Goal: Information Seeking & Learning: Learn about a topic

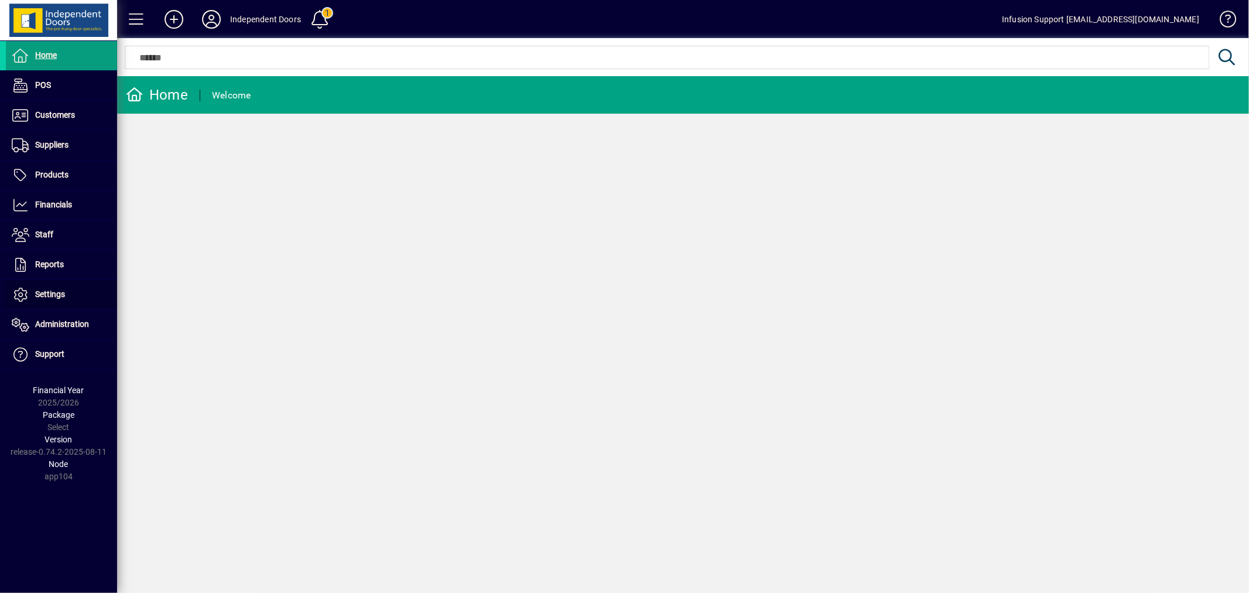
click at [59, 290] on span "Settings" at bounding box center [50, 293] width 30 height 9
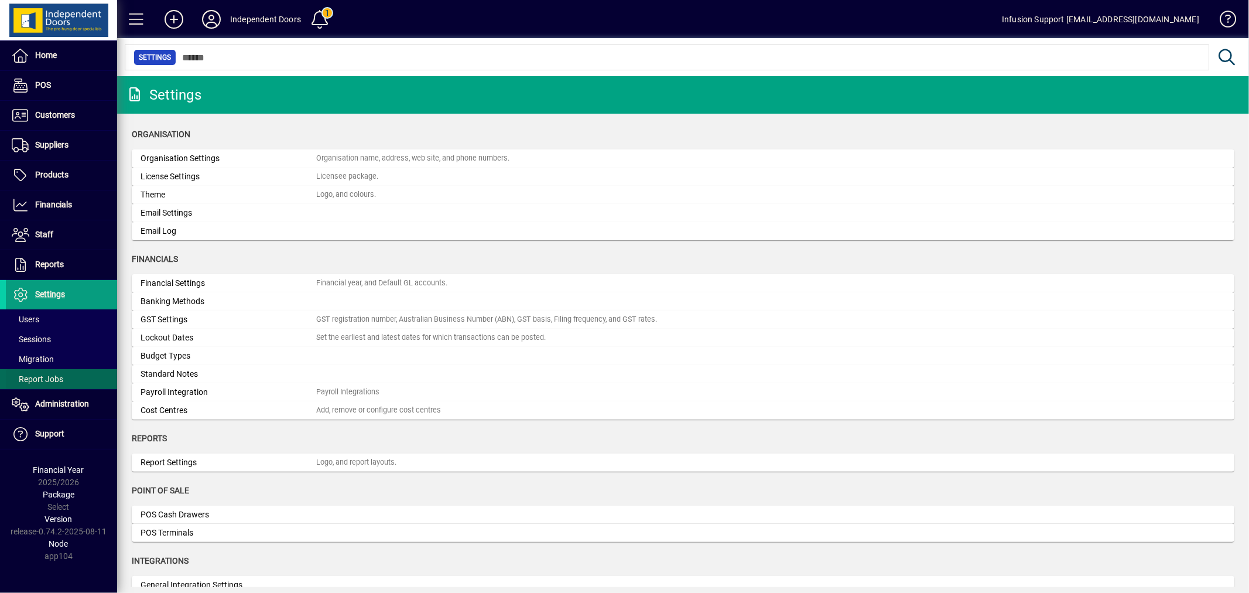
click at [59, 381] on span "Report Jobs" at bounding box center [38, 378] width 52 height 9
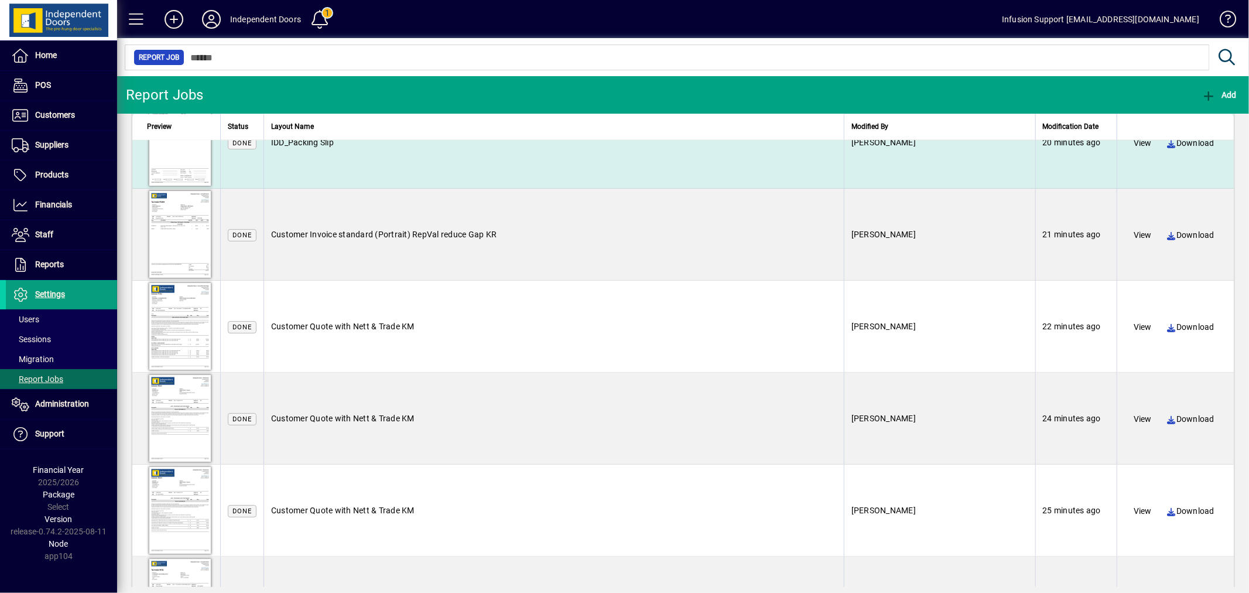
scroll to position [1597, 0]
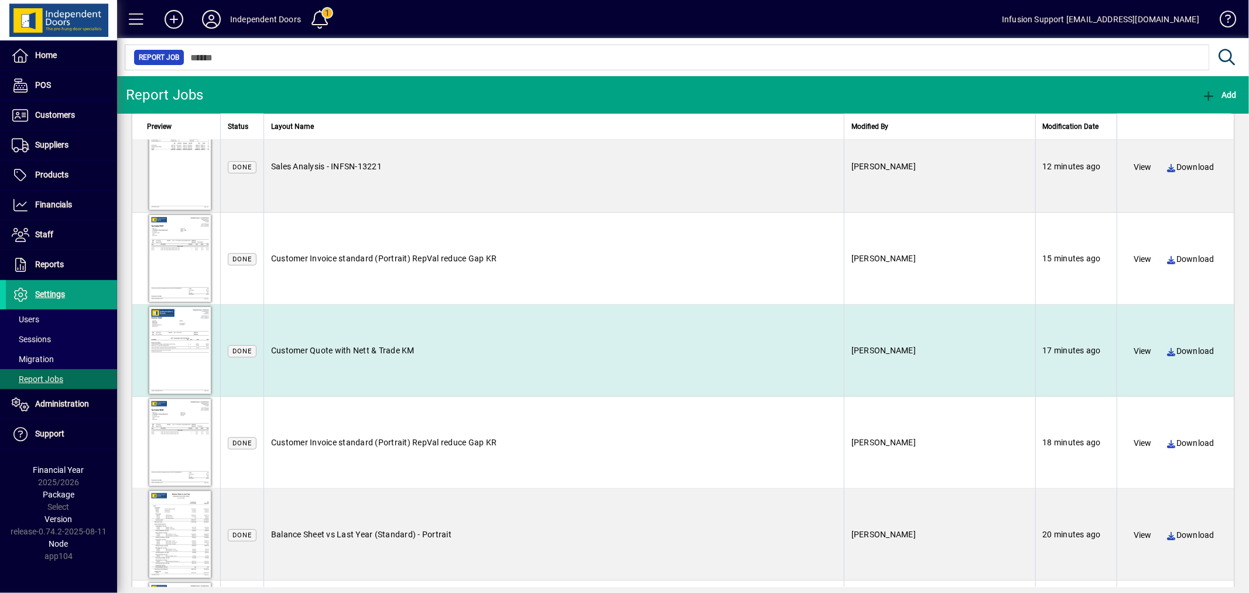
click at [177, 343] on div at bounding box center [180, 349] width 66 height 91
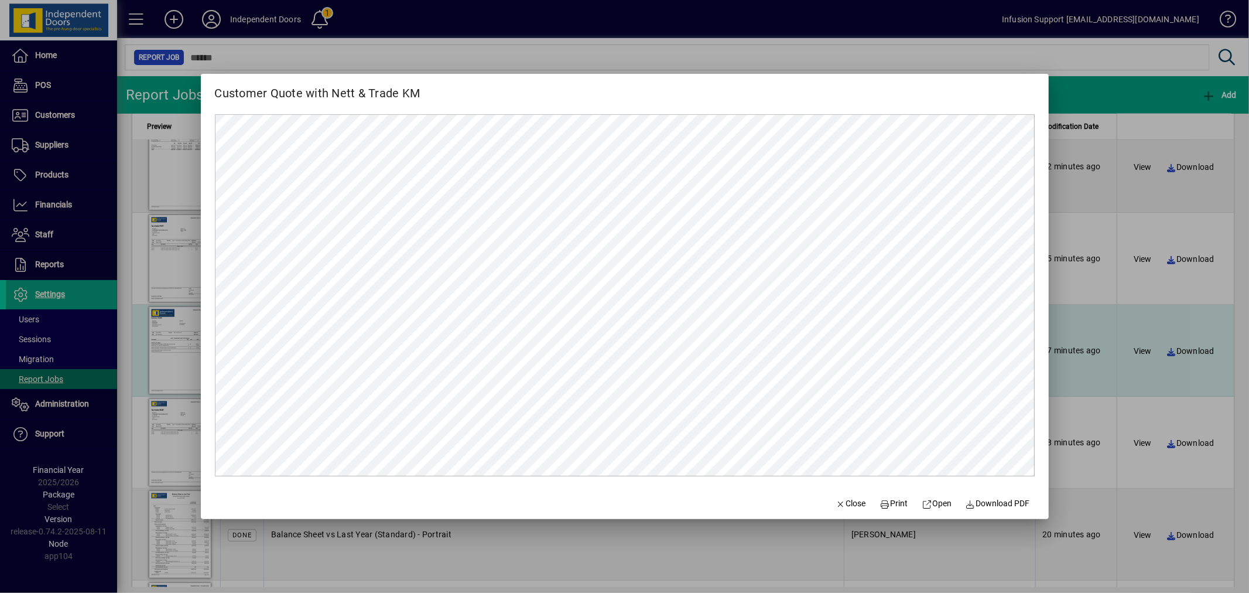
scroll to position [0, 0]
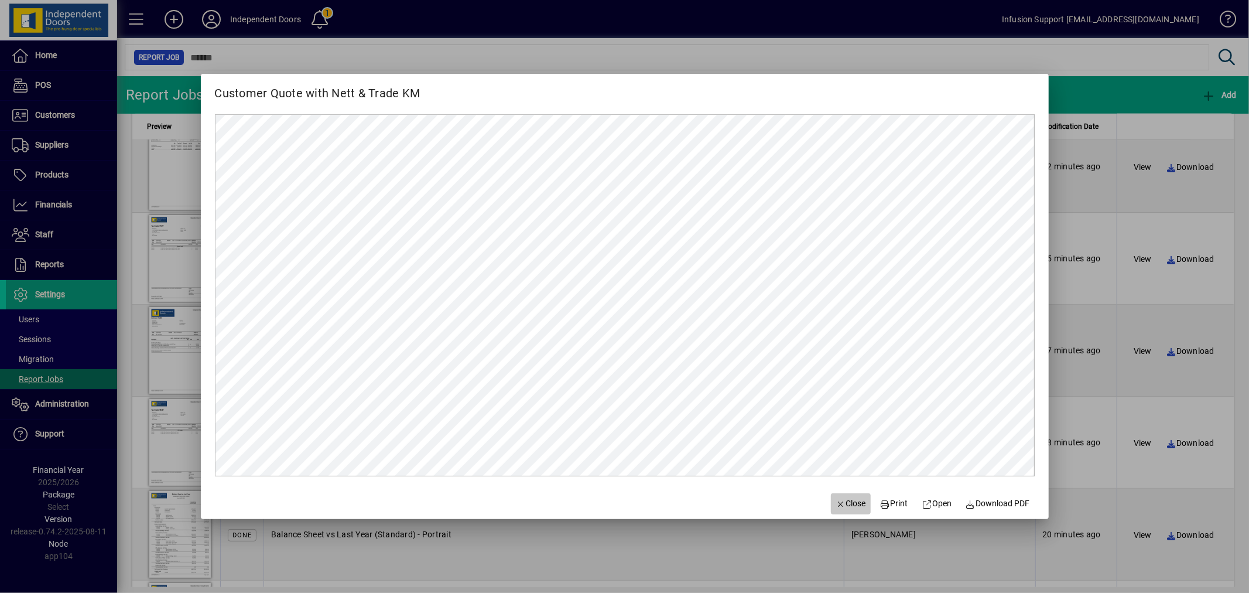
click at [836, 500] on icon "button" at bounding box center [841, 504] width 11 height 8
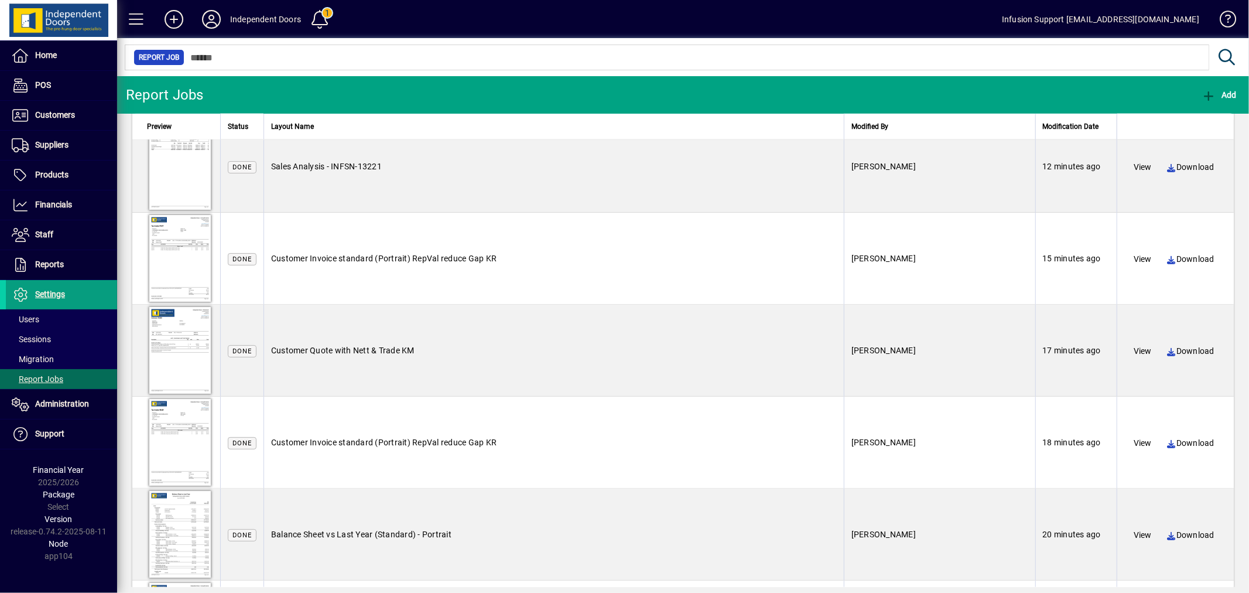
scroll to position [2058, 0]
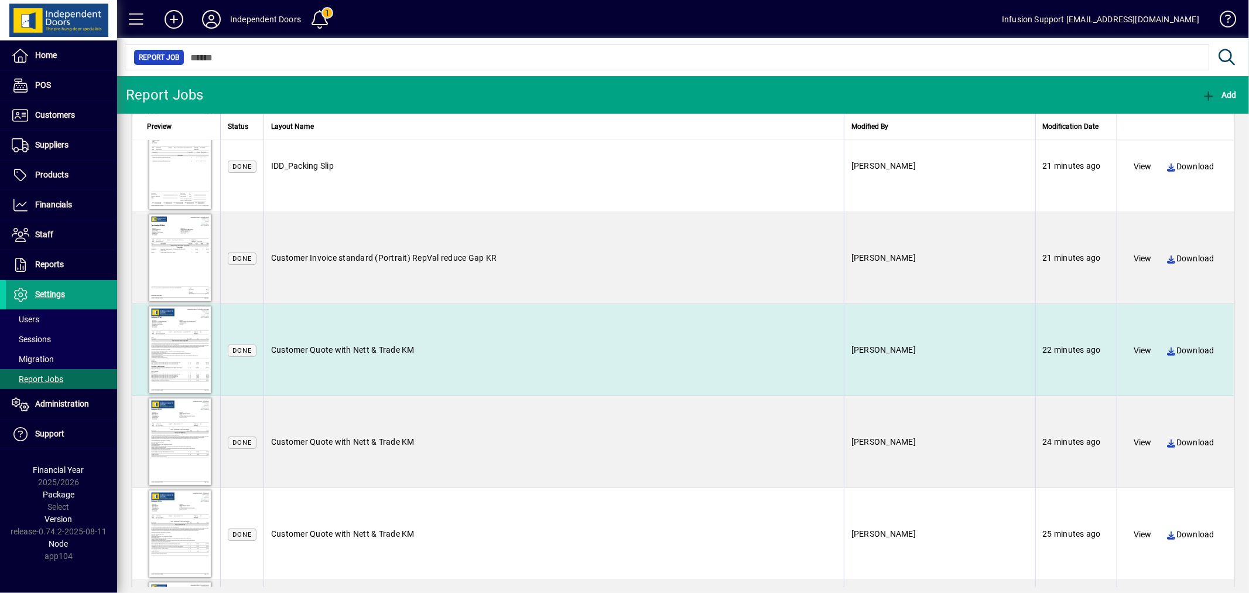
click at [184, 335] on div at bounding box center [180, 349] width 66 height 91
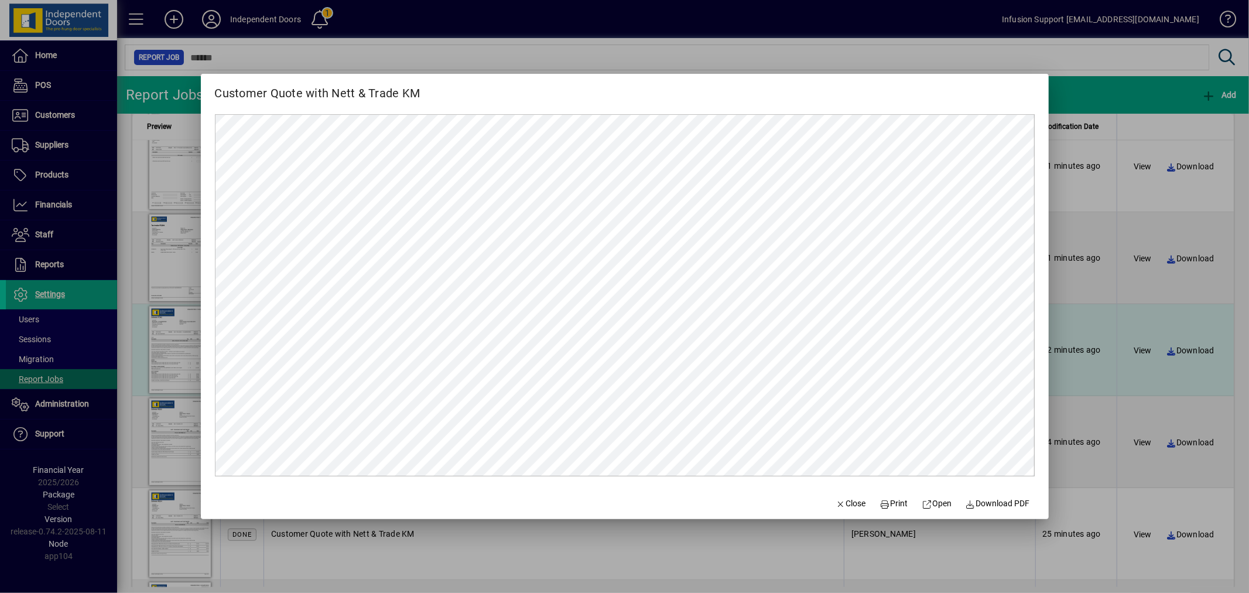
scroll to position [0, 0]
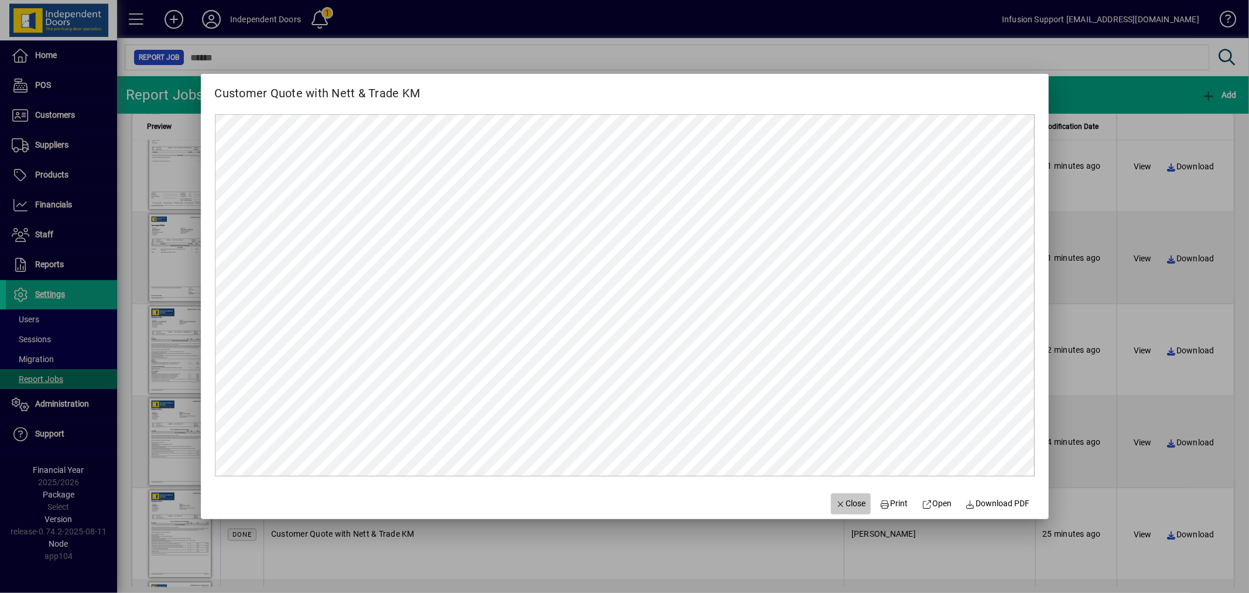
click at [850, 506] on span "Close" at bounding box center [851, 503] width 30 height 12
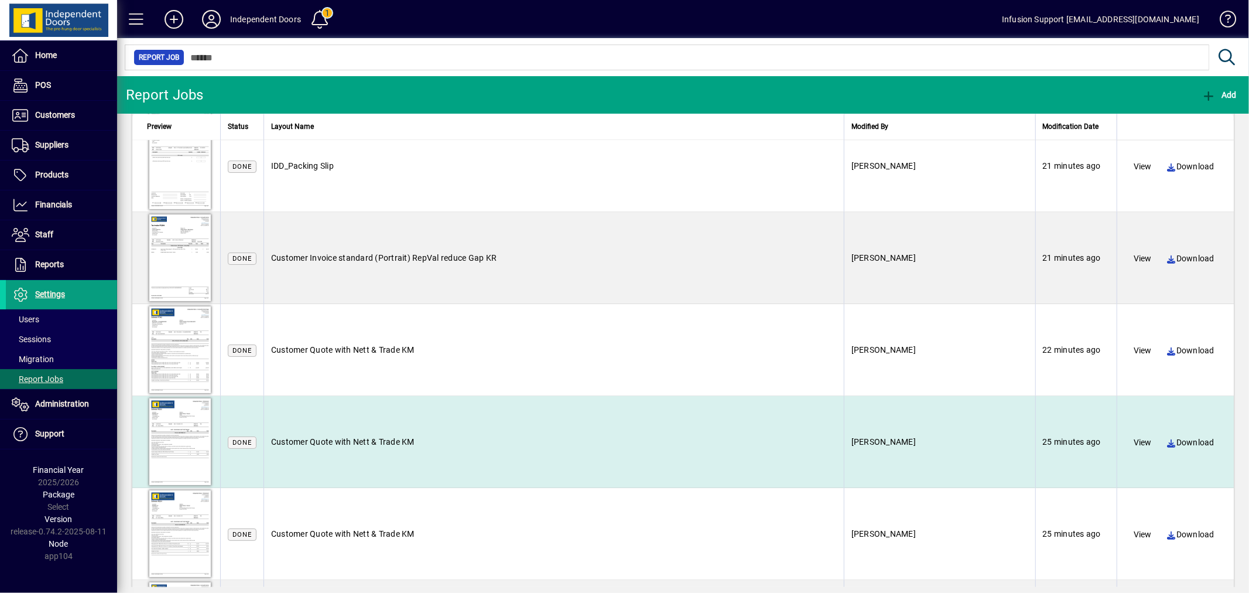
click at [180, 440] on div at bounding box center [180, 441] width 66 height 91
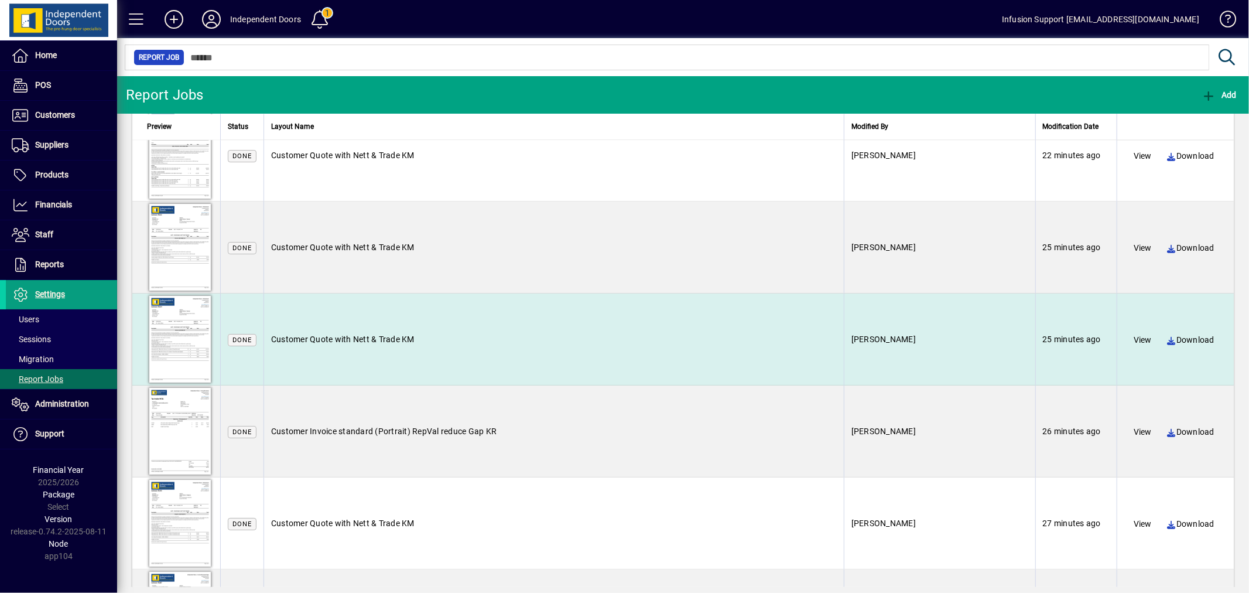
scroll to position [2252, 0]
click at [170, 341] on div at bounding box center [180, 338] width 66 height 91
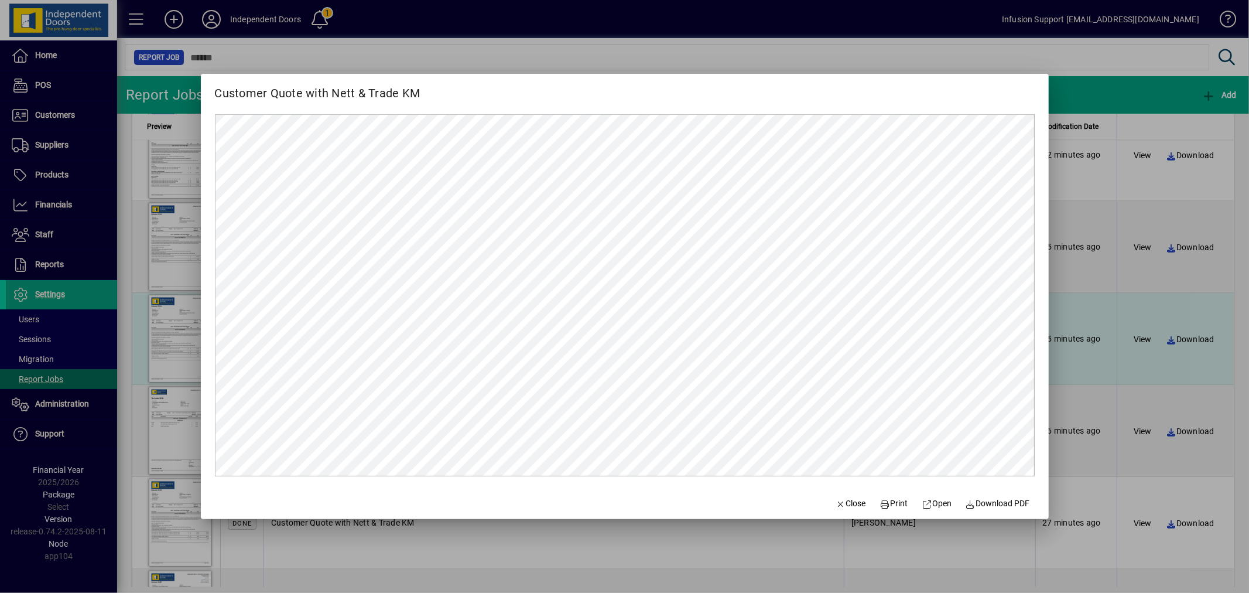
scroll to position [0, 0]
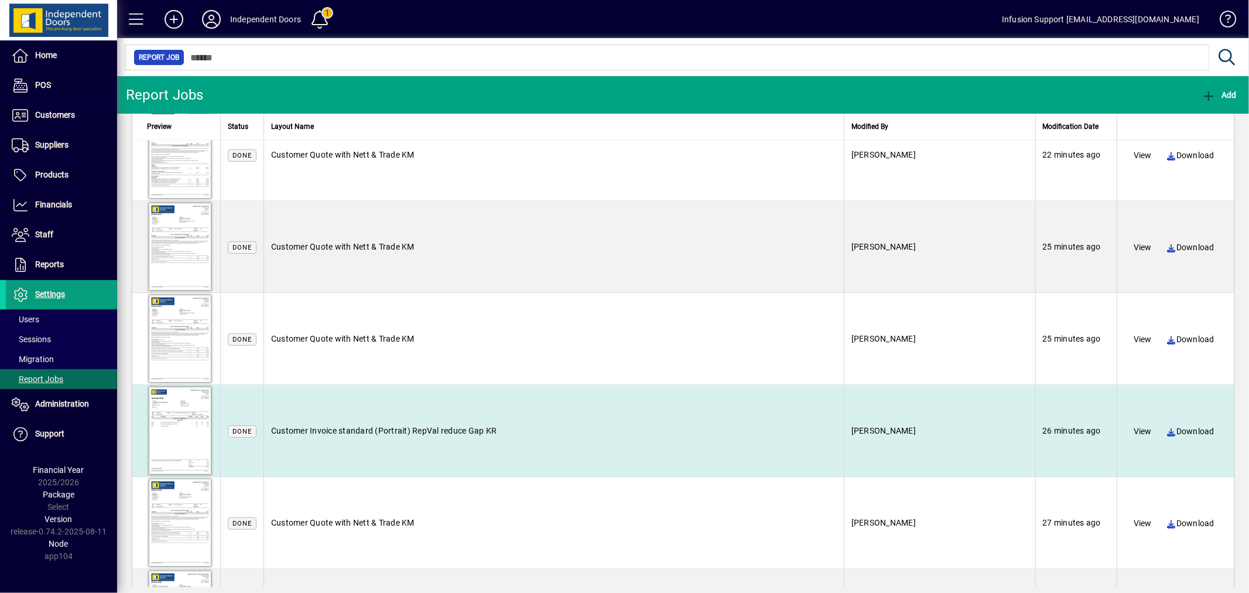
click at [163, 419] on div at bounding box center [180, 430] width 66 height 91
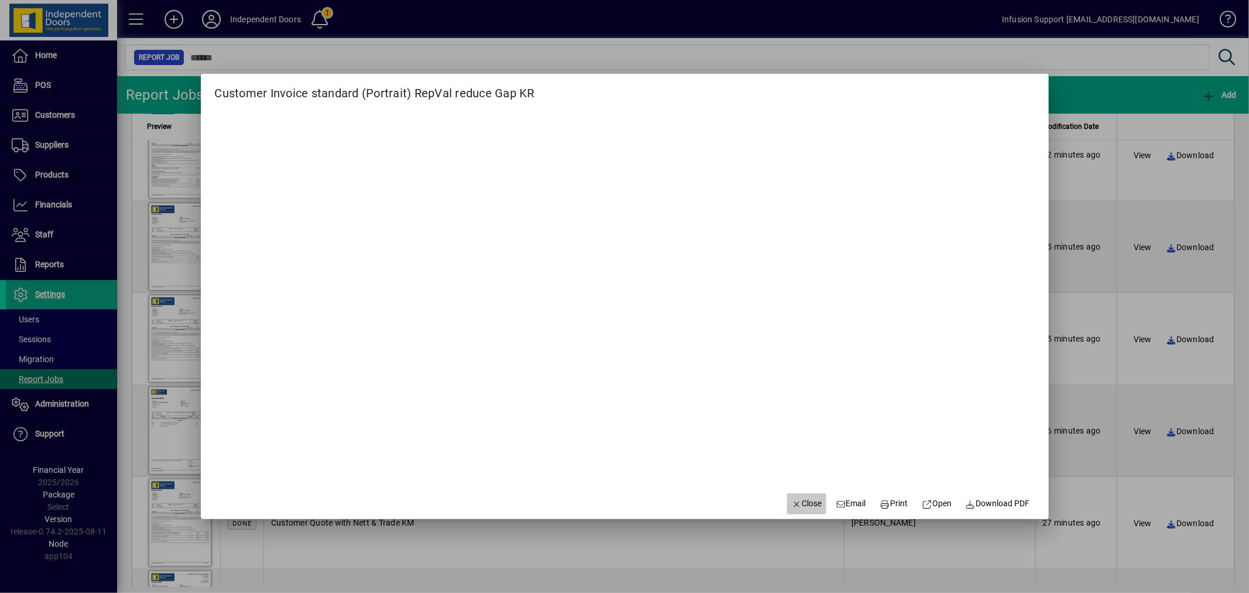
click at [800, 502] on span "Close" at bounding box center [807, 503] width 30 height 12
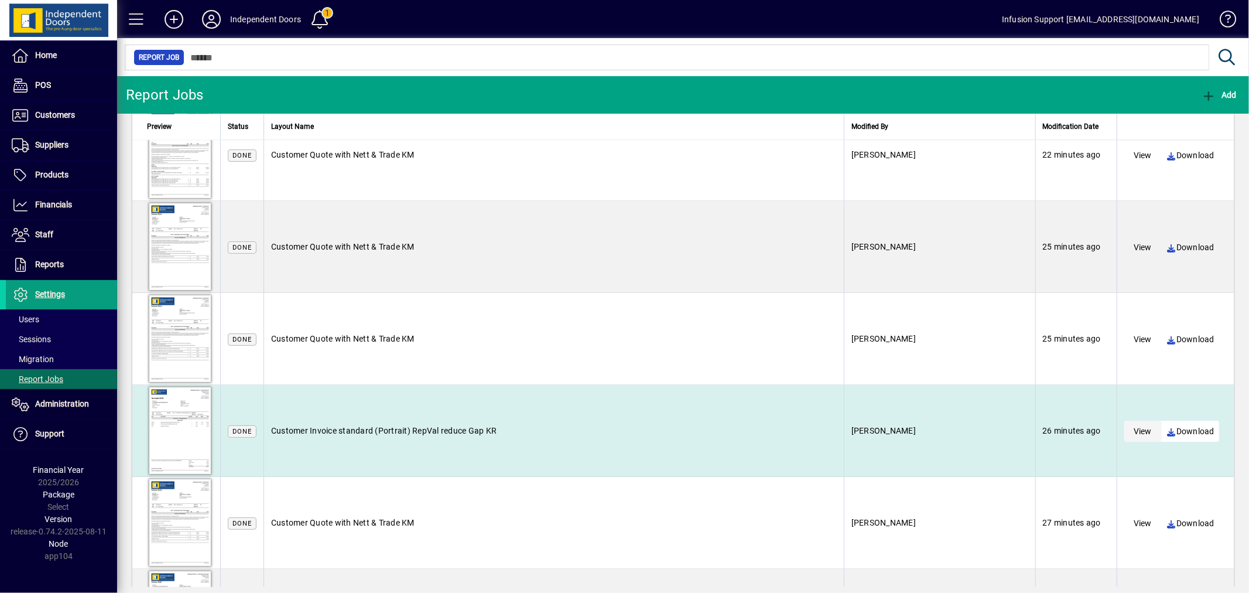
click at [1134, 430] on span "View" at bounding box center [1143, 431] width 18 height 12
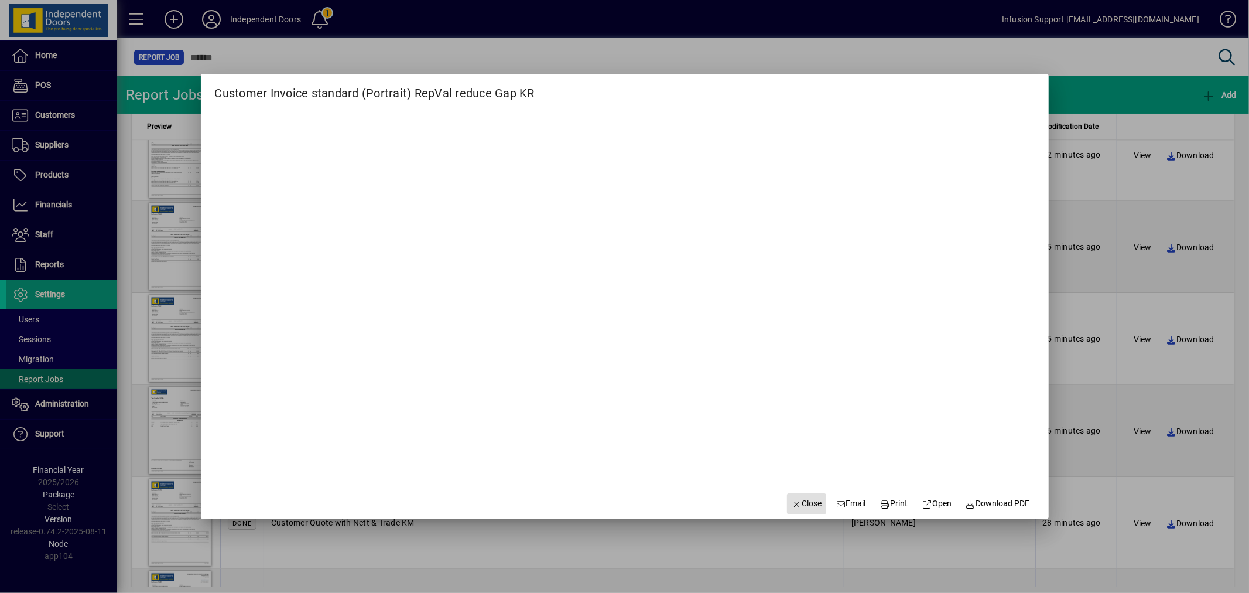
click at [186, 428] on div at bounding box center [624, 296] width 1249 height 593
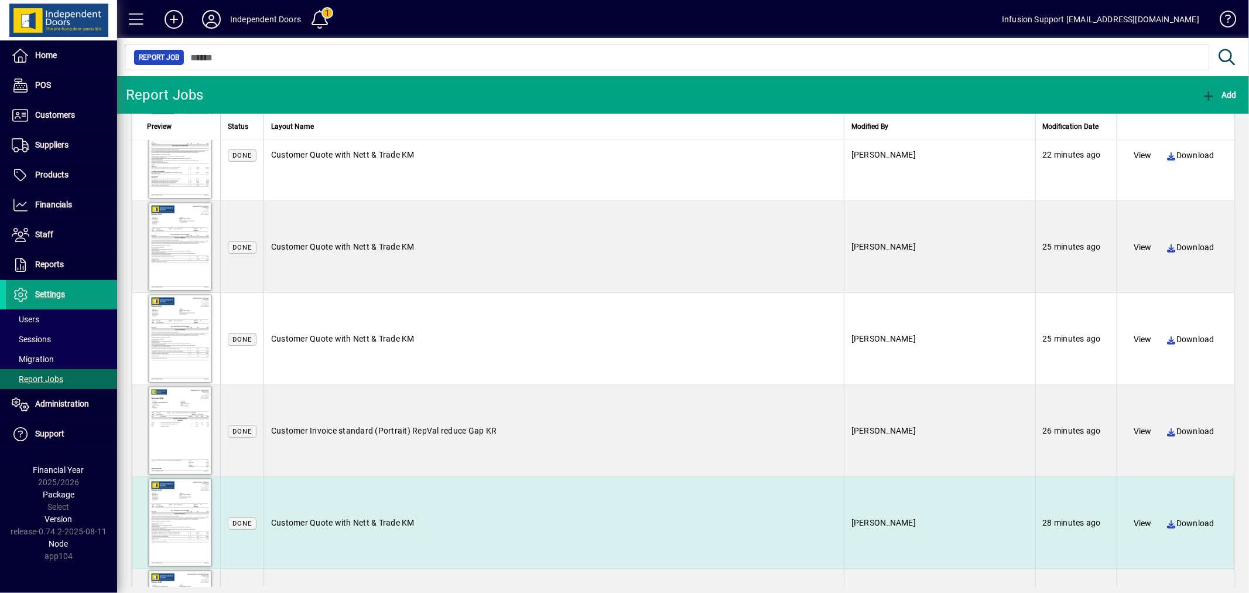
click at [189, 515] on div at bounding box center [180, 522] width 66 height 91
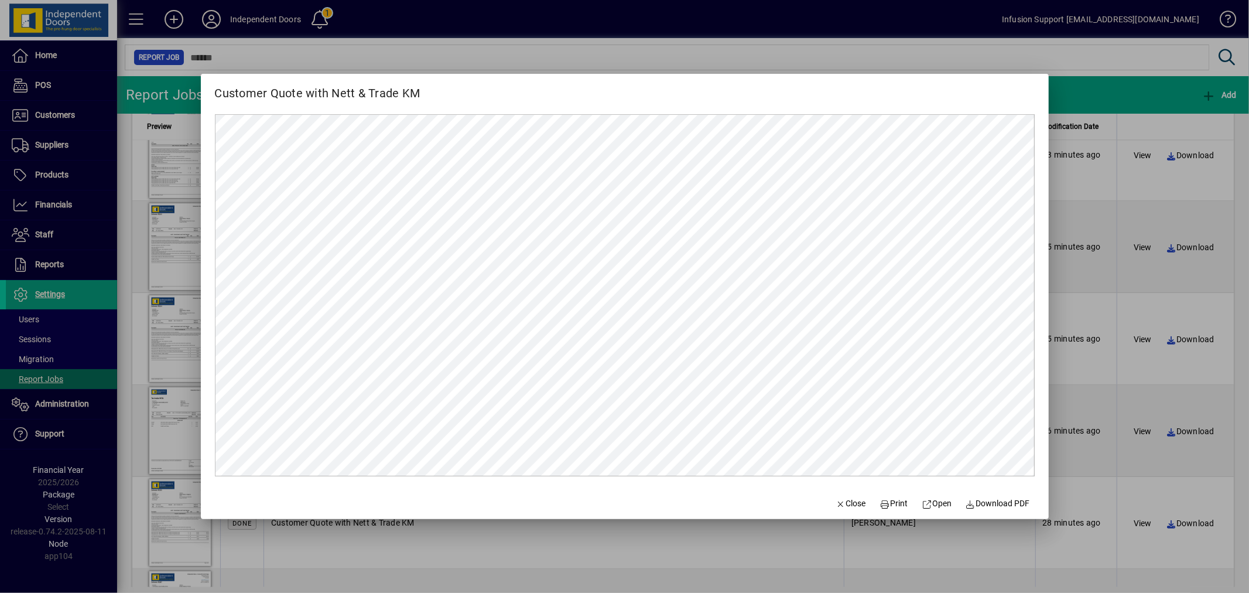
click at [174, 522] on div at bounding box center [624, 296] width 1249 height 593
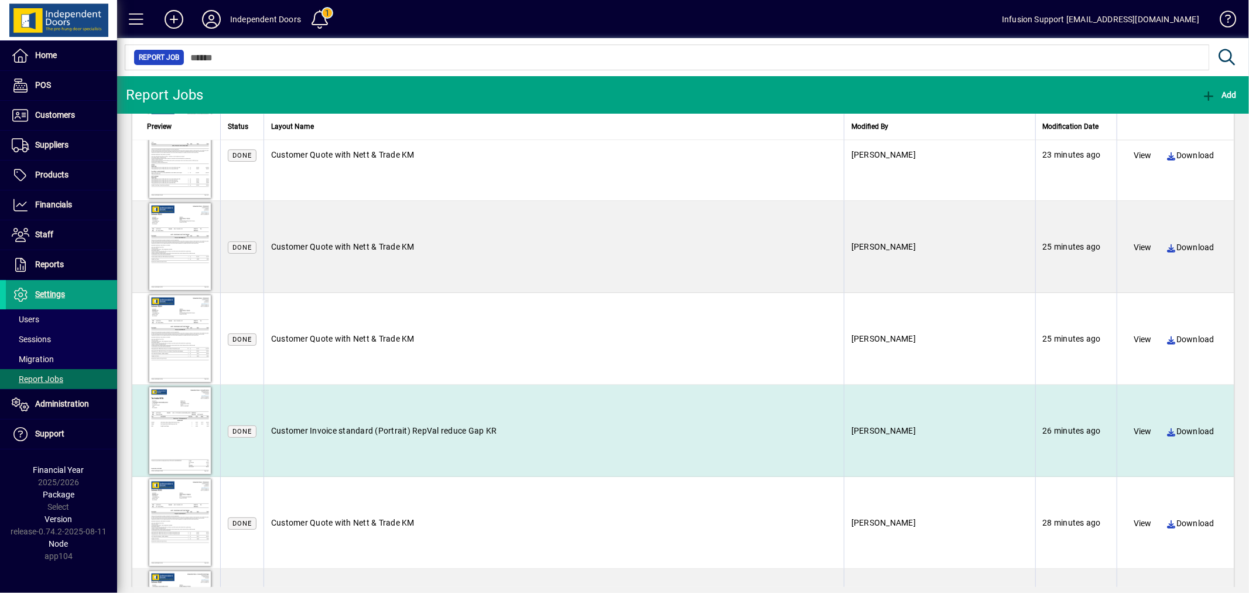
click at [176, 422] on div at bounding box center [180, 430] width 66 height 91
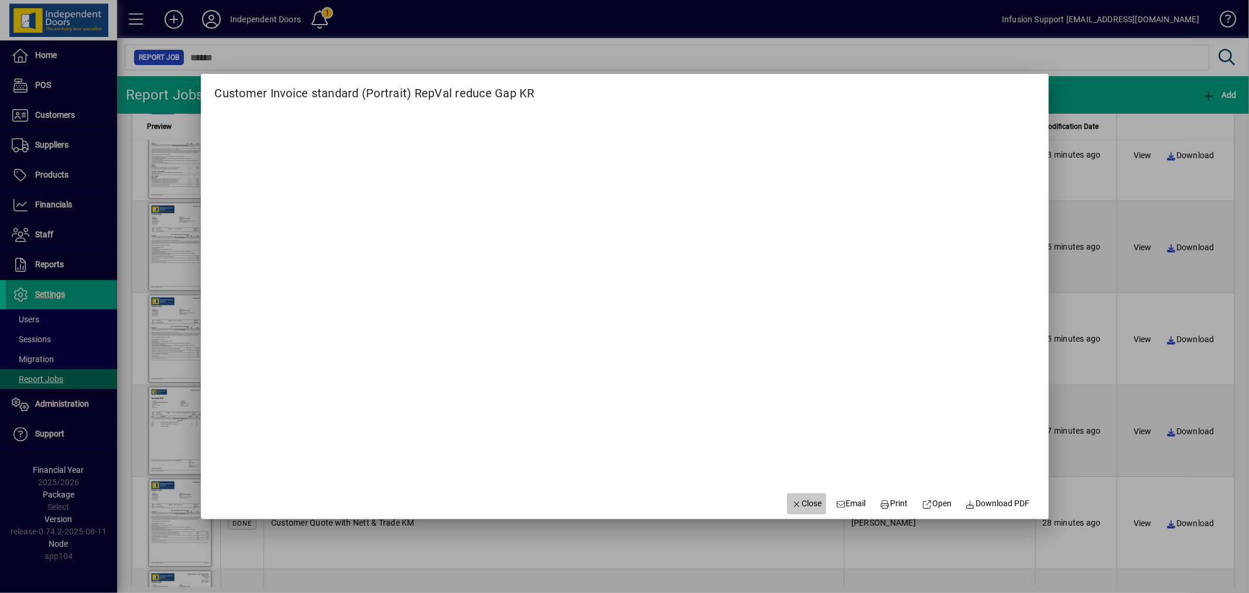
click at [805, 499] on span "Close" at bounding box center [807, 503] width 30 height 12
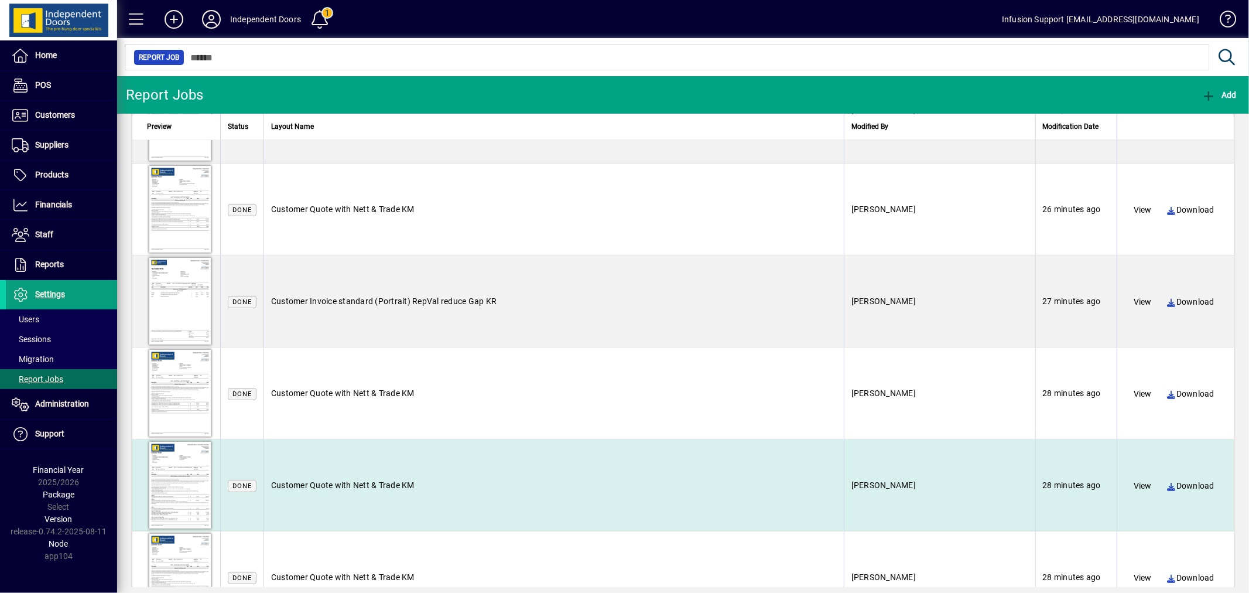
scroll to position [2383, 0]
click at [180, 477] on div at bounding box center [180, 483] width 66 height 91
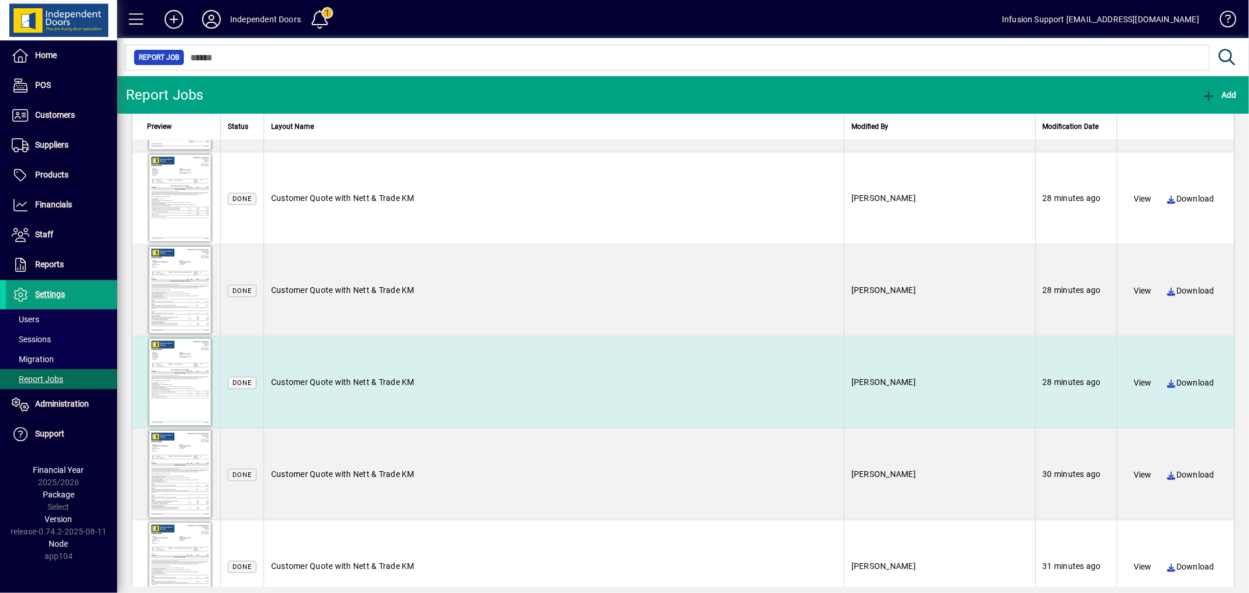
scroll to position [2577, 0]
click at [180, 378] on div at bounding box center [180, 381] width 66 height 91
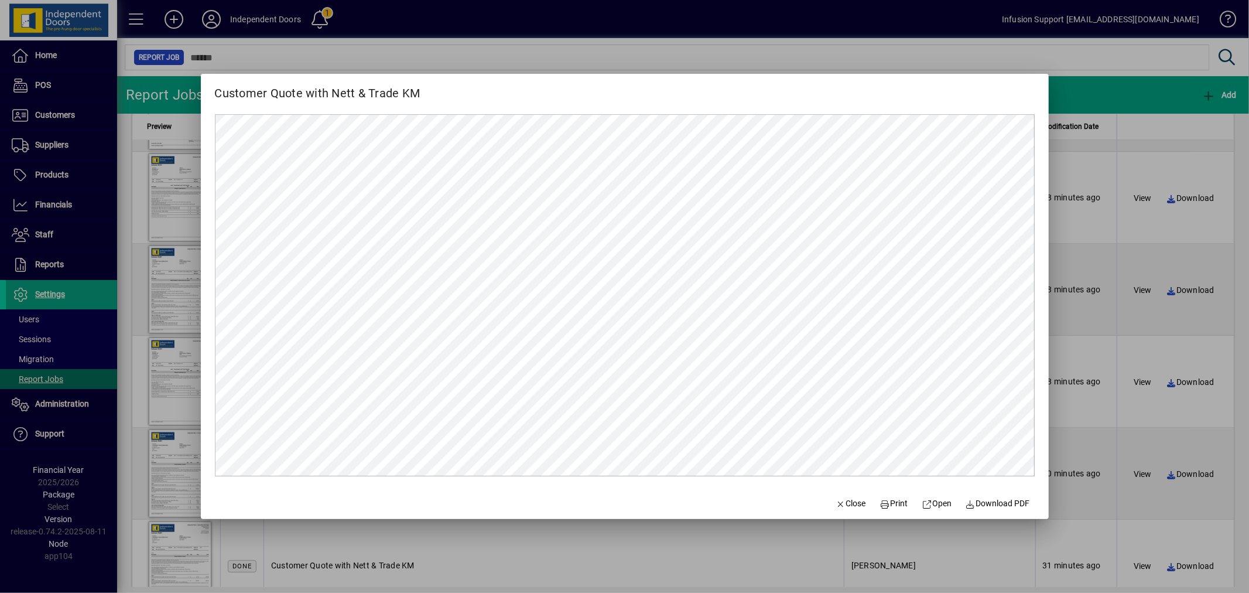
scroll to position [0, 0]
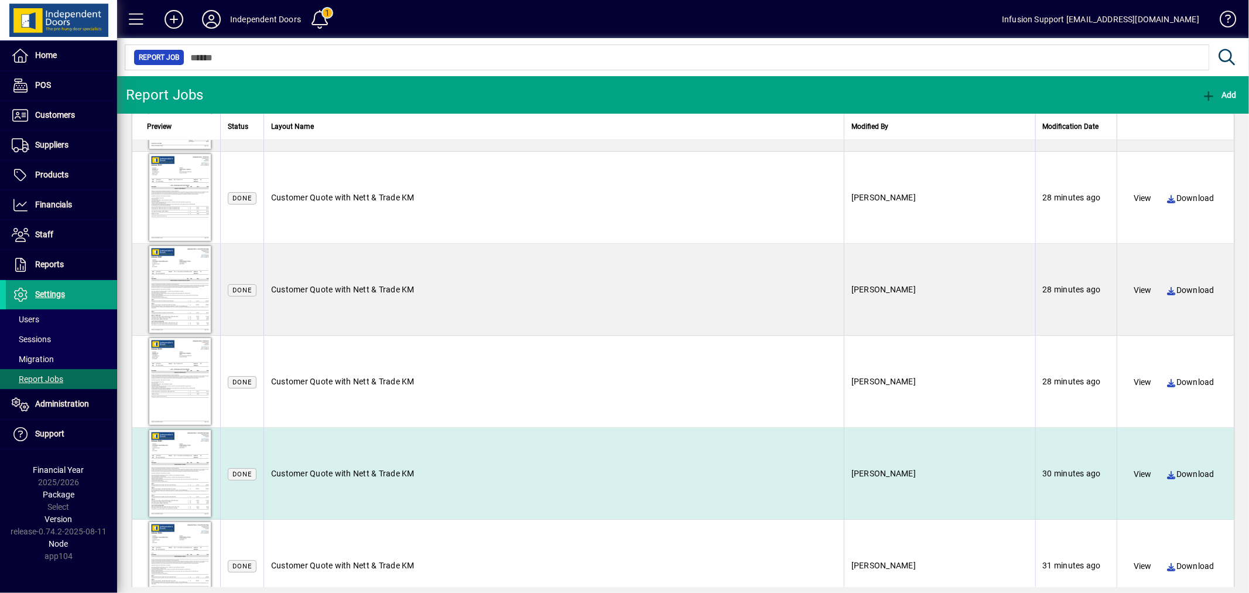
click at [183, 460] on div at bounding box center [180, 472] width 66 height 91
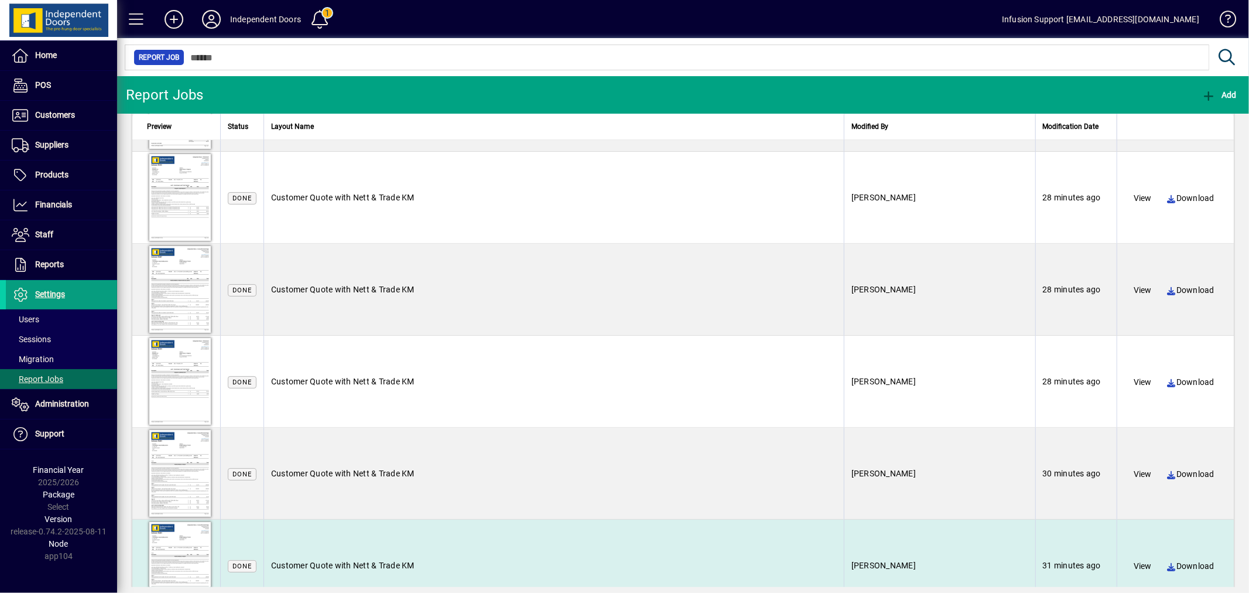
click at [182, 533] on div at bounding box center [180, 564] width 66 height 91
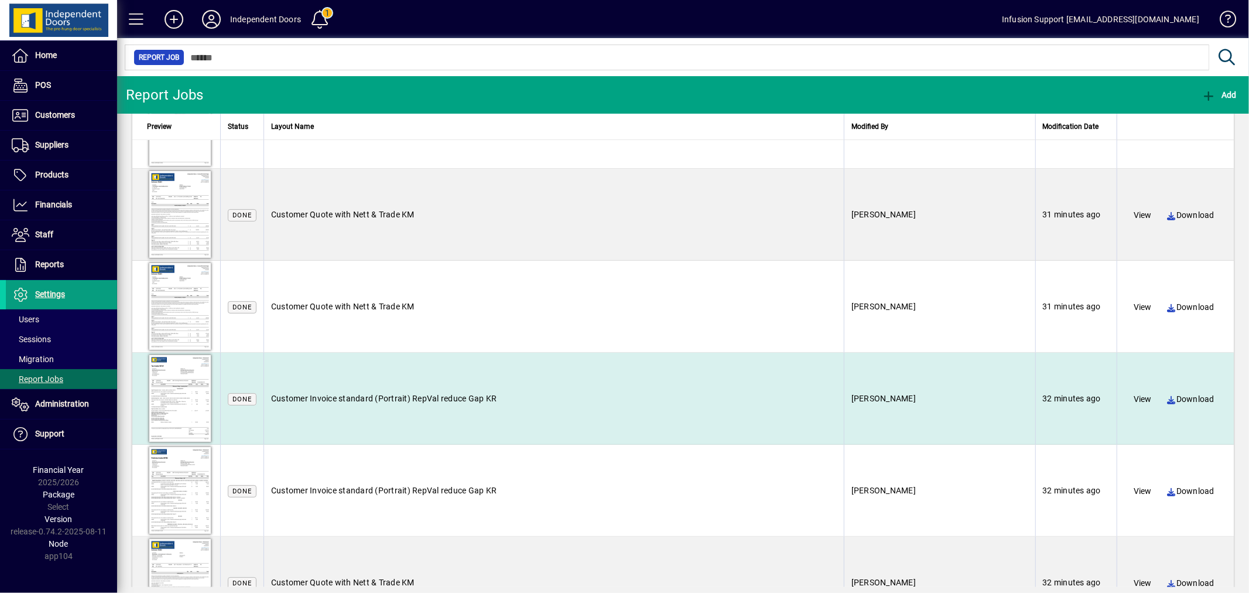
click at [185, 420] on div at bounding box center [180, 397] width 66 height 91
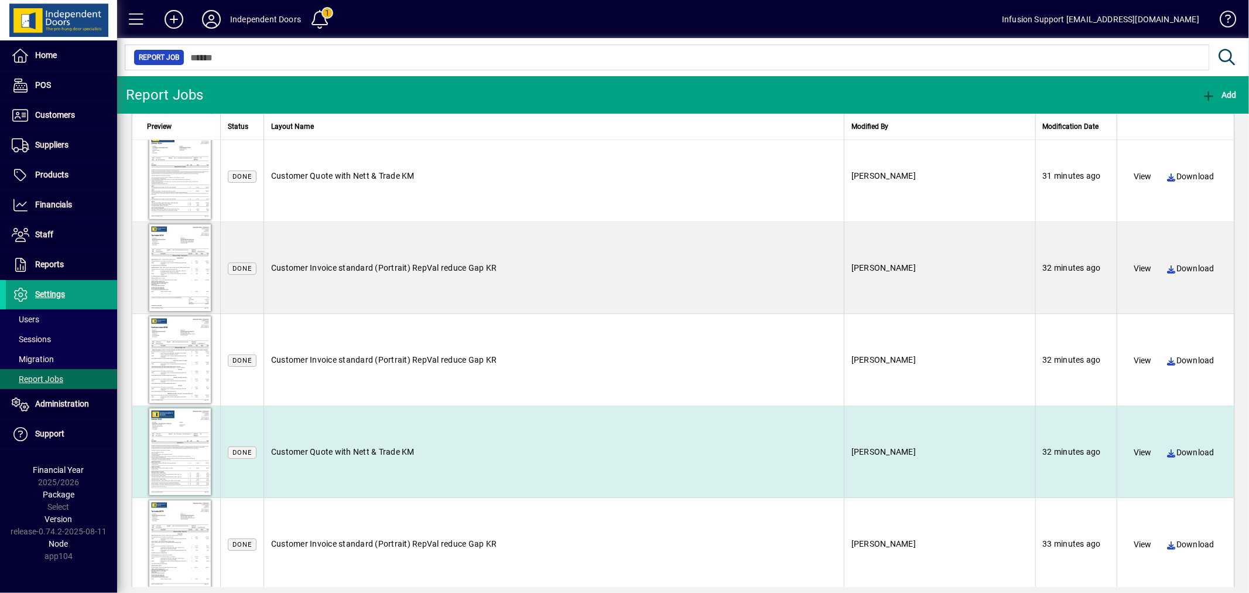
click at [184, 448] on div at bounding box center [180, 451] width 66 height 91
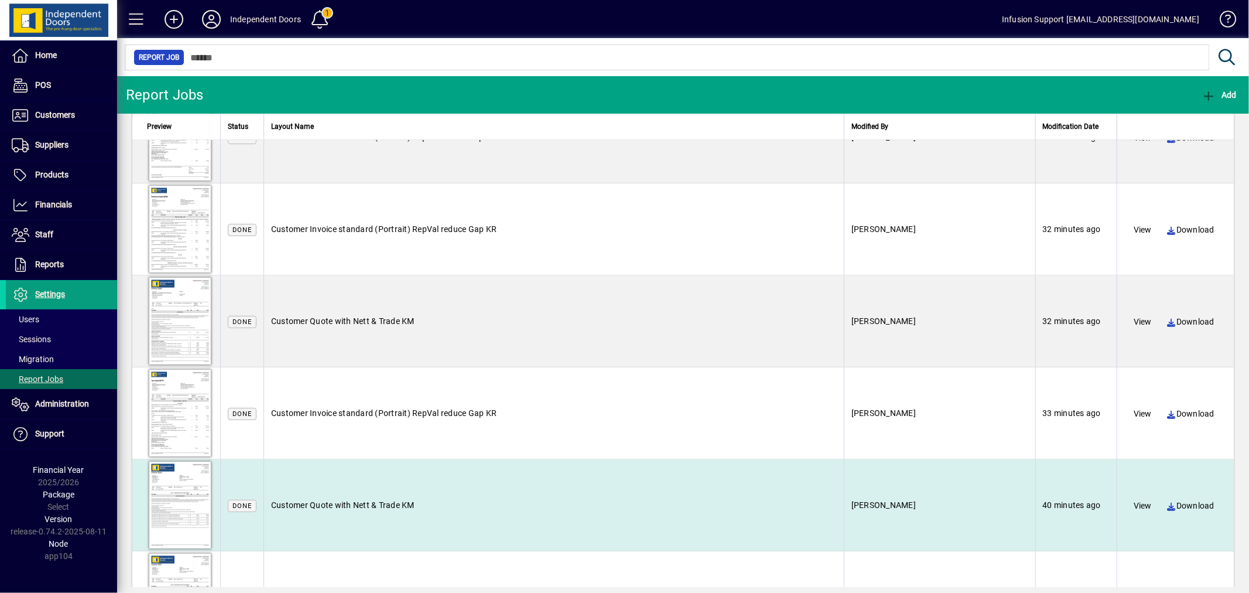
scroll to position [3098, 0]
click at [183, 514] on div at bounding box center [180, 503] width 66 height 91
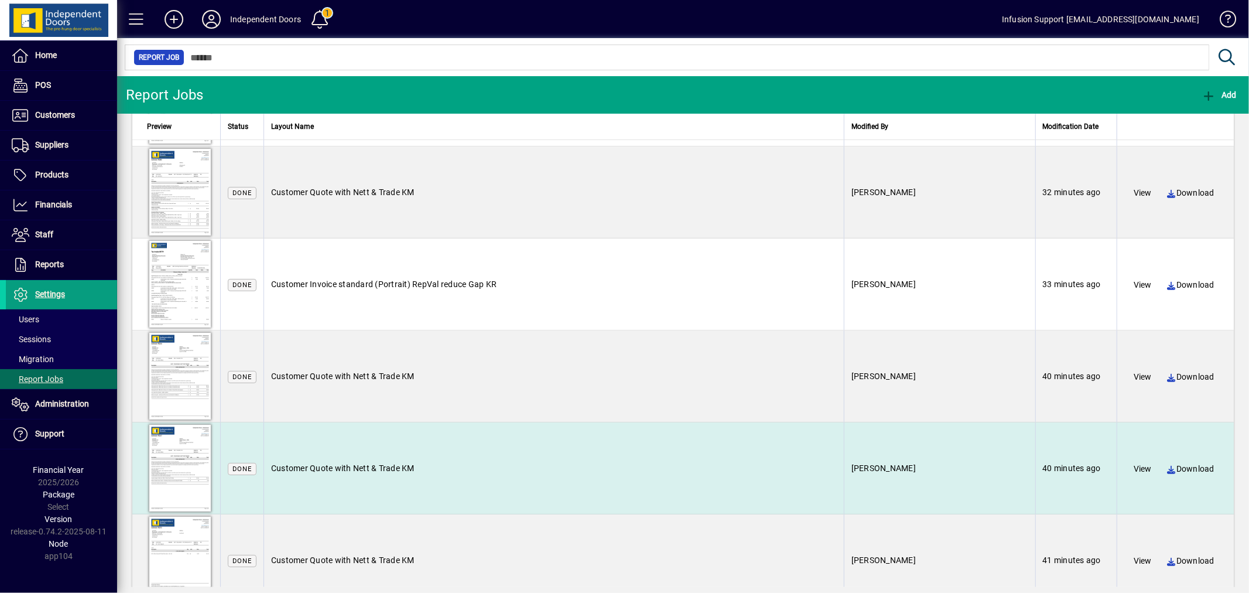
scroll to position [3227, 0]
click at [183, 457] on div at bounding box center [180, 466] width 66 height 91
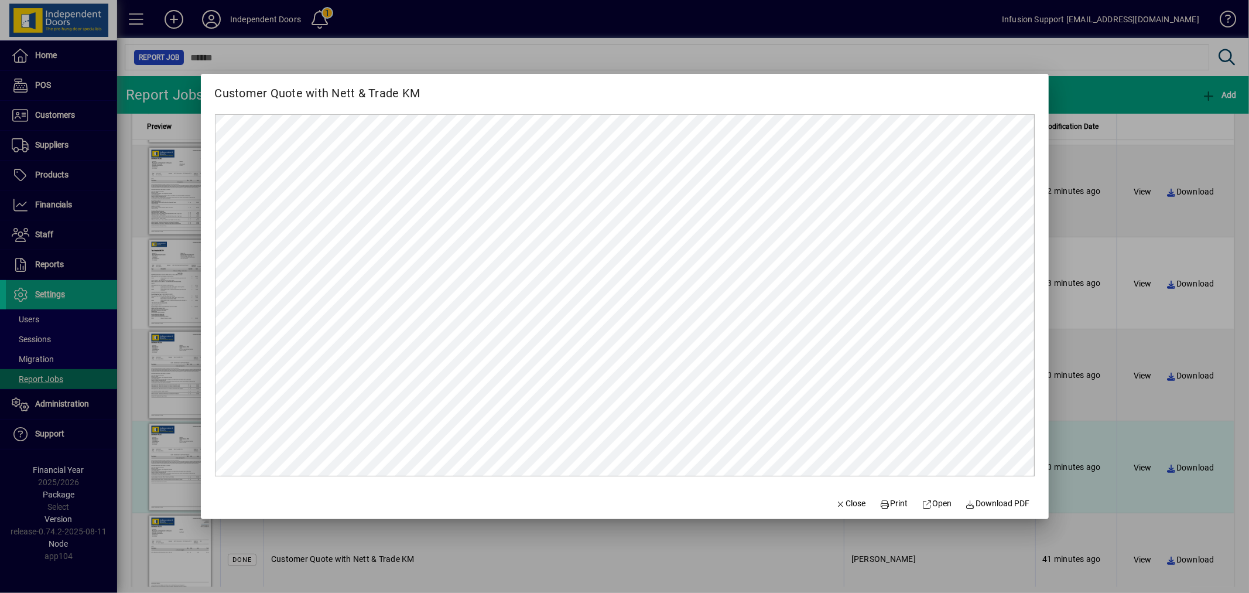
scroll to position [0, 0]
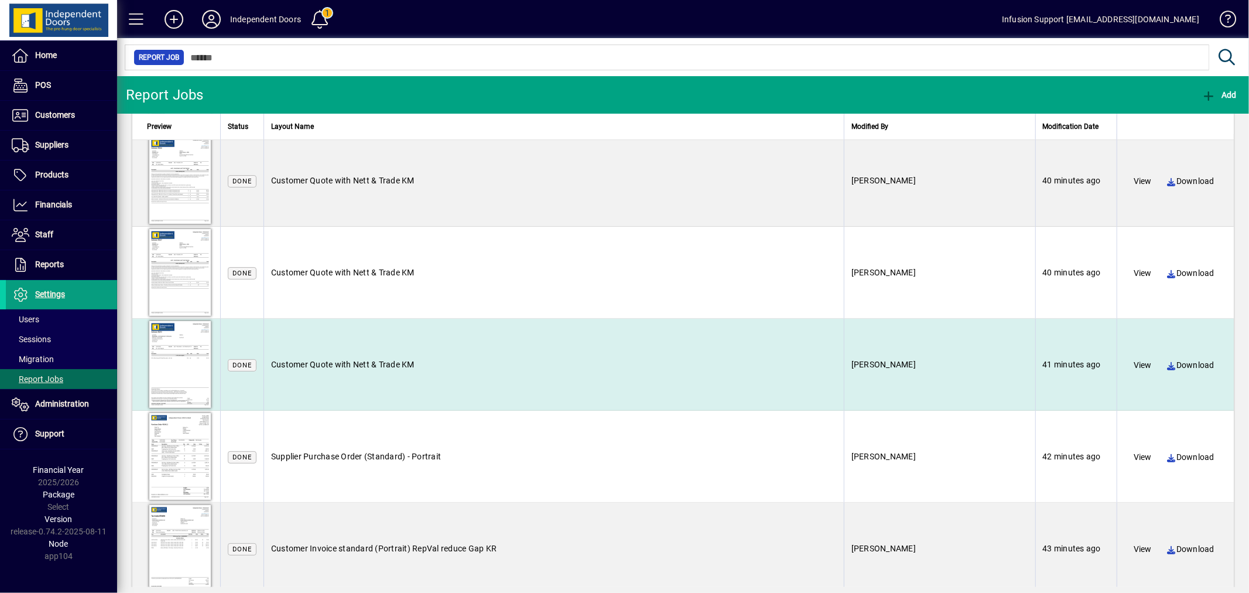
click at [174, 362] on div at bounding box center [180, 364] width 66 height 91
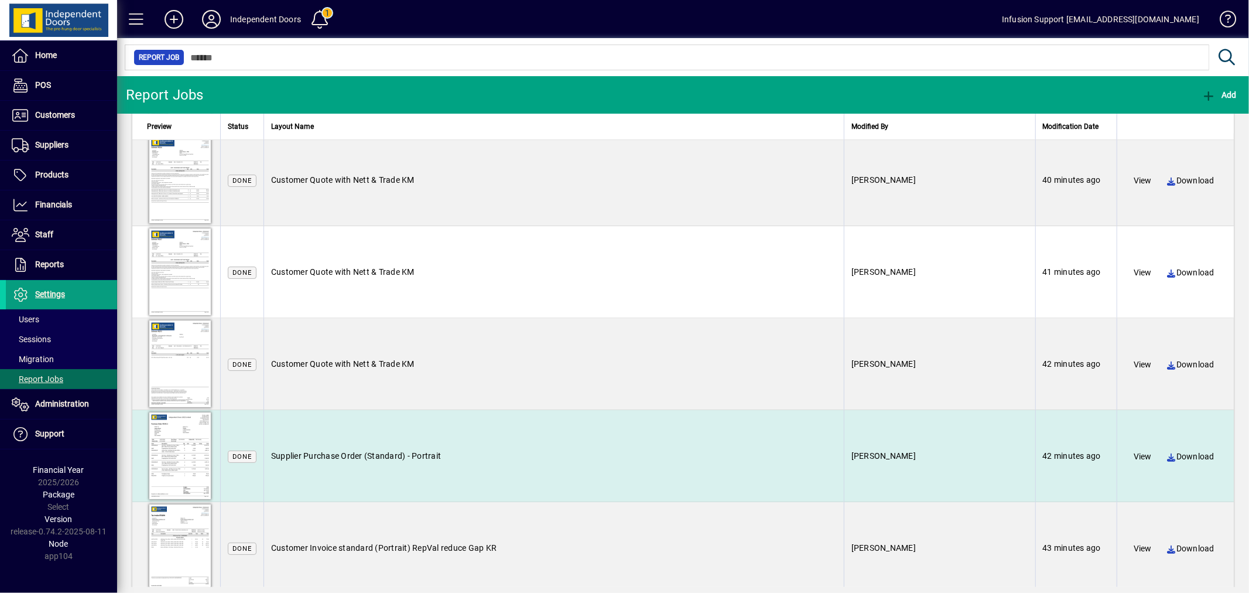
click at [182, 460] on div at bounding box center [180, 455] width 66 height 91
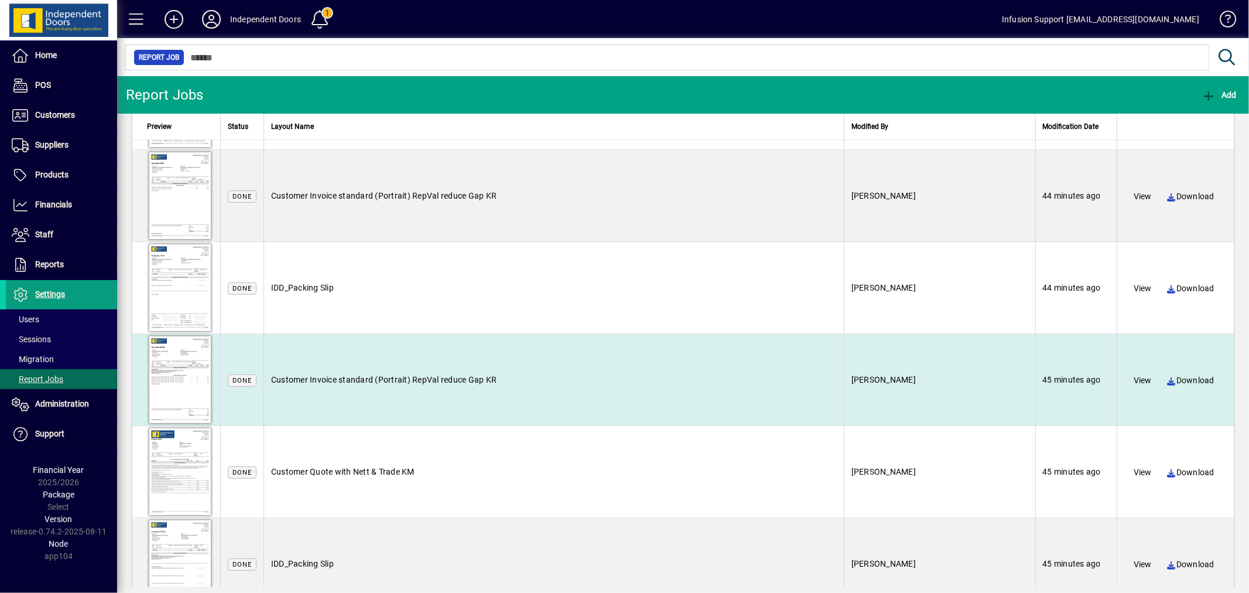
scroll to position [4214, 0]
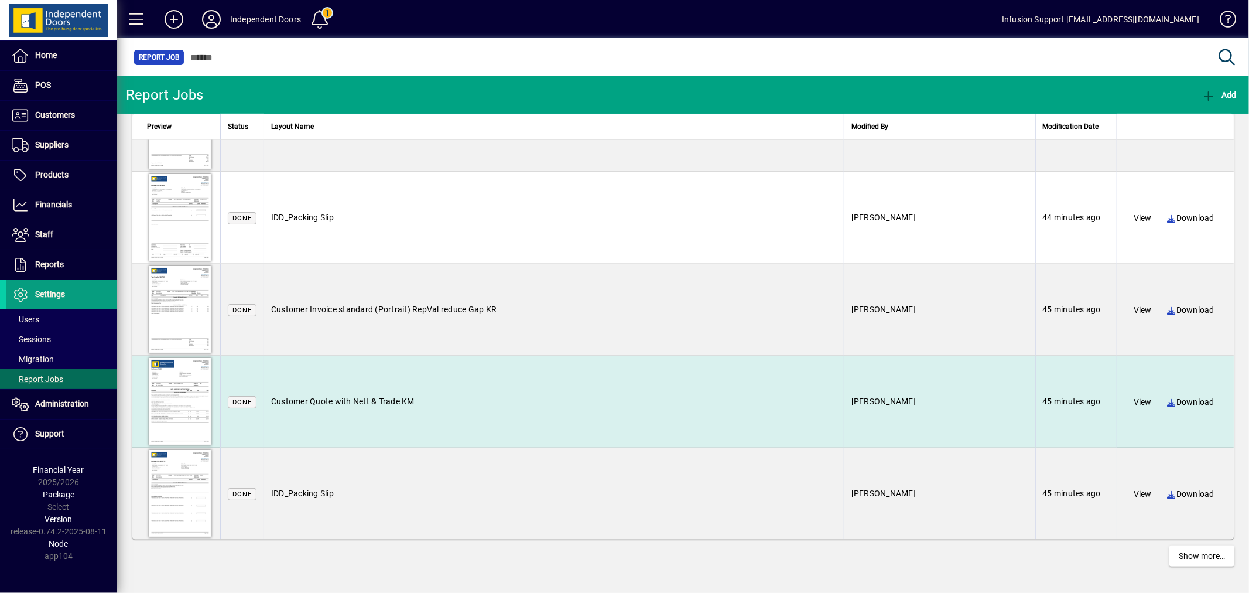
click at [180, 418] on div at bounding box center [180, 400] width 66 height 91
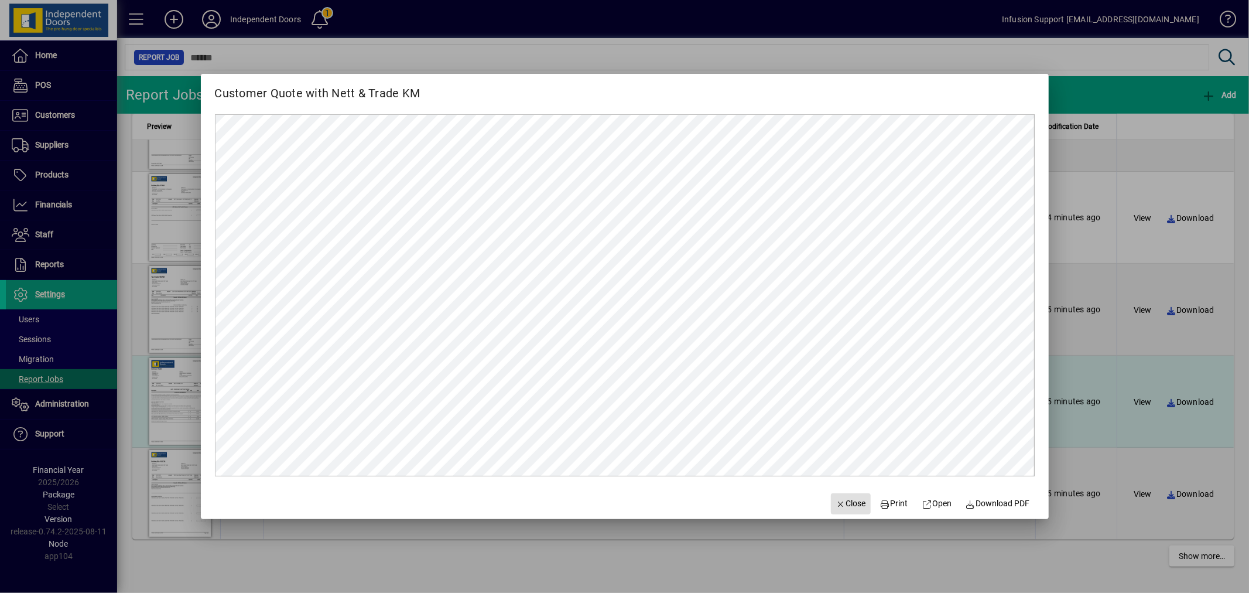
scroll to position [0, 0]
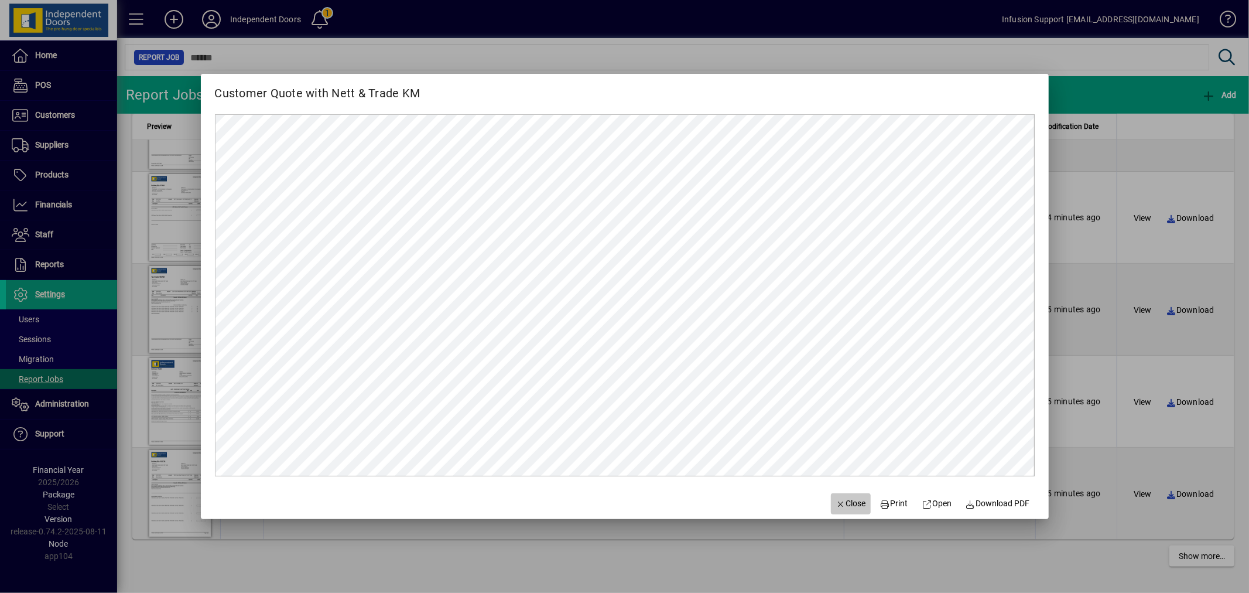
click at [858, 505] on span "Close" at bounding box center [851, 503] width 30 height 12
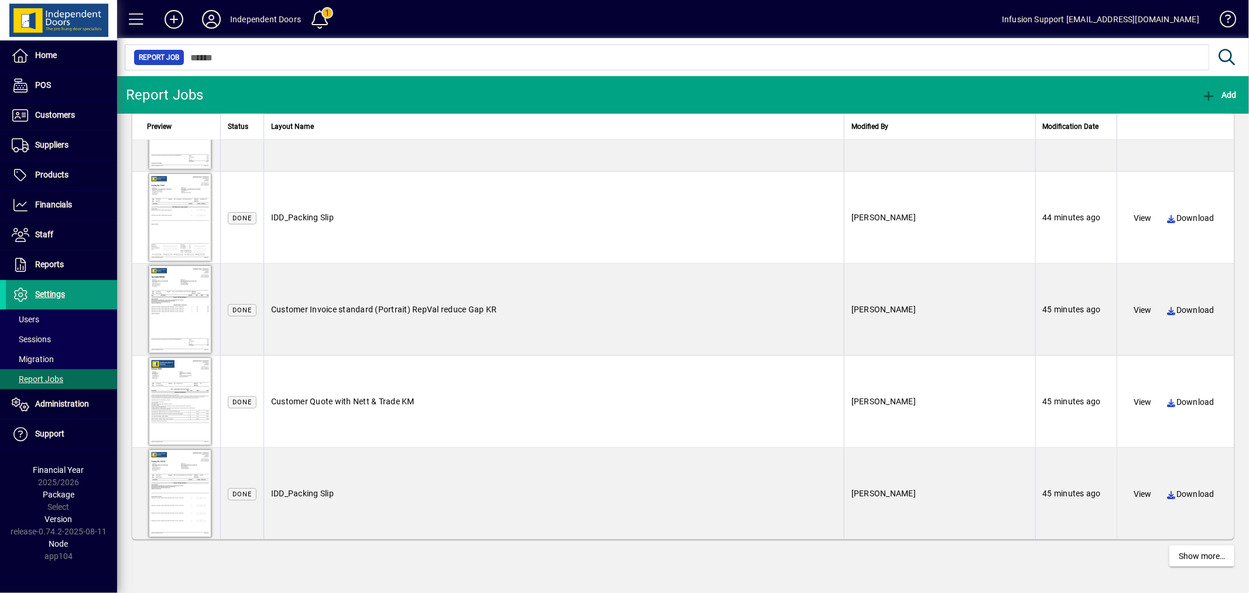
click at [64, 289] on span "Settings" at bounding box center [35, 294] width 59 height 14
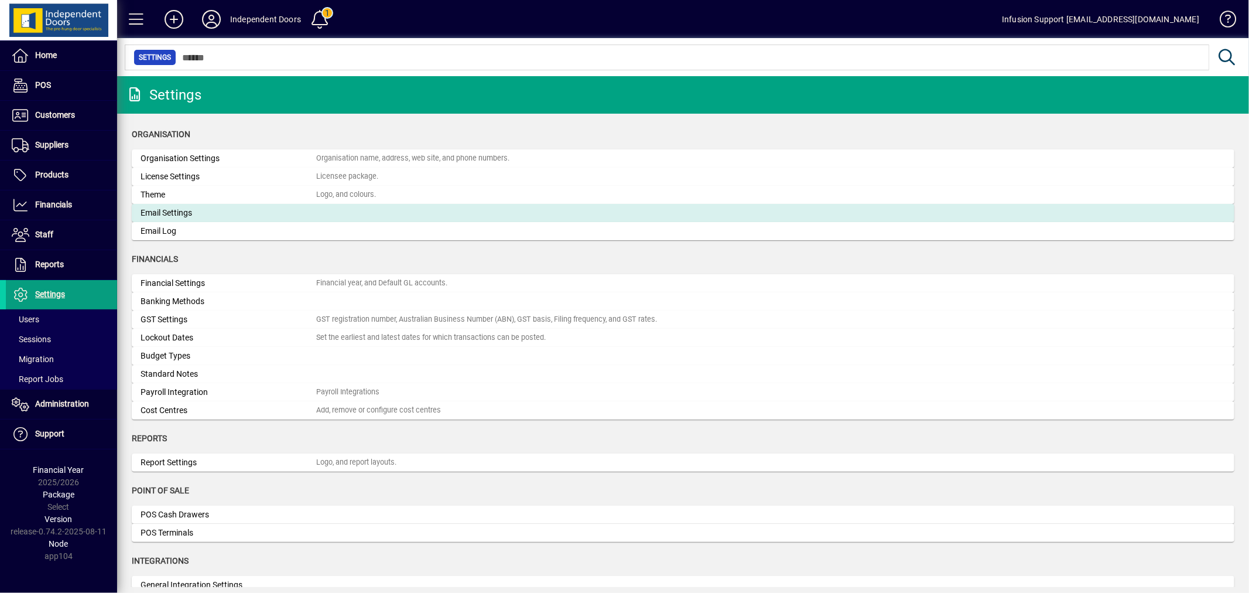
click at [196, 214] on div "Email Settings" at bounding box center [229, 213] width 176 height 12
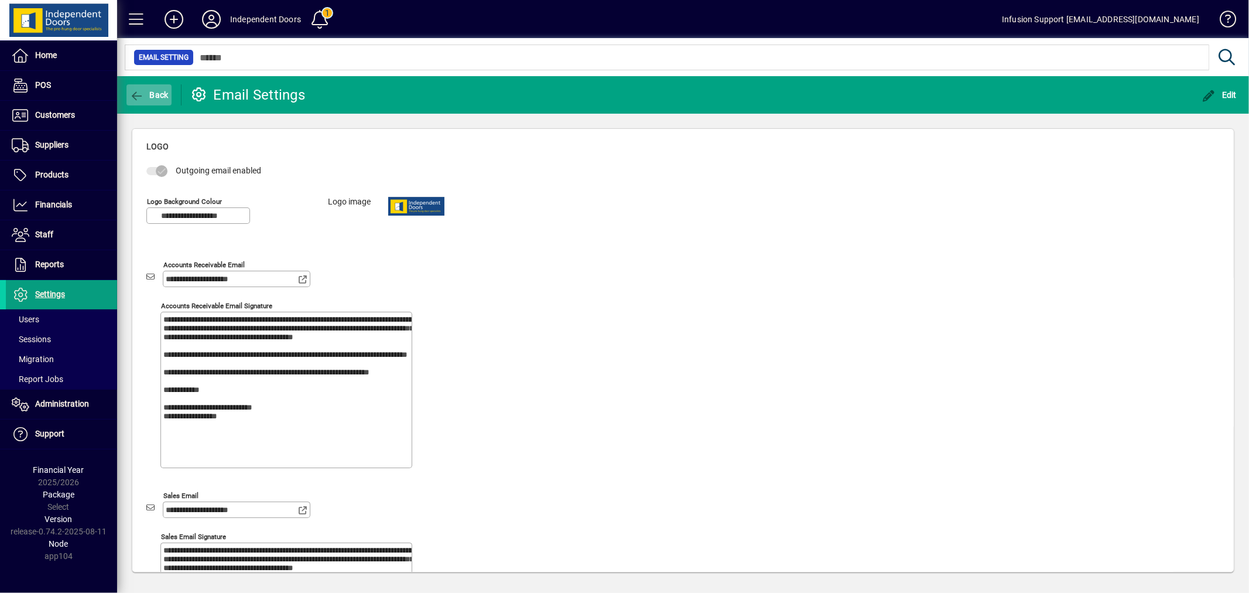
click at [155, 97] on span "Back" at bounding box center [148, 94] width 39 height 9
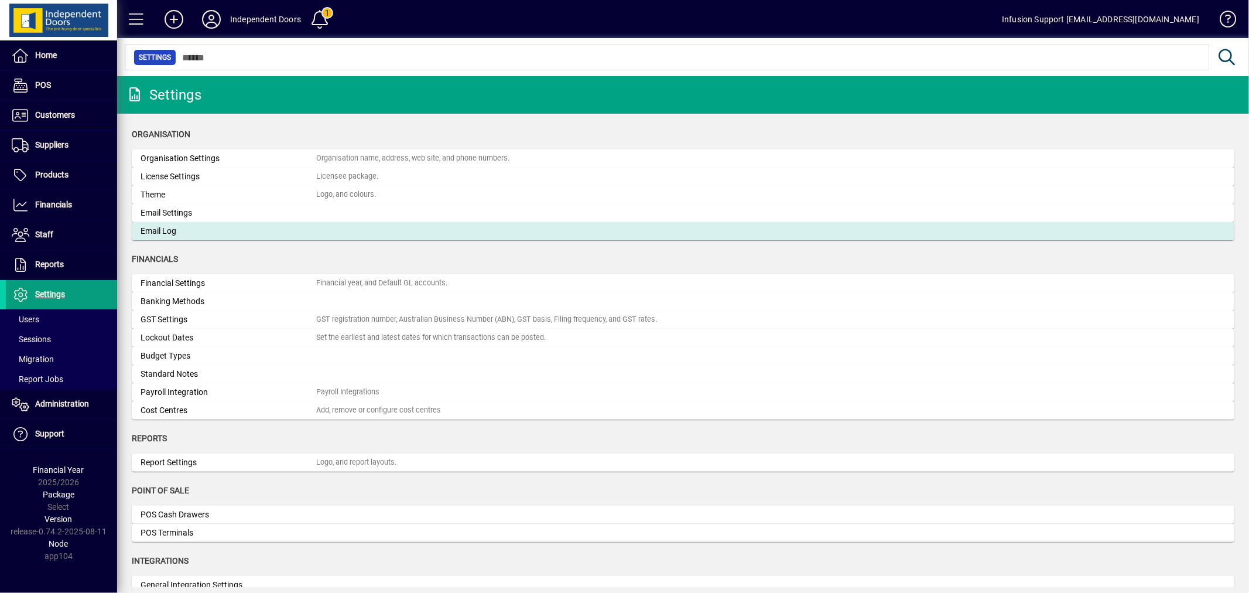
click at [186, 229] on div "Email Log" at bounding box center [229, 231] width 176 height 12
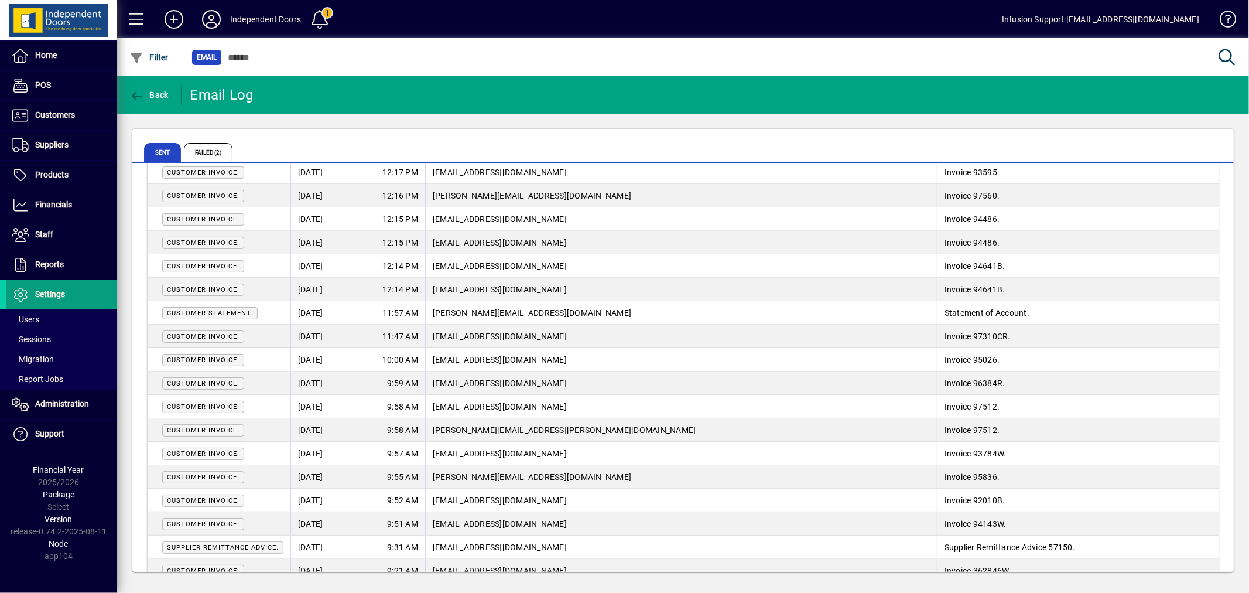
scroll to position [2022, 0]
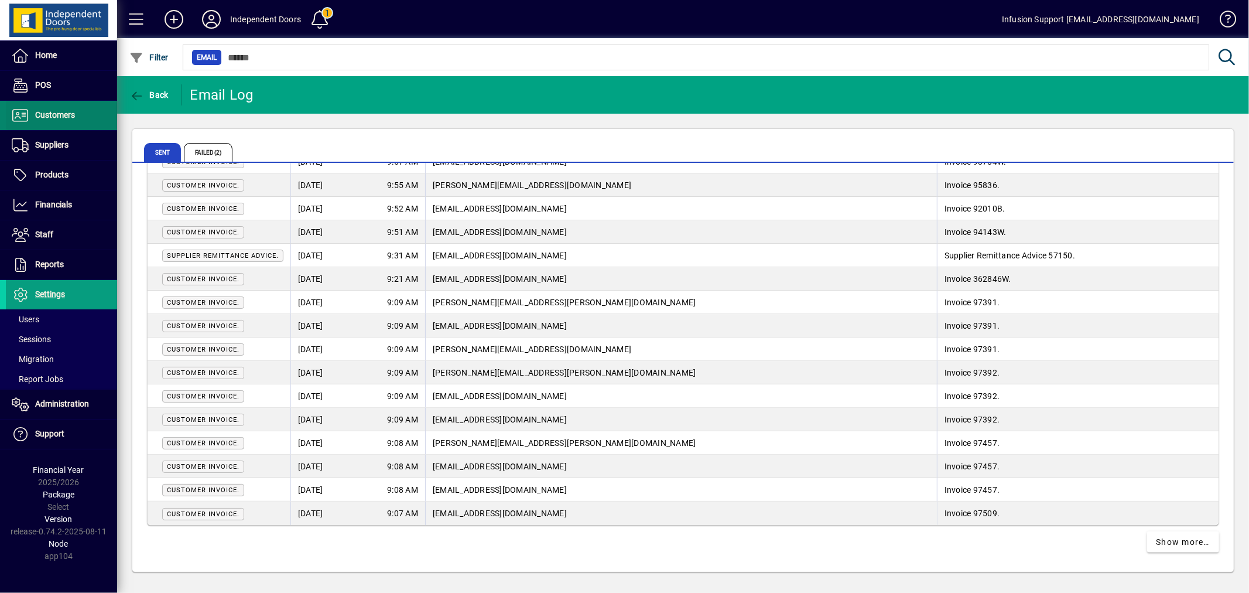
click at [88, 112] on span at bounding box center [61, 115] width 111 height 28
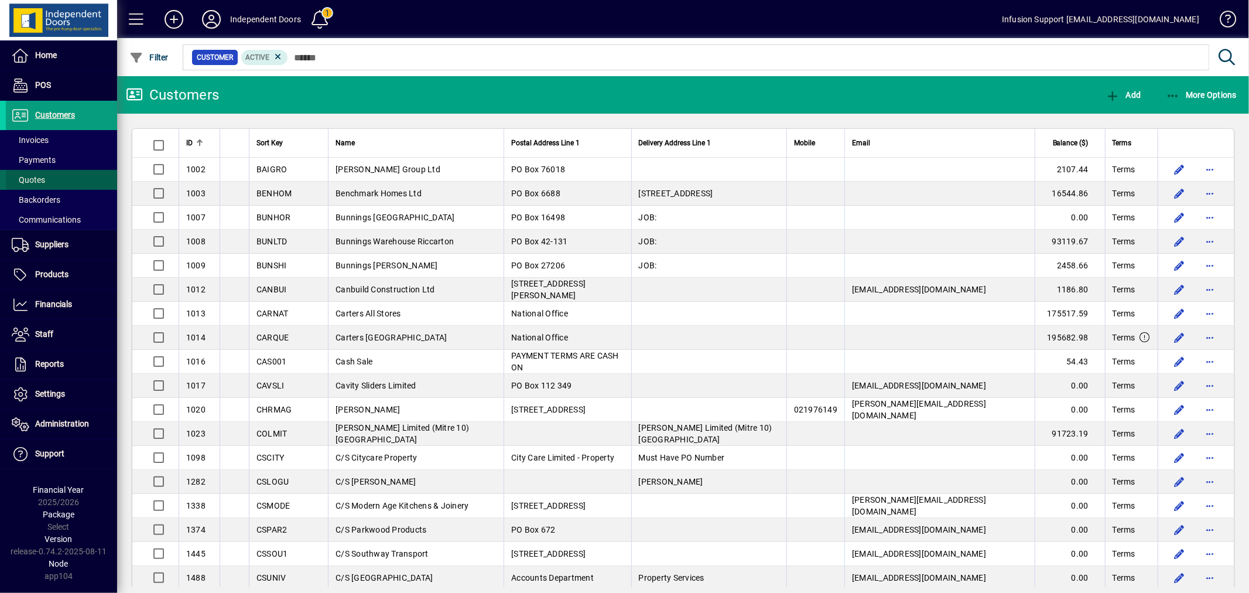
click at [33, 176] on span "Quotes" at bounding box center [28, 179] width 33 height 9
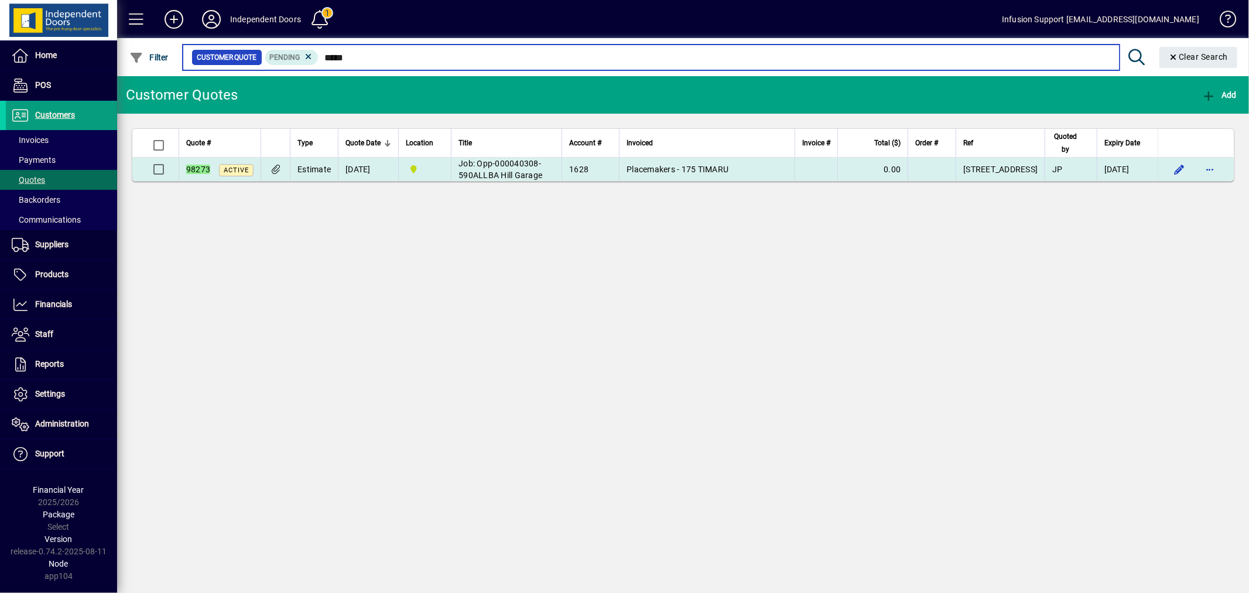
type input "*****"
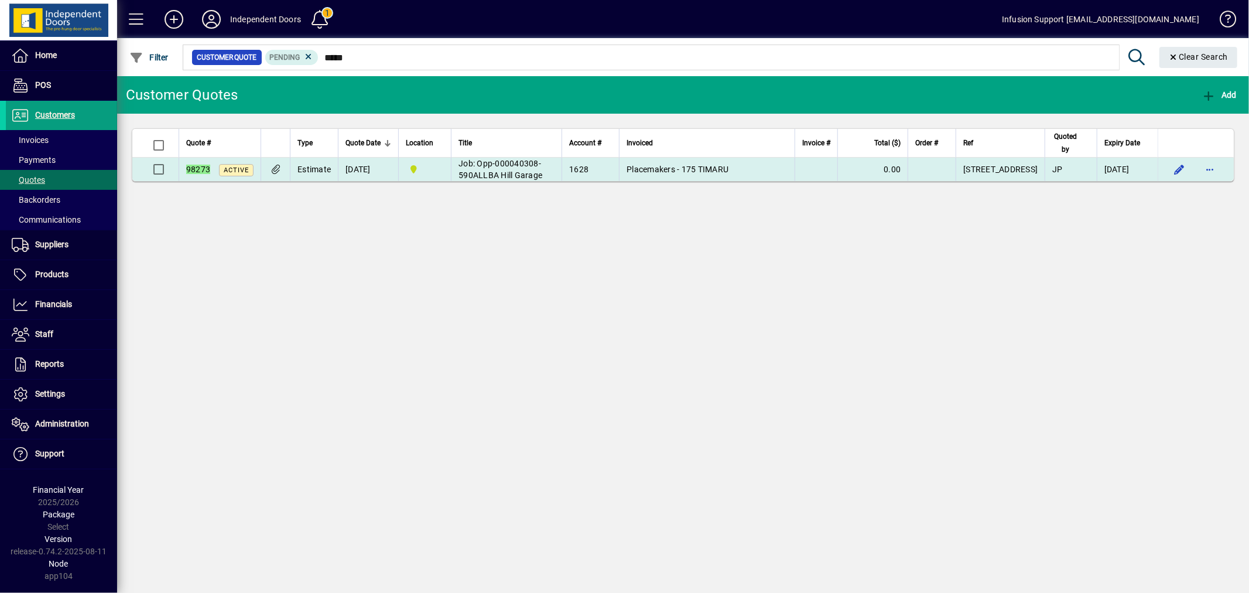
click at [795, 167] on td "Placemakers - 175 TIMARU" at bounding box center [707, 169] width 176 height 23
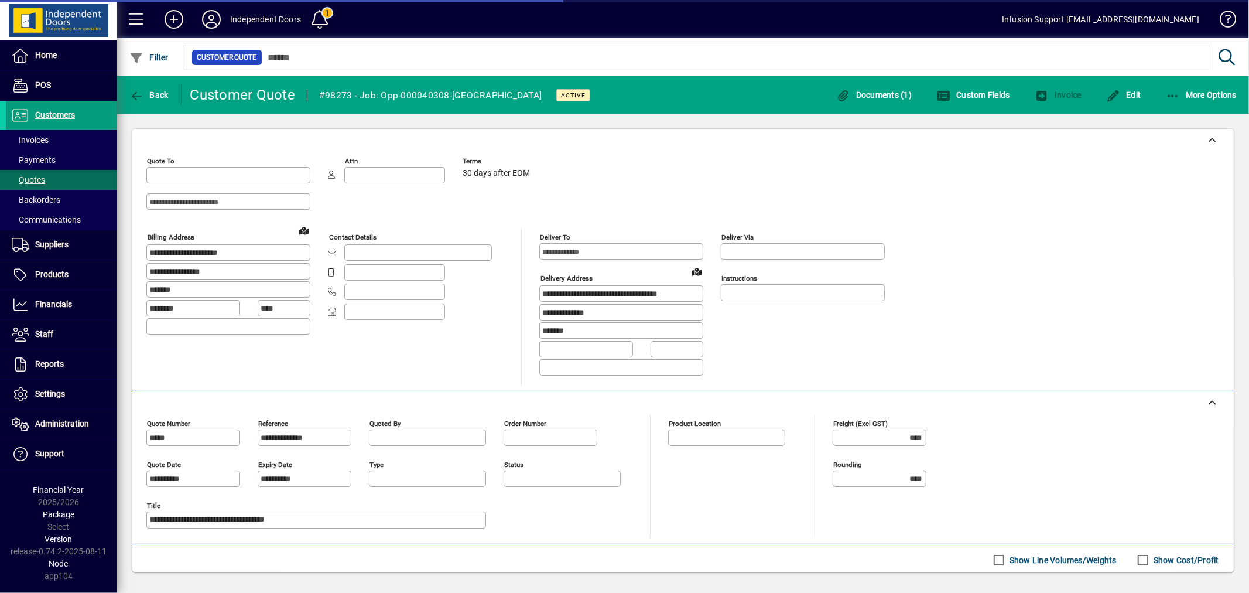
type input "**********"
type input "******"
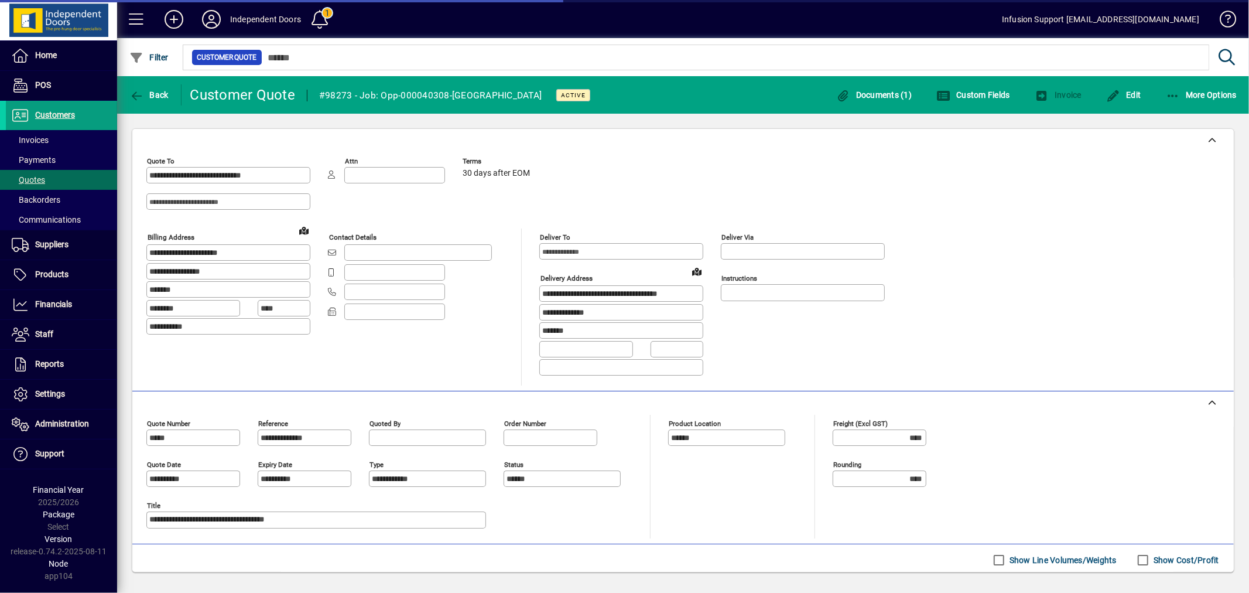
type input "**********"
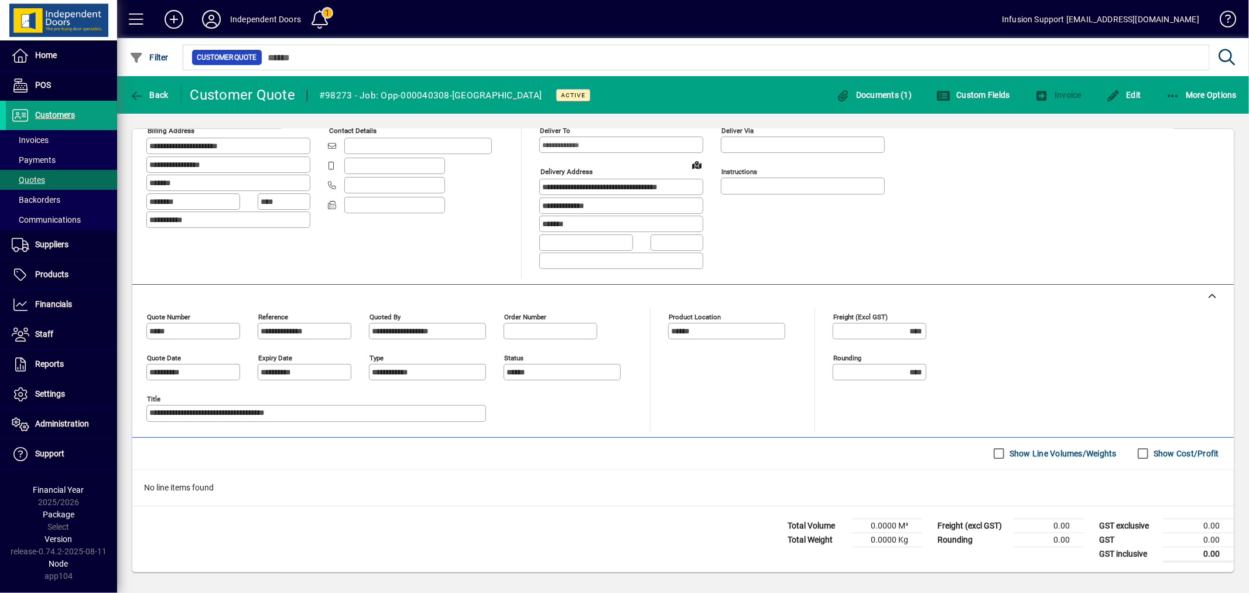
scroll to position [109, 0]
click at [159, 90] on span "Back" at bounding box center [148, 94] width 39 height 9
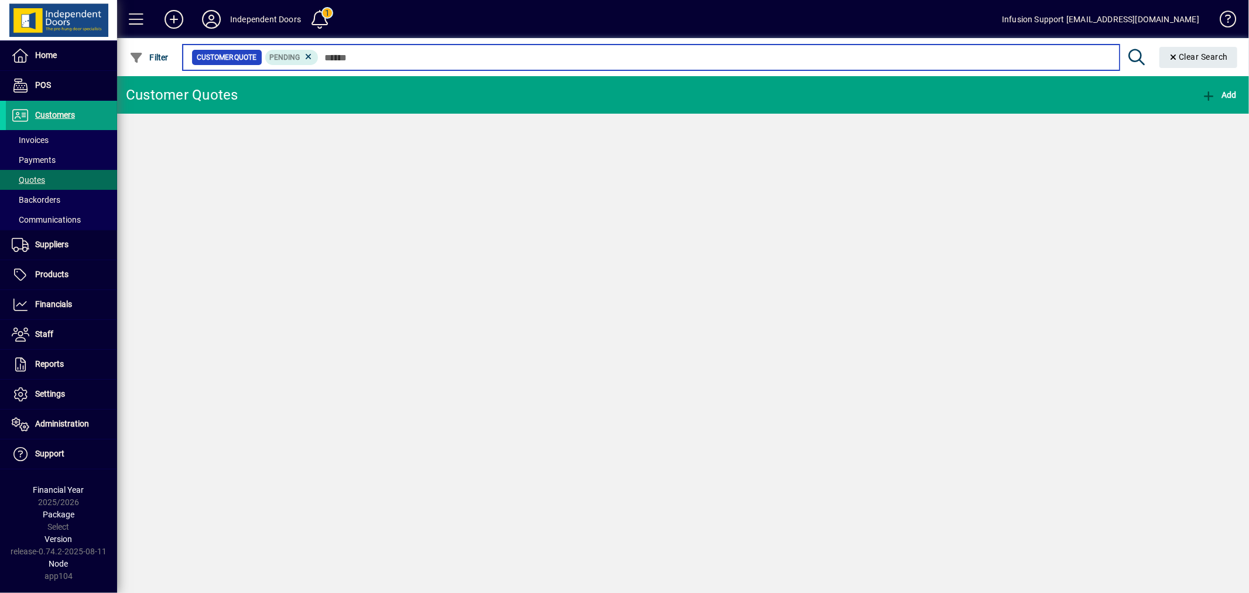
type input "*****"
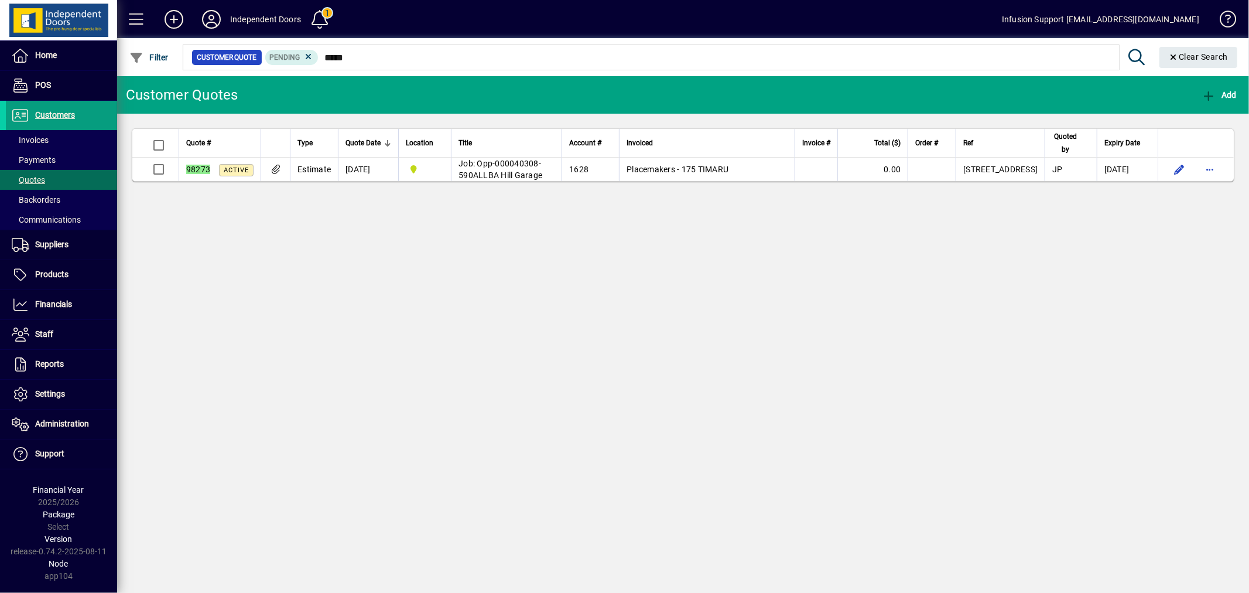
click at [453, 307] on div "Customer Quotes Add Quote # Type Quote Date Location Title Account # Invoiced I…" at bounding box center [683, 334] width 1132 height 516
click at [975, 504] on div "Customer Quotes Add Quote # Type Quote Date Location Title Account # Invoiced I…" at bounding box center [683, 334] width 1132 height 516
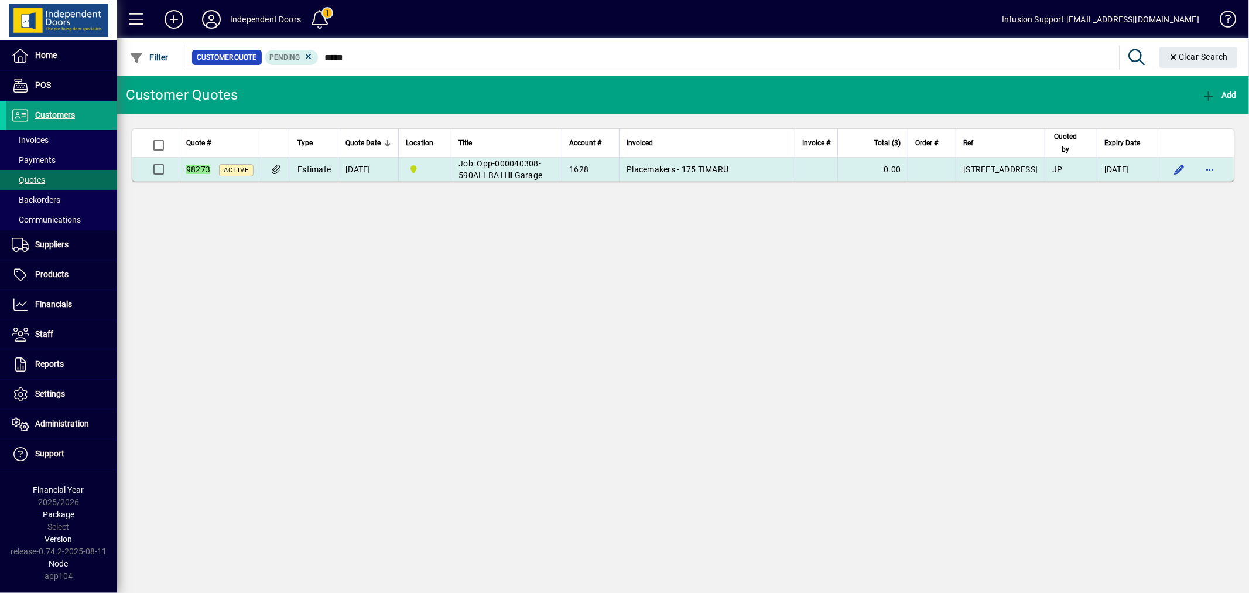
click at [273, 170] on icon at bounding box center [275, 170] width 12 height 10
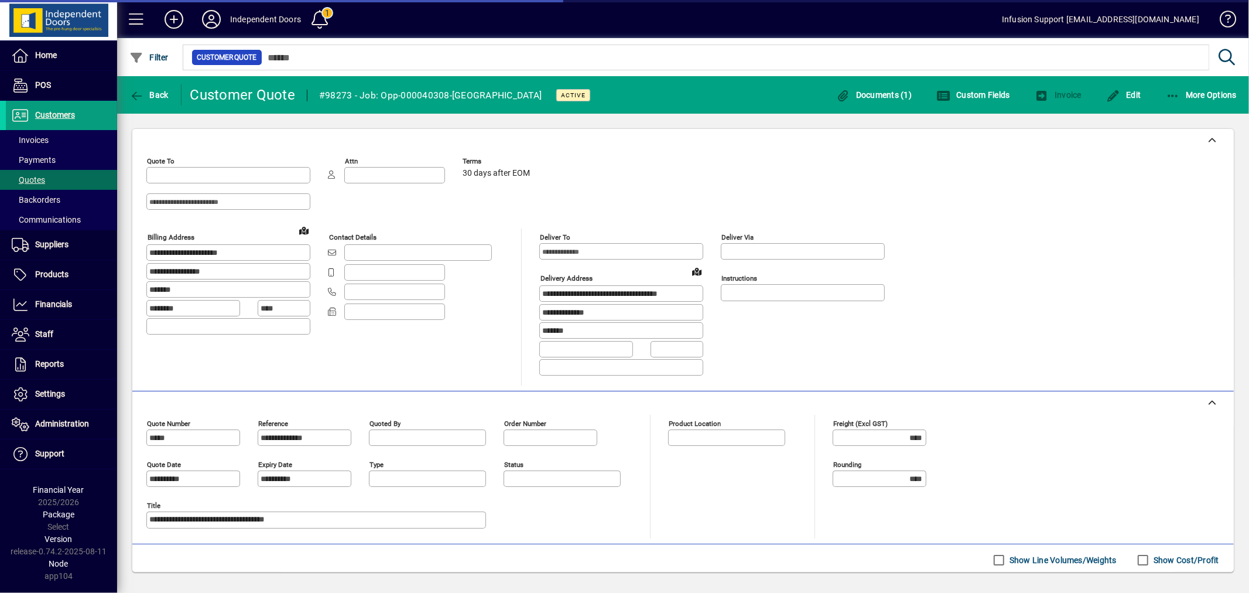
type input "**********"
type input "******"
type input "**********"
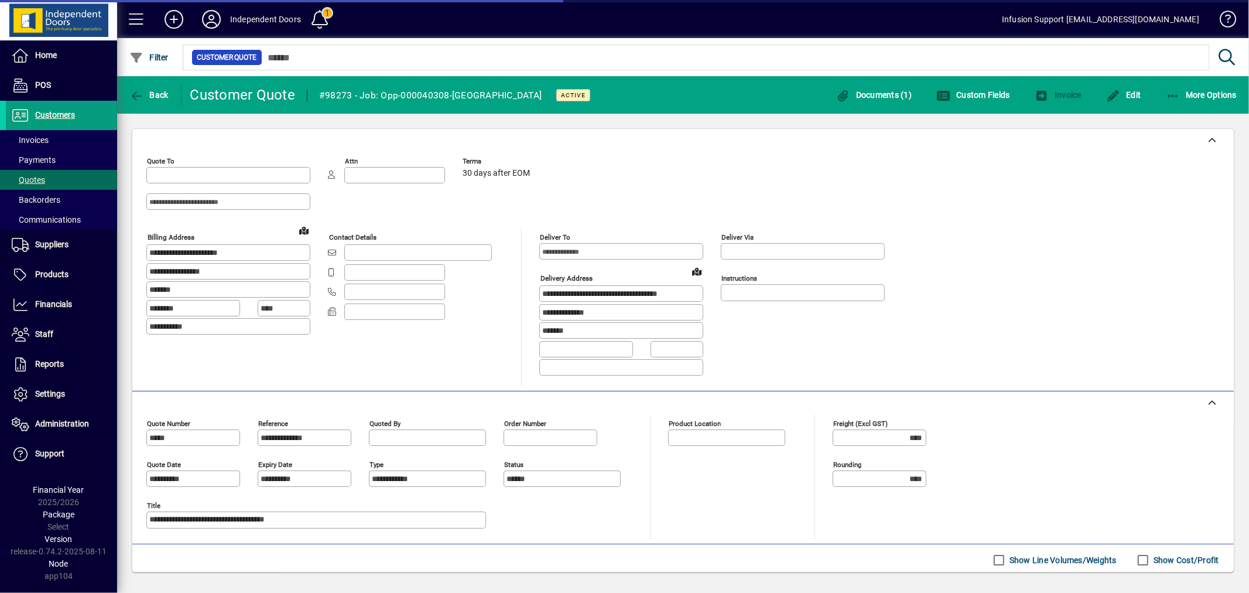
type input "******"
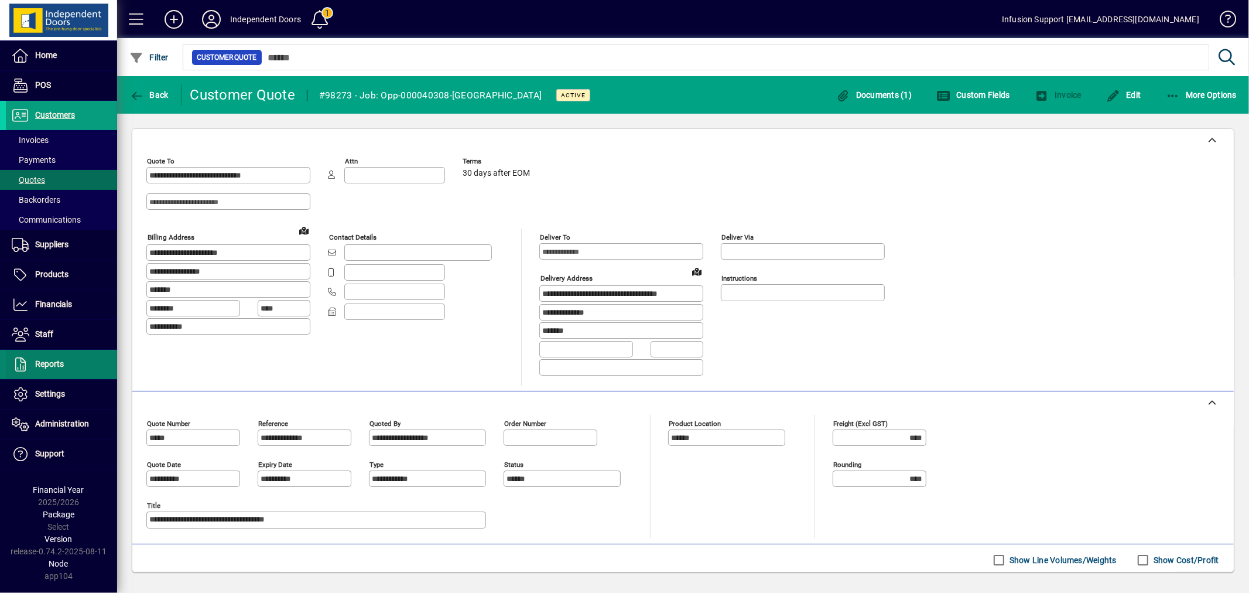
click at [71, 378] on span at bounding box center [61, 364] width 111 height 28
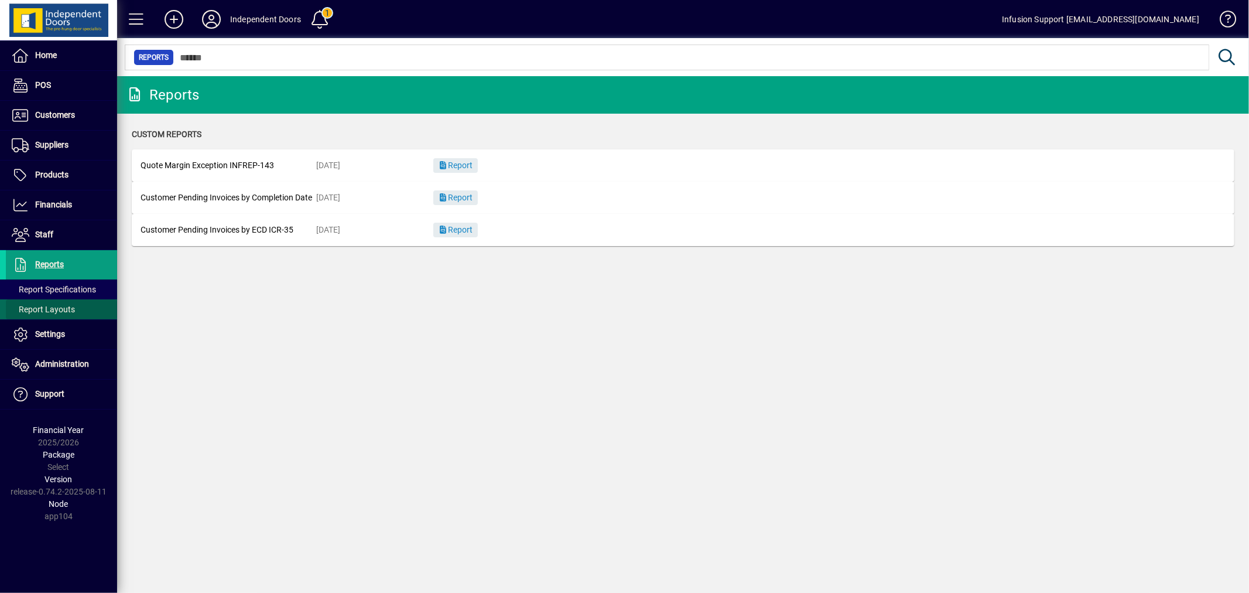
click at [50, 303] on span "Report Layouts" at bounding box center [40, 309] width 69 height 12
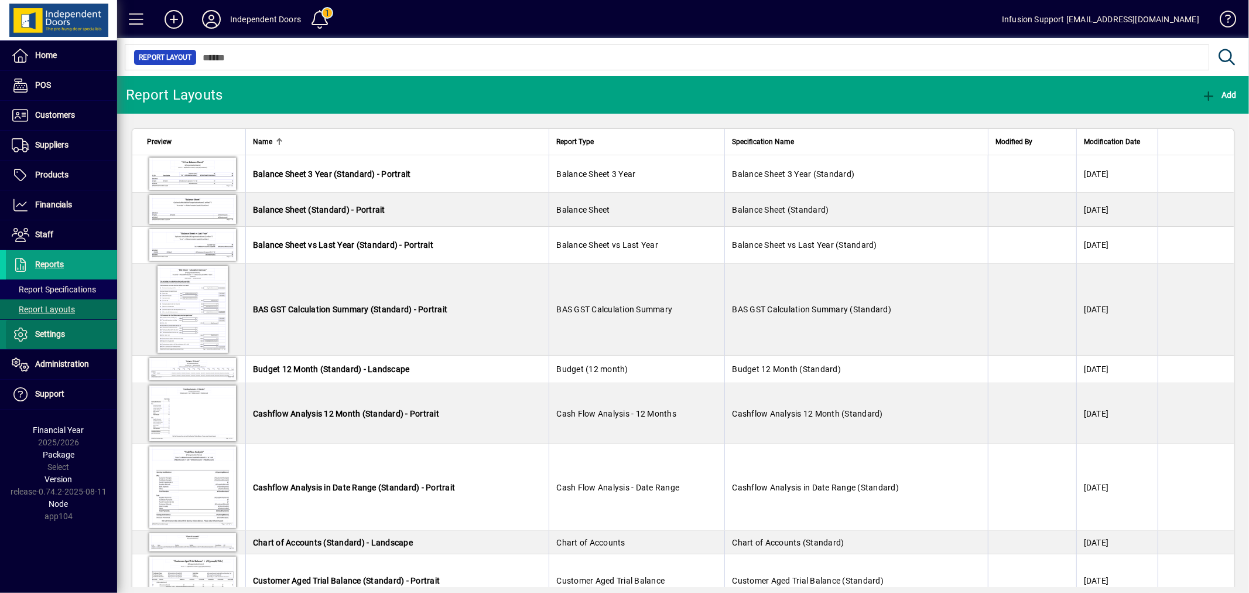
click at [56, 324] on span at bounding box center [61, 334] width 111 height 28
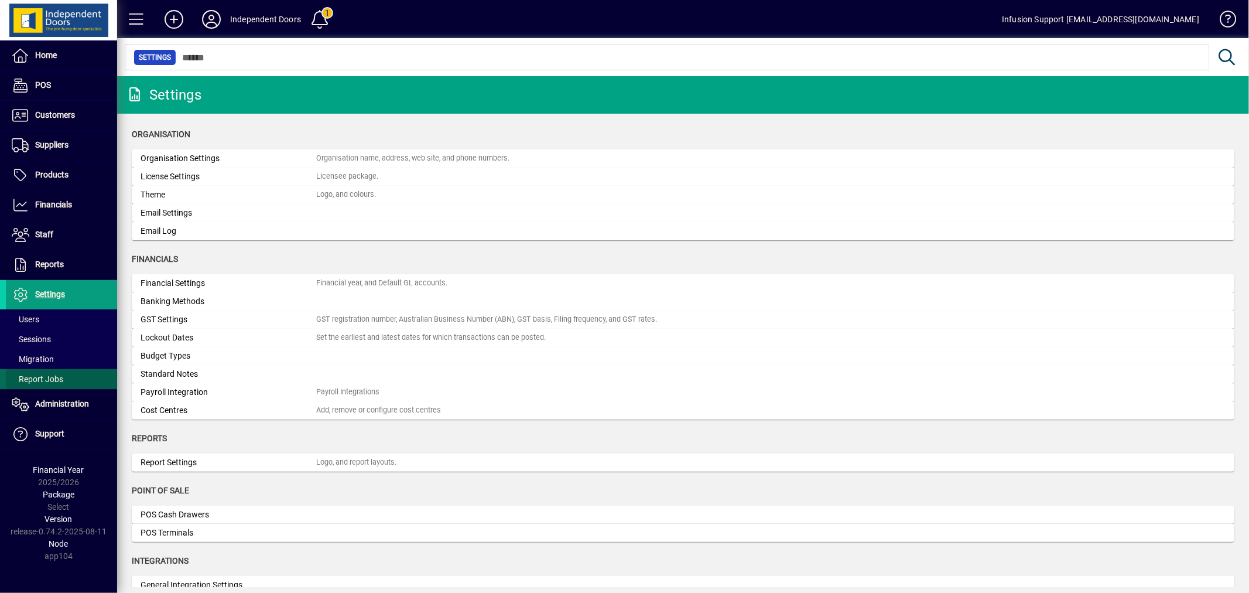
click at [52, 368] on span at bounding box center [61, 379] width 111 height 28
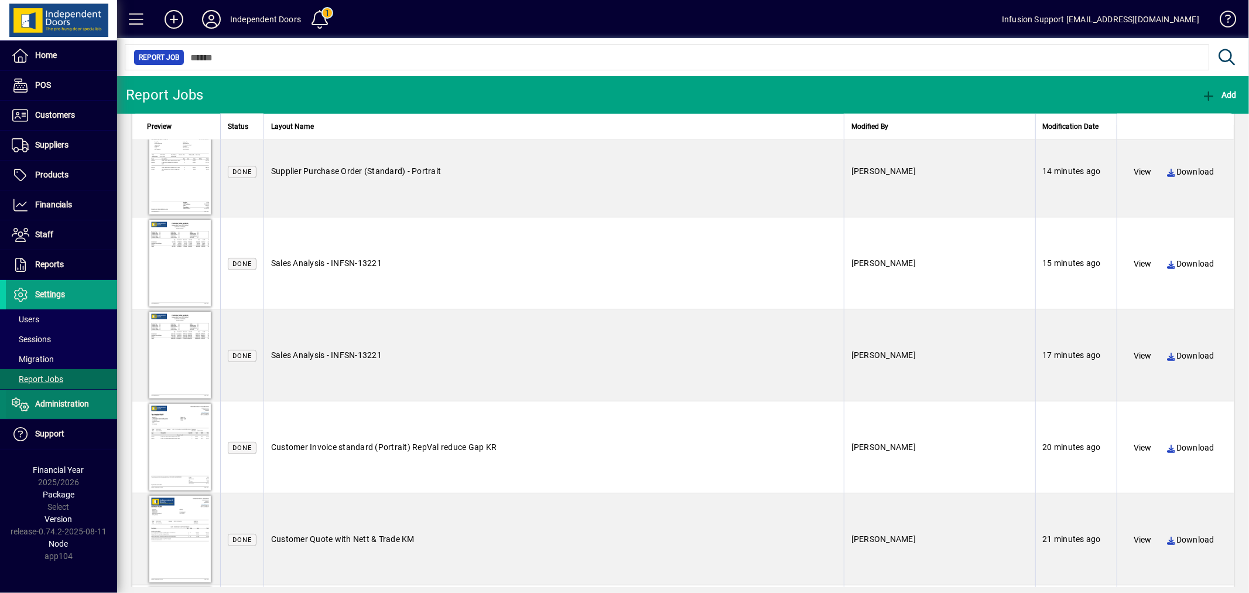
scroll to position [1810, 0]
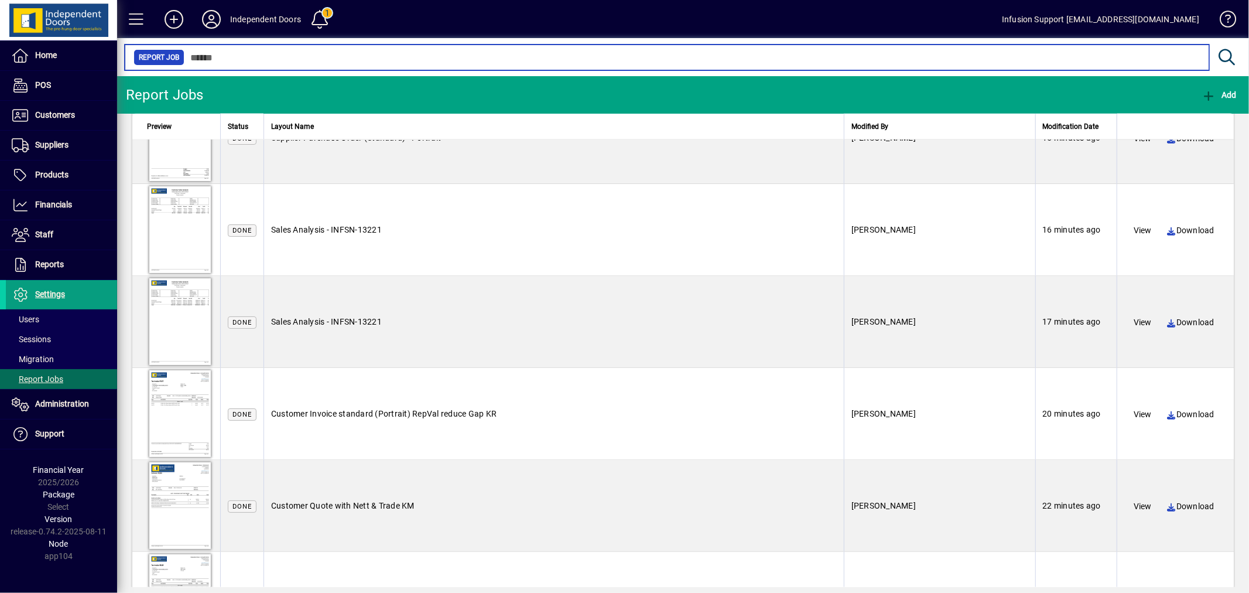
click at [328, 53] on input "text" at bounding box center [691, 57] width 1015 height 16
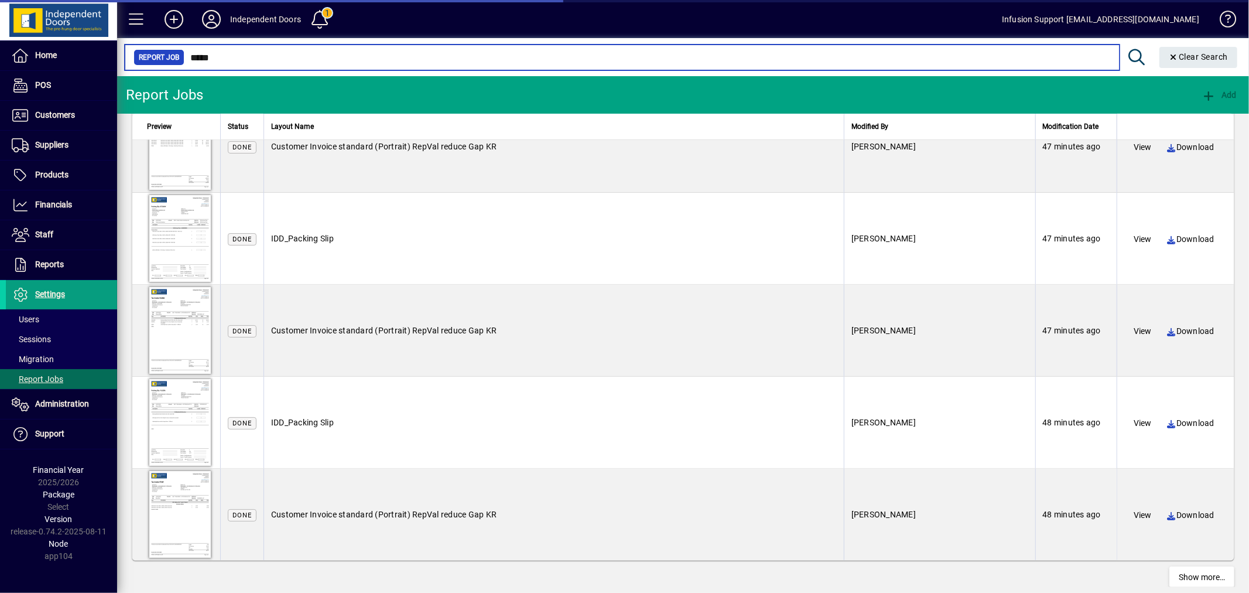
scroll to position [4214, 0]
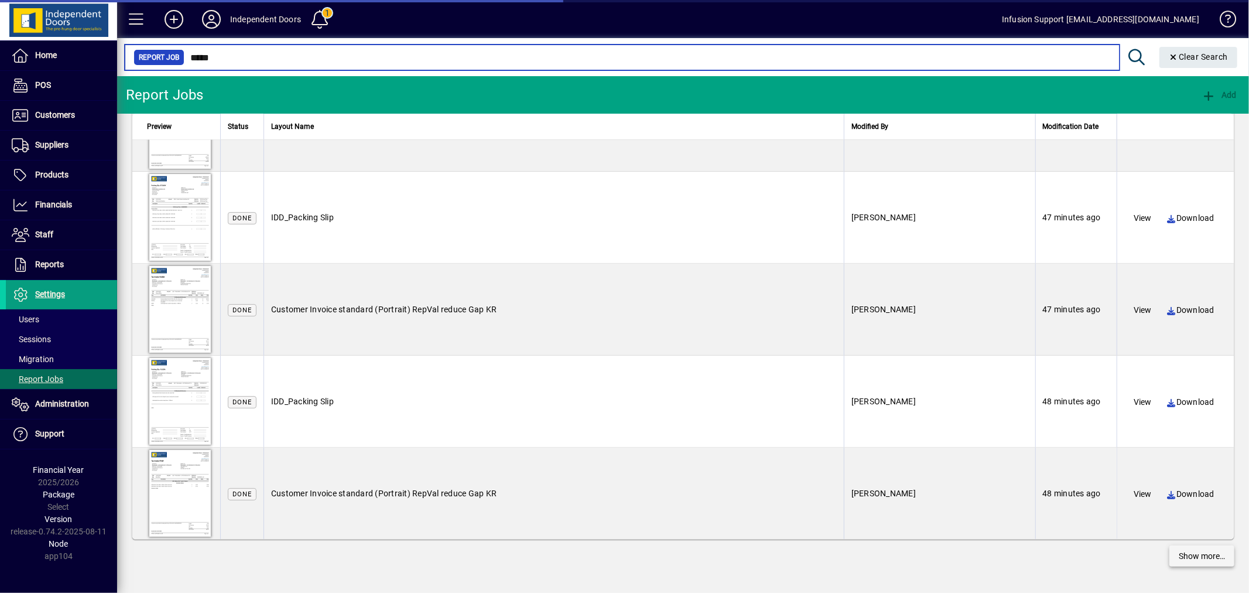
type input "*****"
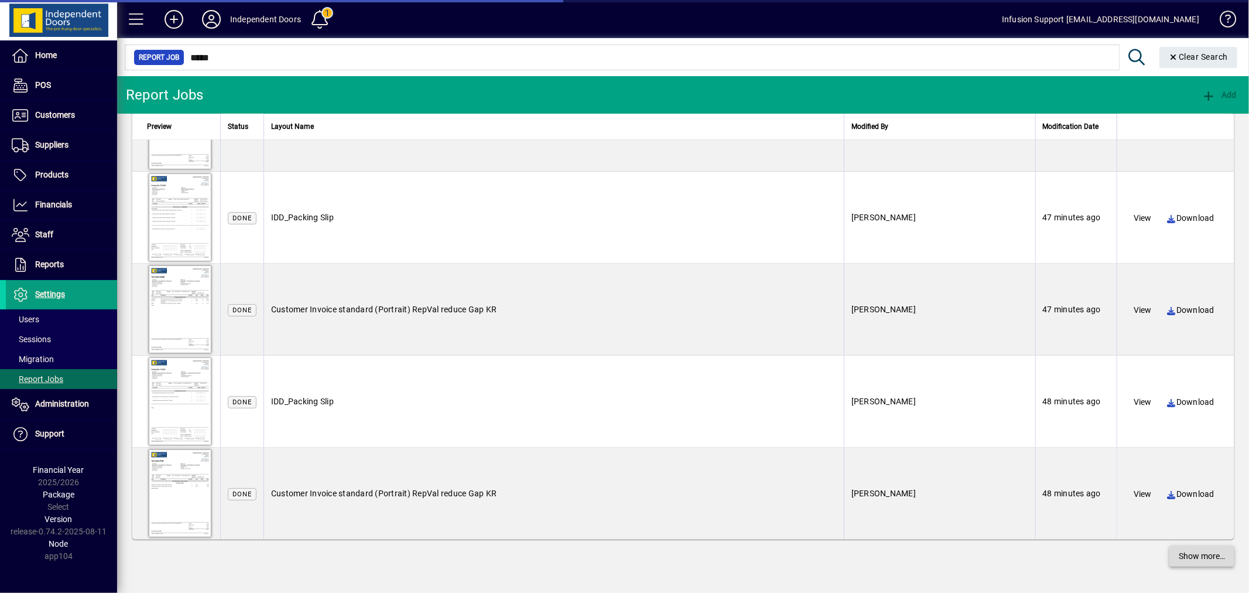
click at [1179, 559] on span "Show more…" at bounding box center [1202, 556] width 46 height 12
click at [1185, 559] on span "Show more…" at bounding box center [1202, 556] width 46 height 12
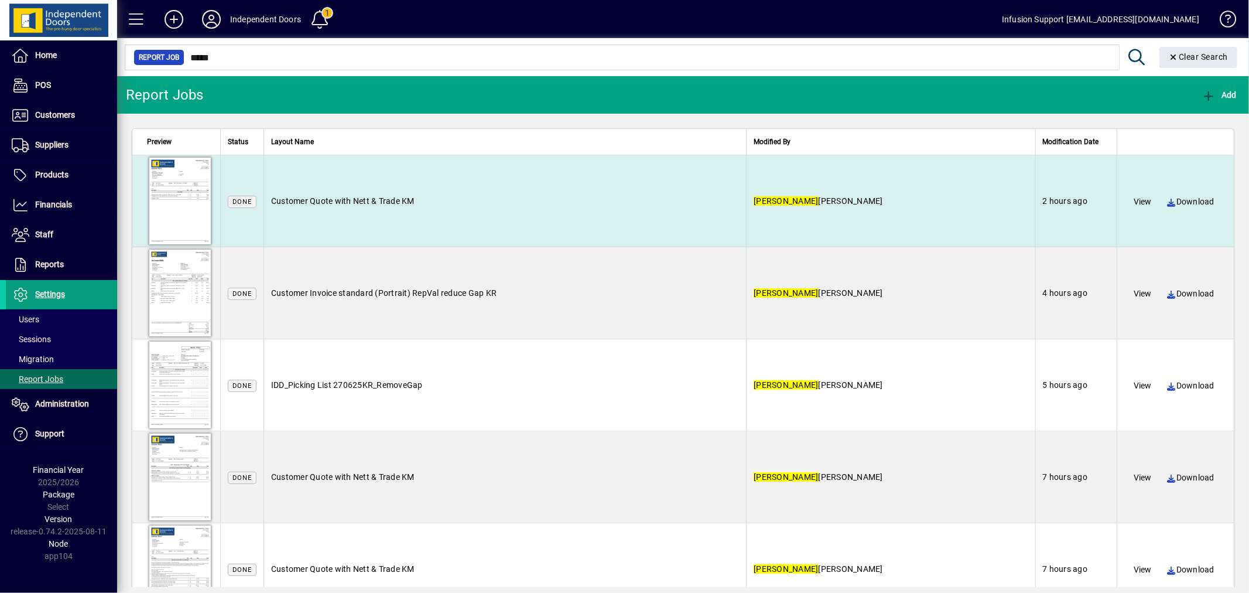
click at [174, 191] on div at bounding box center [180, 200] width 66 height 91
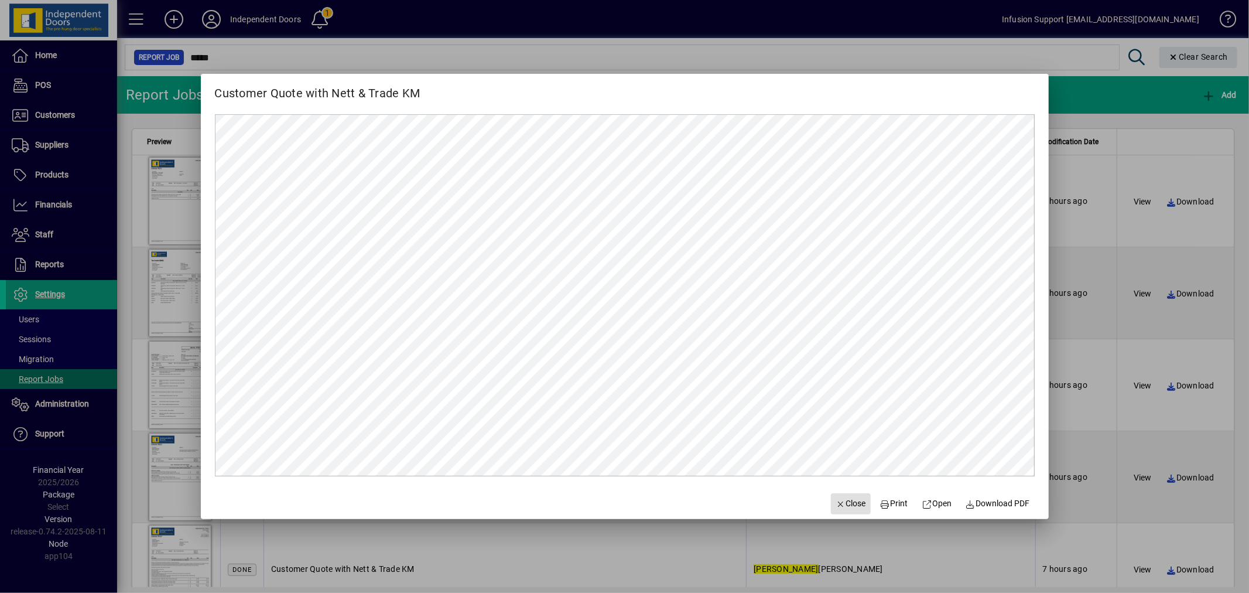
click at [836, 504] on icon "button" at bounding box center [841, 504] width 11 height 8
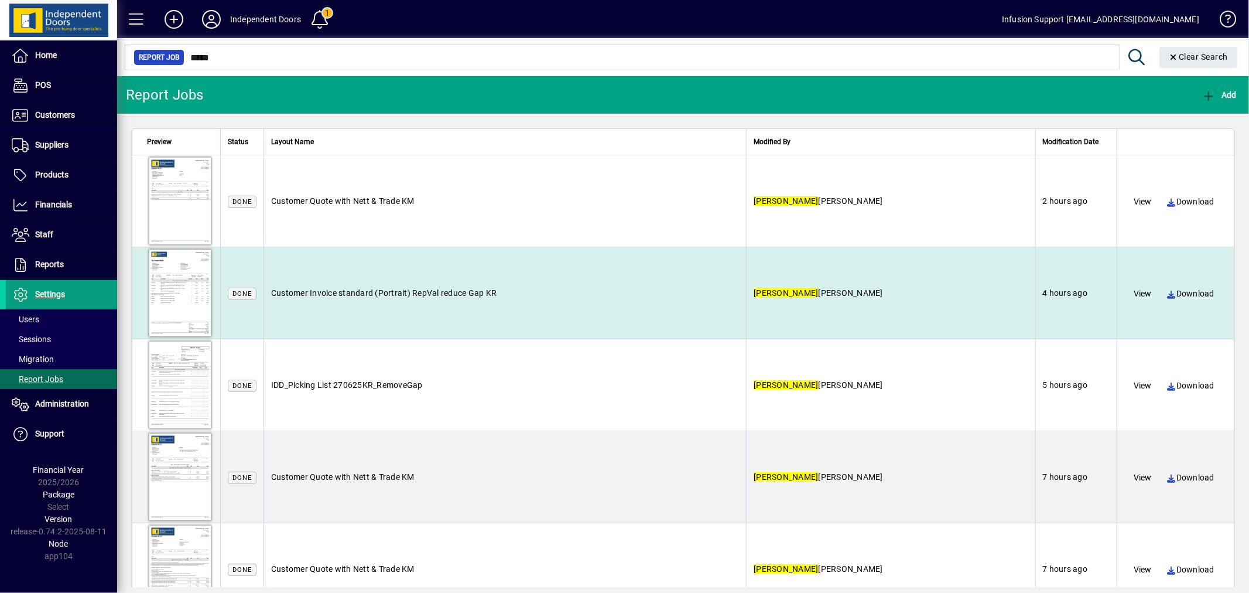
click at [174, 289] on div at bounding box center [180, 292] width 66 height 91
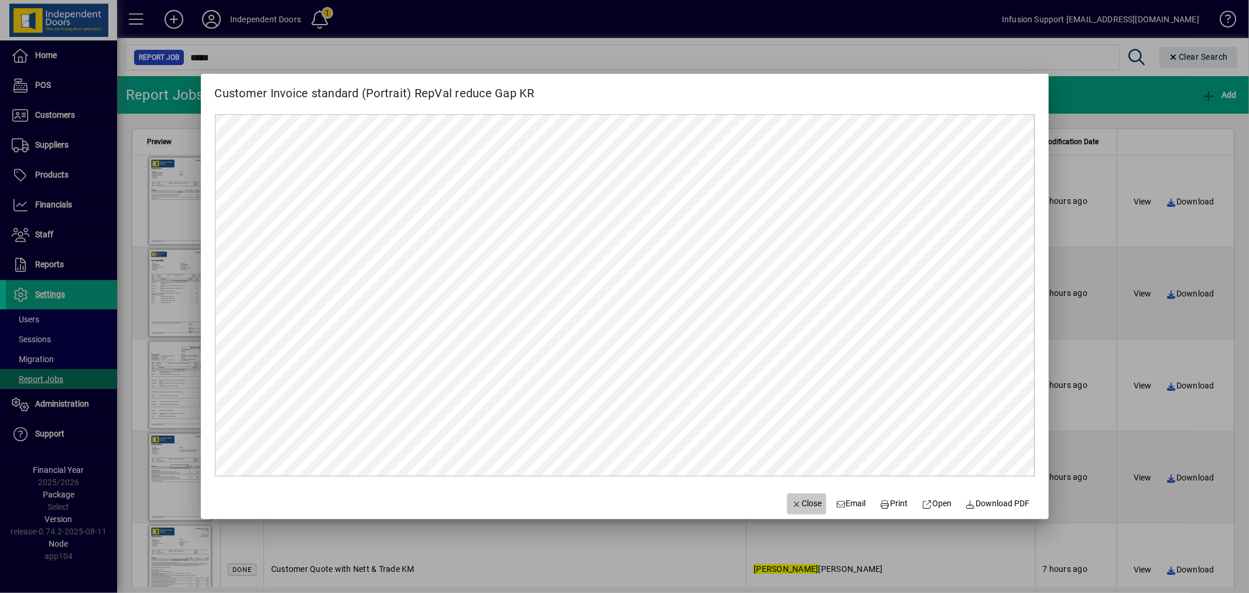
click at [790, 492] on span "button" at bounding box center [807, 503] width 40 height 28
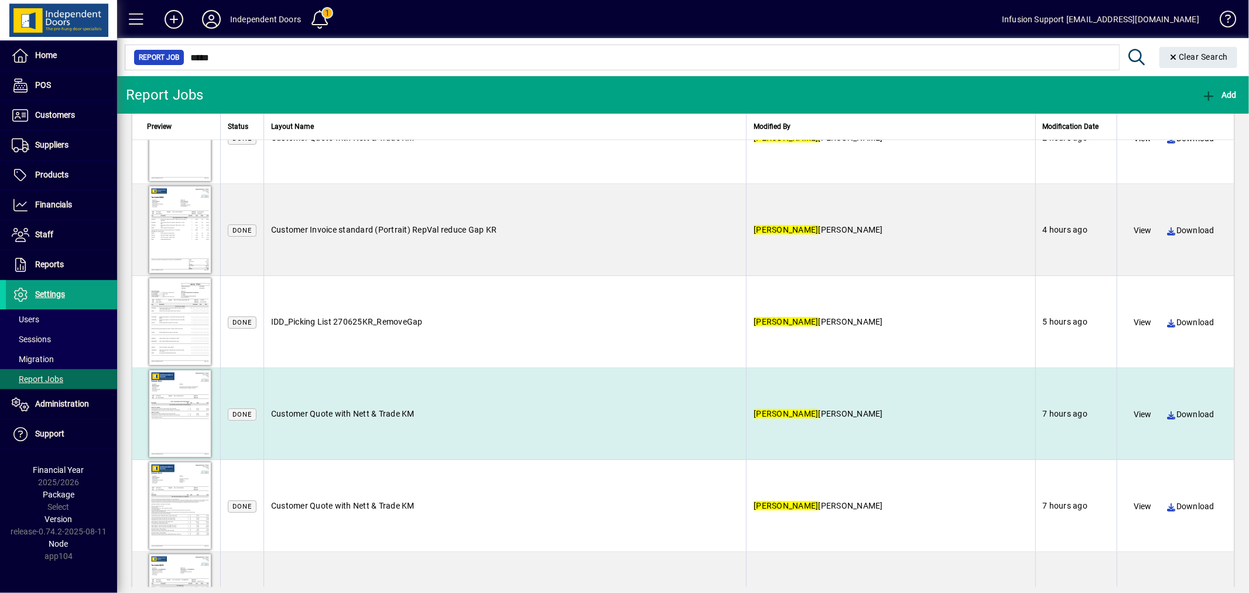
scroll to position [64, 0]
click at [194, 404] on div at bounding box center [180, 412] width 66 height 91
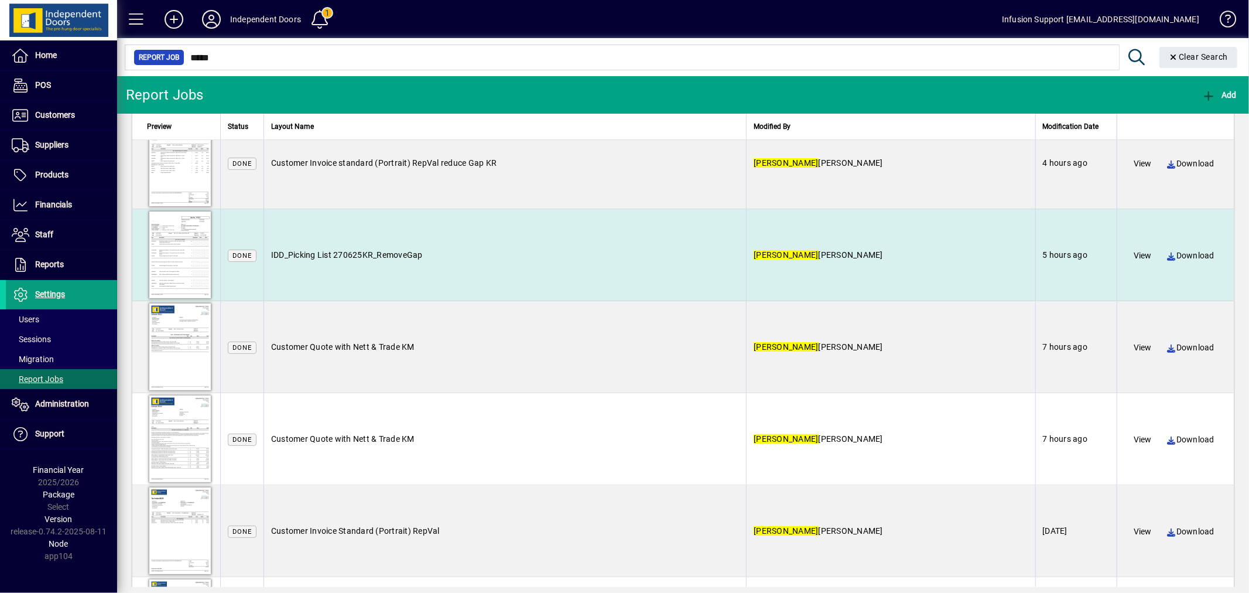
scroll to position [195, 0]
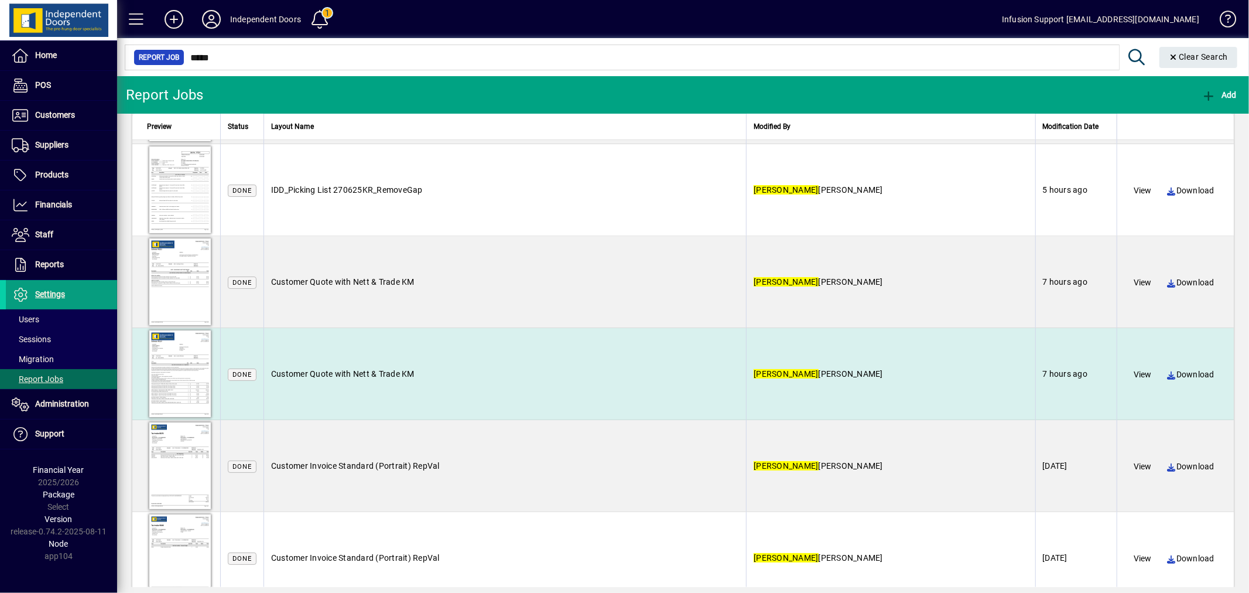
click at [170, 367] on div at bounding box center [180, 373] width 66 height 91
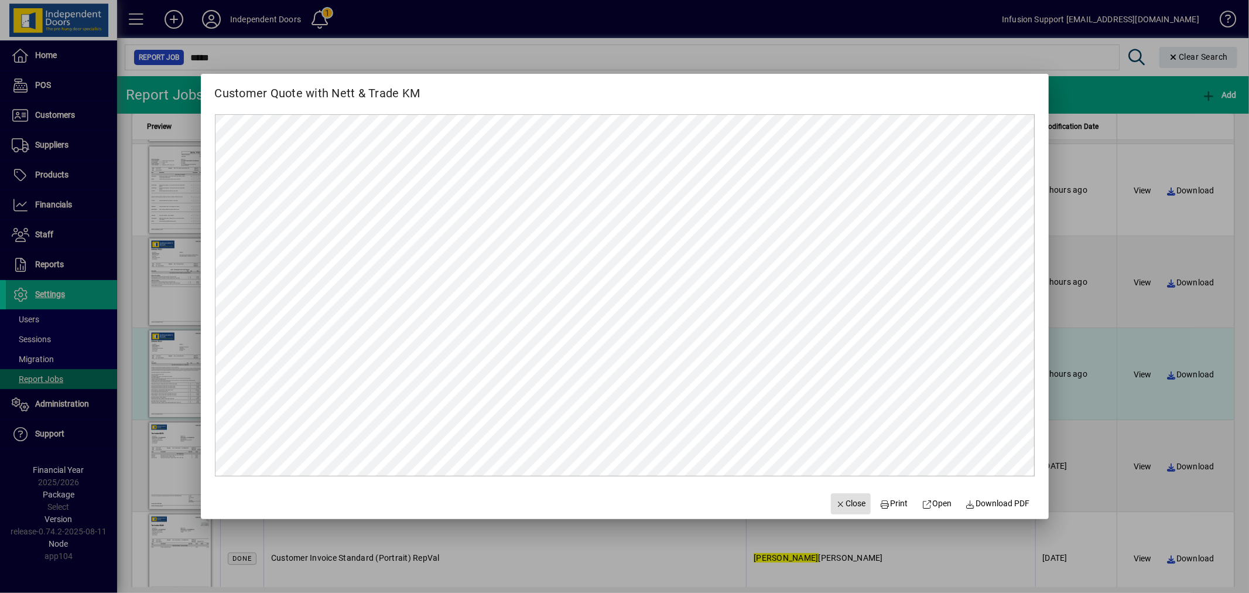
scroll to position [0, 0]
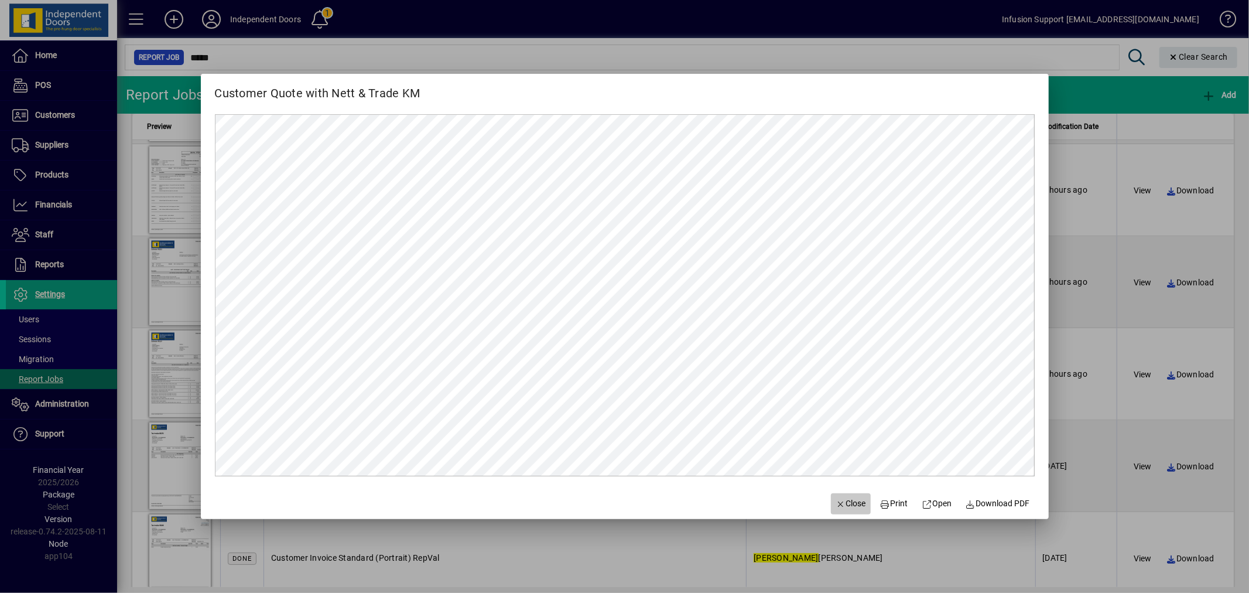
click at [839, 505] on span "Close" at bounding box center [851, 503] width 30 height 12
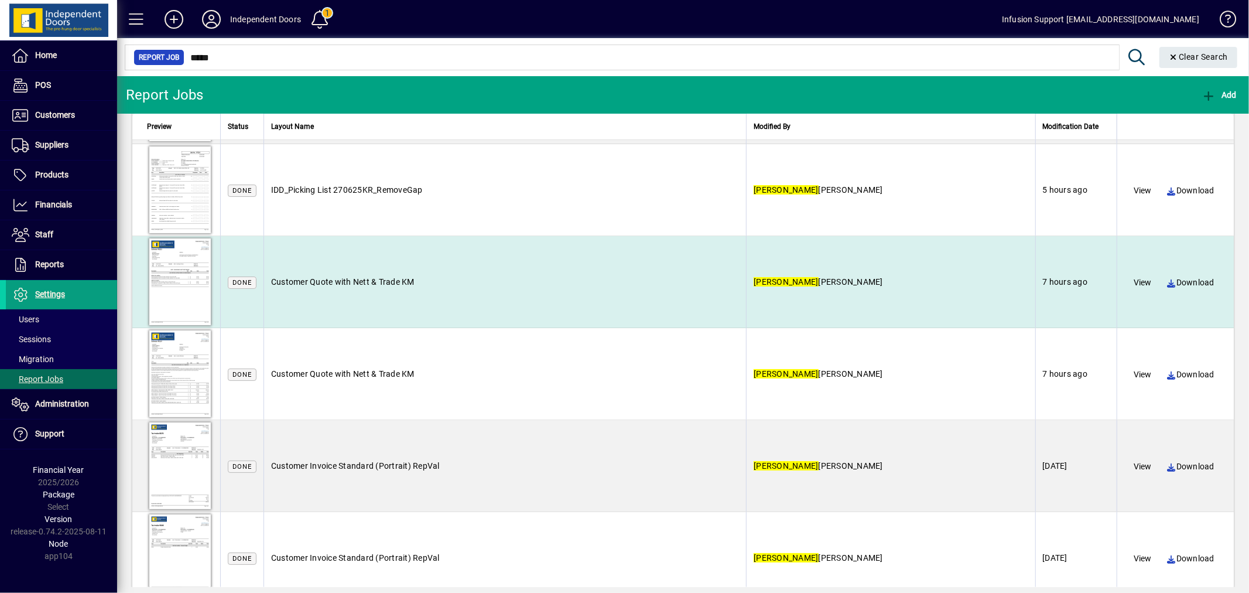
click at [176, 291] on div at bounding box center [180, 281] width 66 height 91
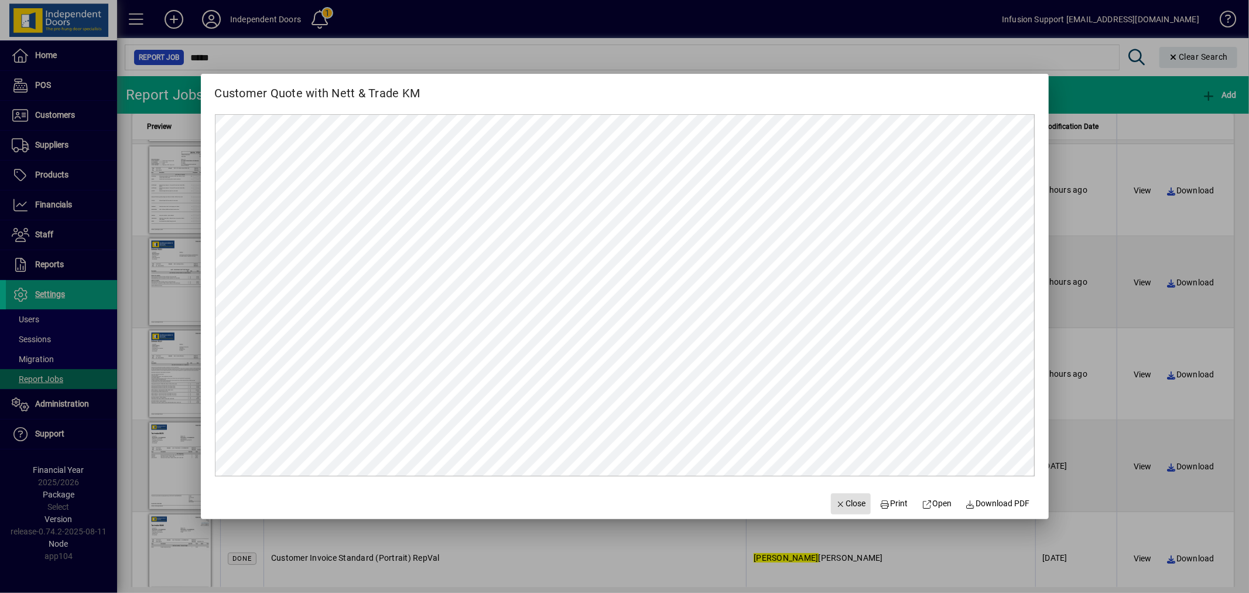
click at [839, 505] on span "Close" at bounding box center [851, 503] width 30 height 12
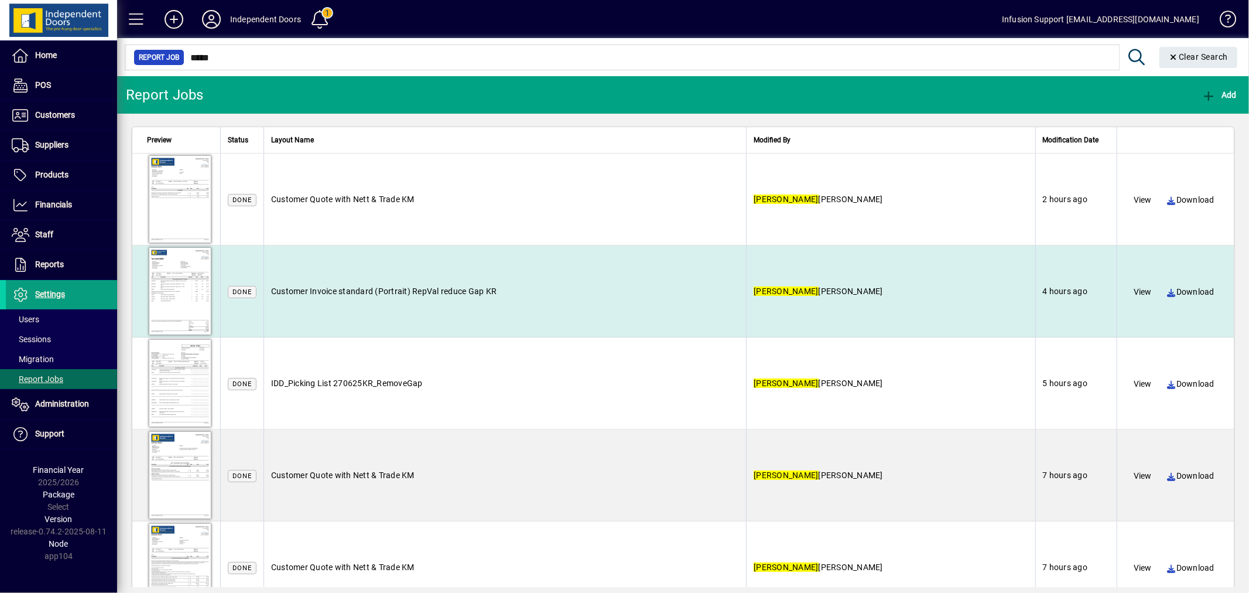
scroll to position [1, 0]
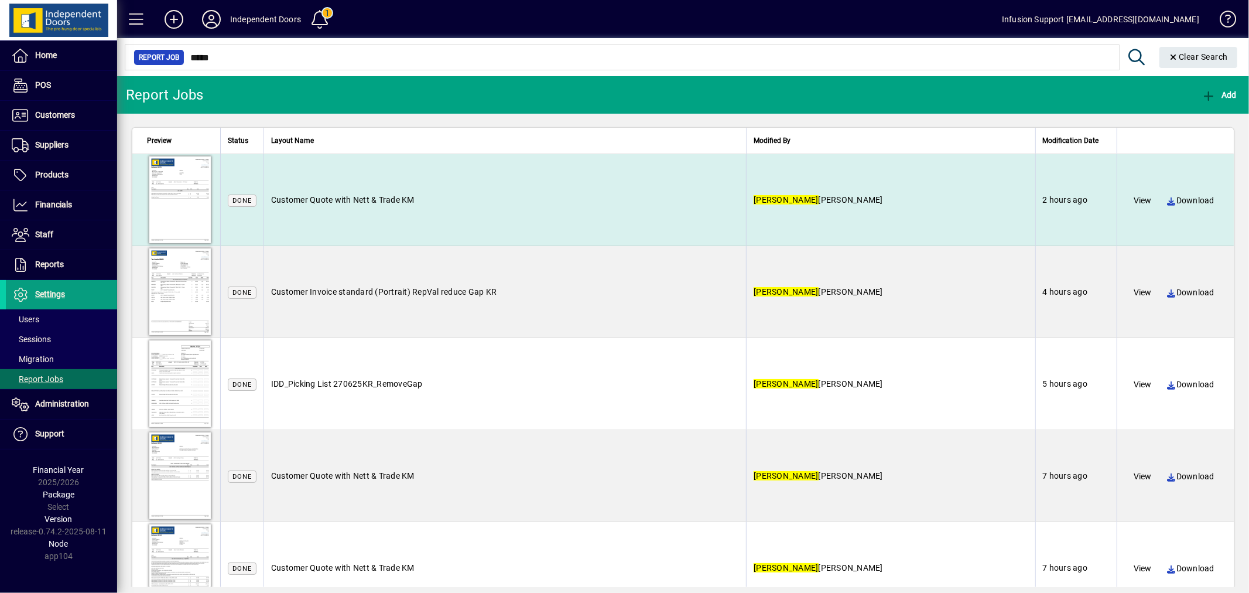
click at [195, 198] on div at bounding box center [180, 199] width 66 height 91
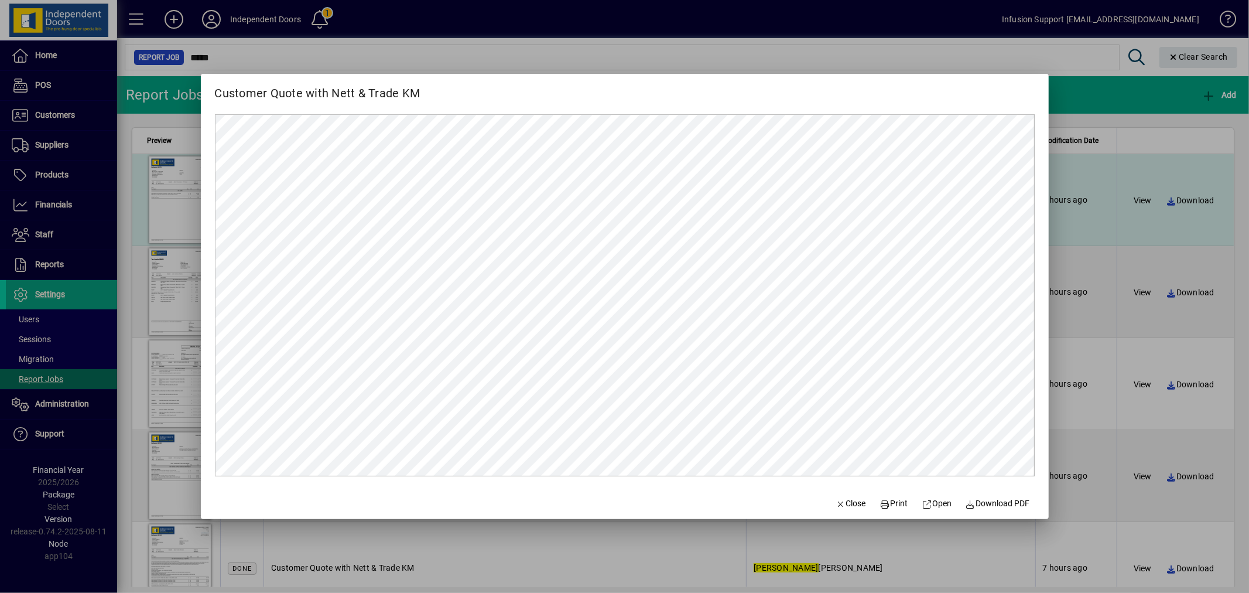
scroll to position [0, 0]
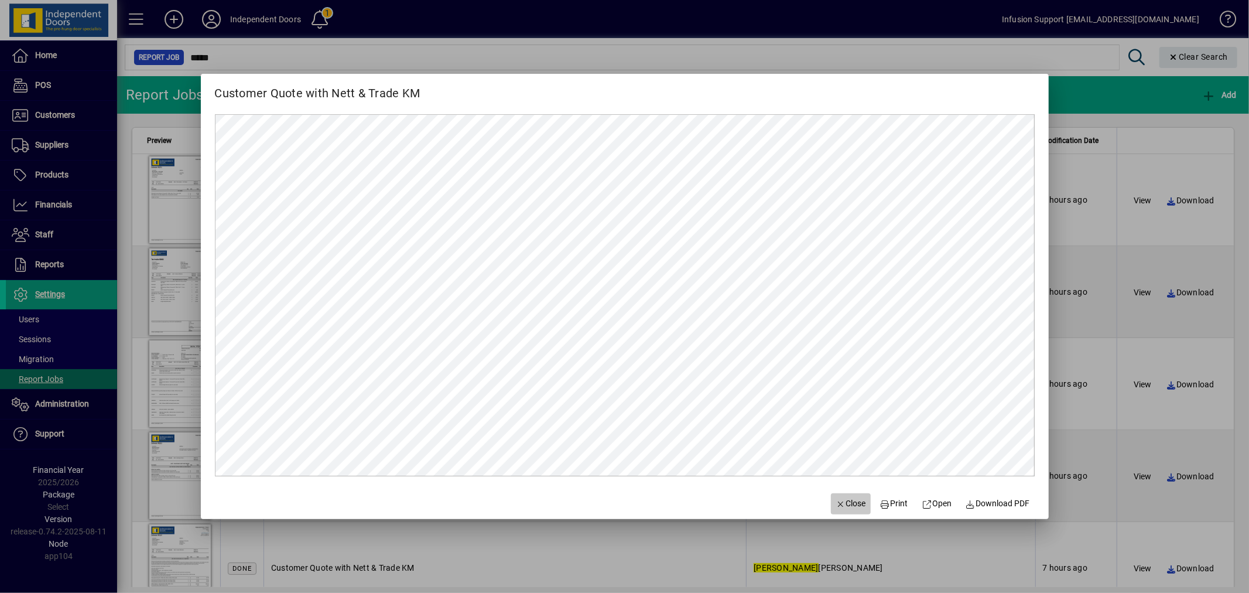
click at [844, 501] on span "Close" at bounding box center [851, 503] width 30 height 12
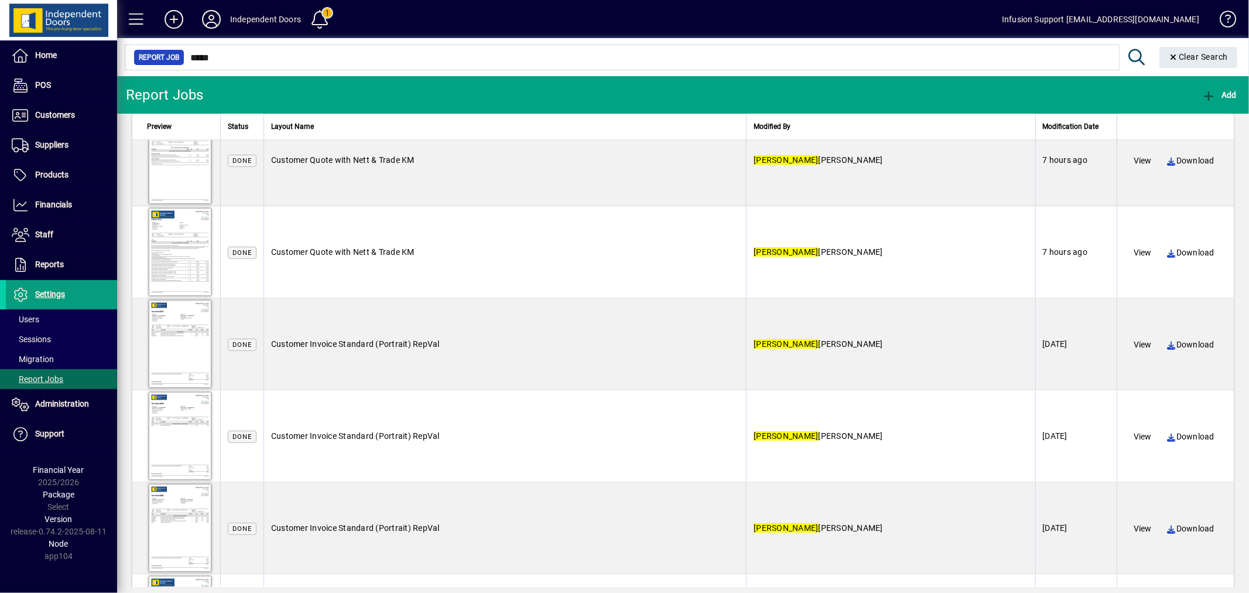
scroll to position [296, 0]
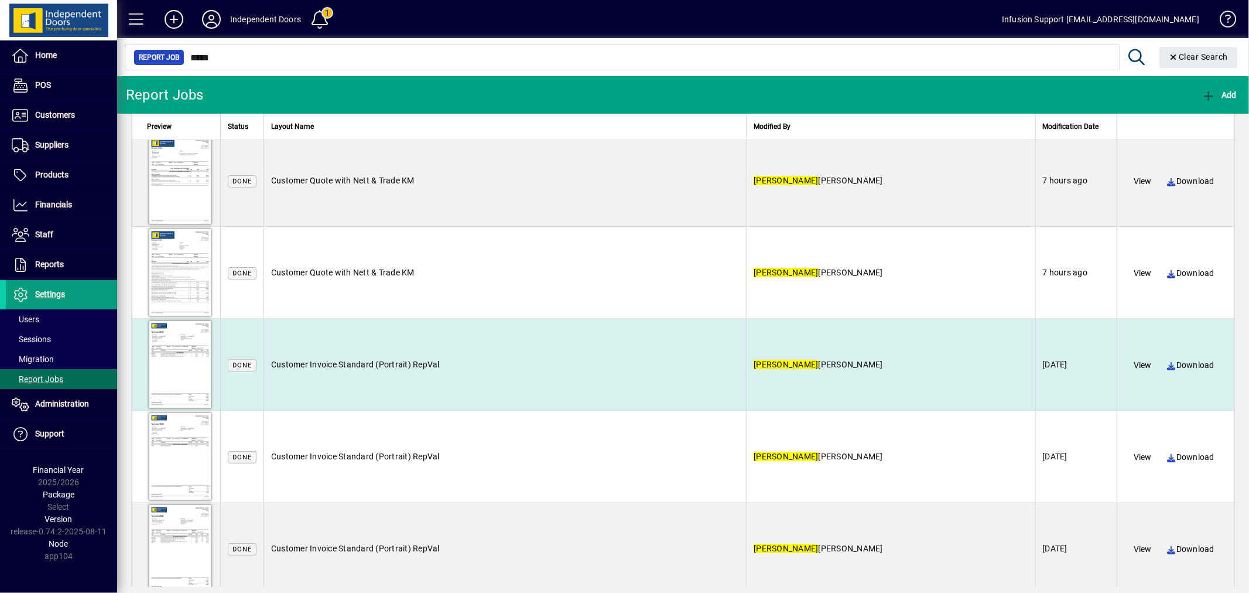
click at [174, 352] on div at bounding box center [180, 364] width 66 height 91
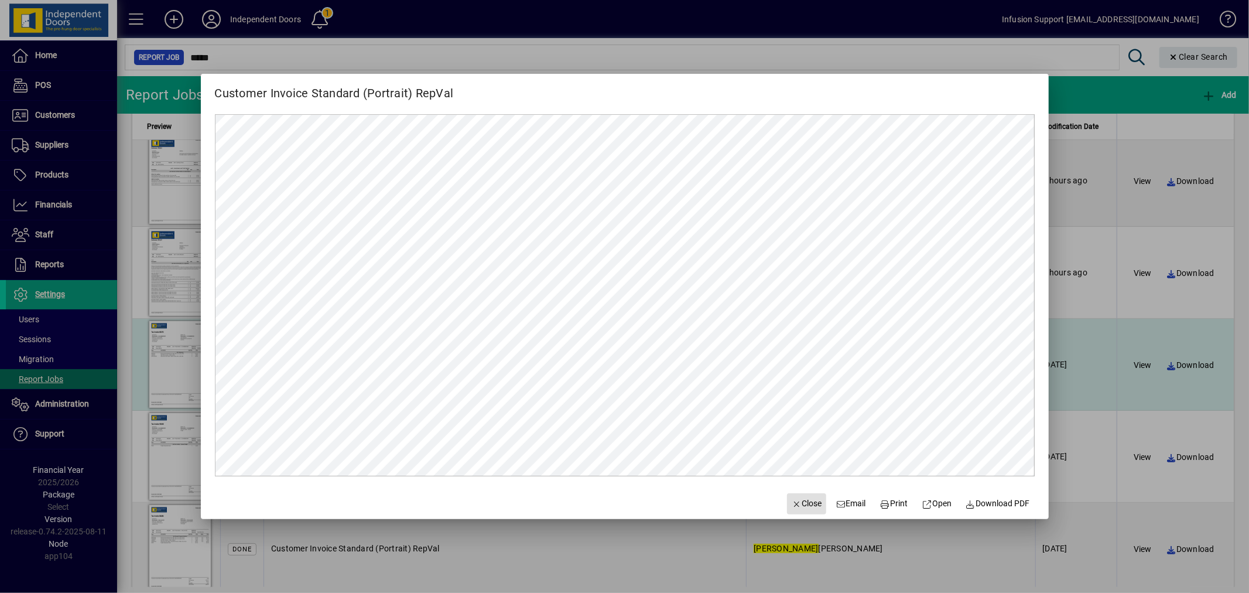
scroll to position [0, 0]
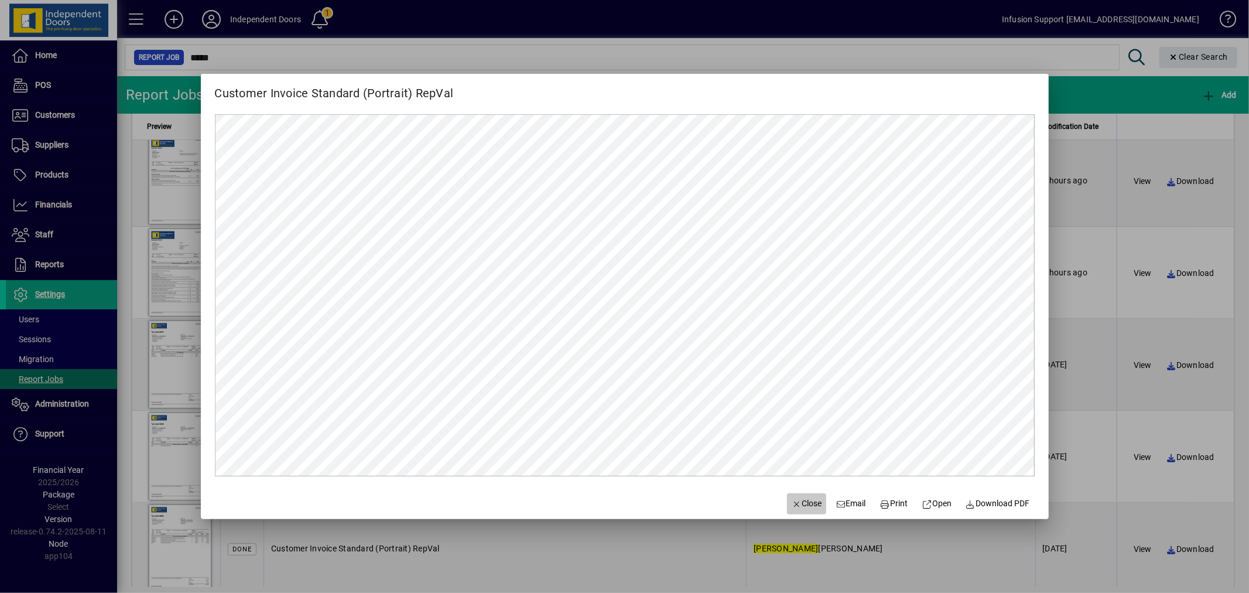
click at [800, 494] on span "button" at bounding box center [807, 503] width 40 height 28
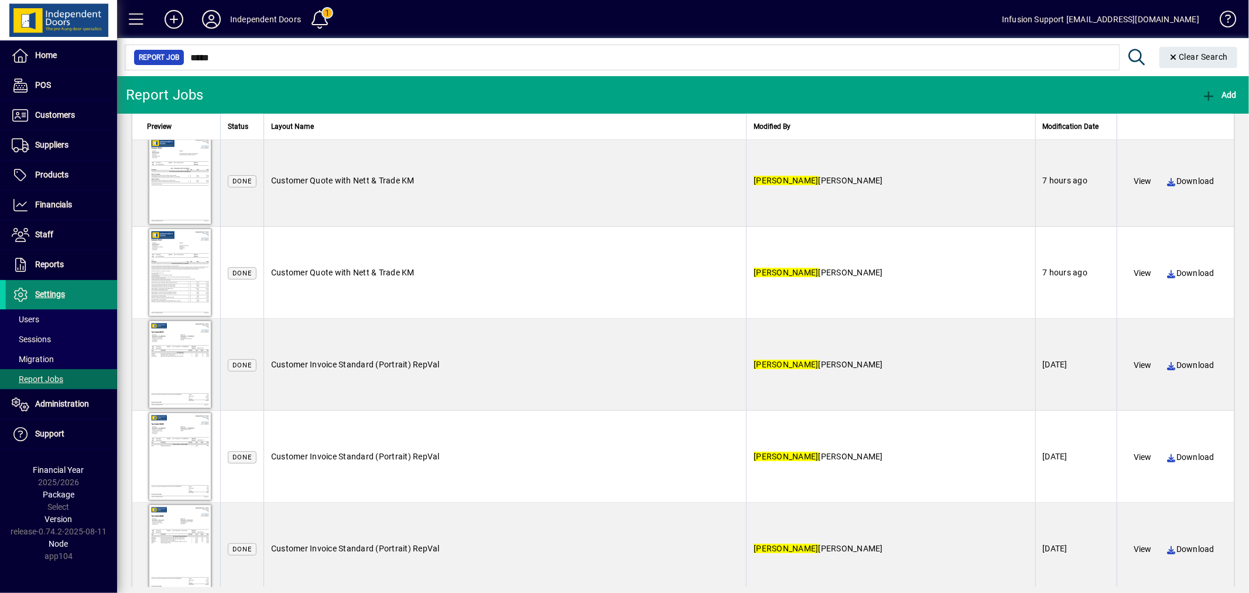
click at [49, 302] on span "Settings" at bounding box center [35, 294] width 59 height 14
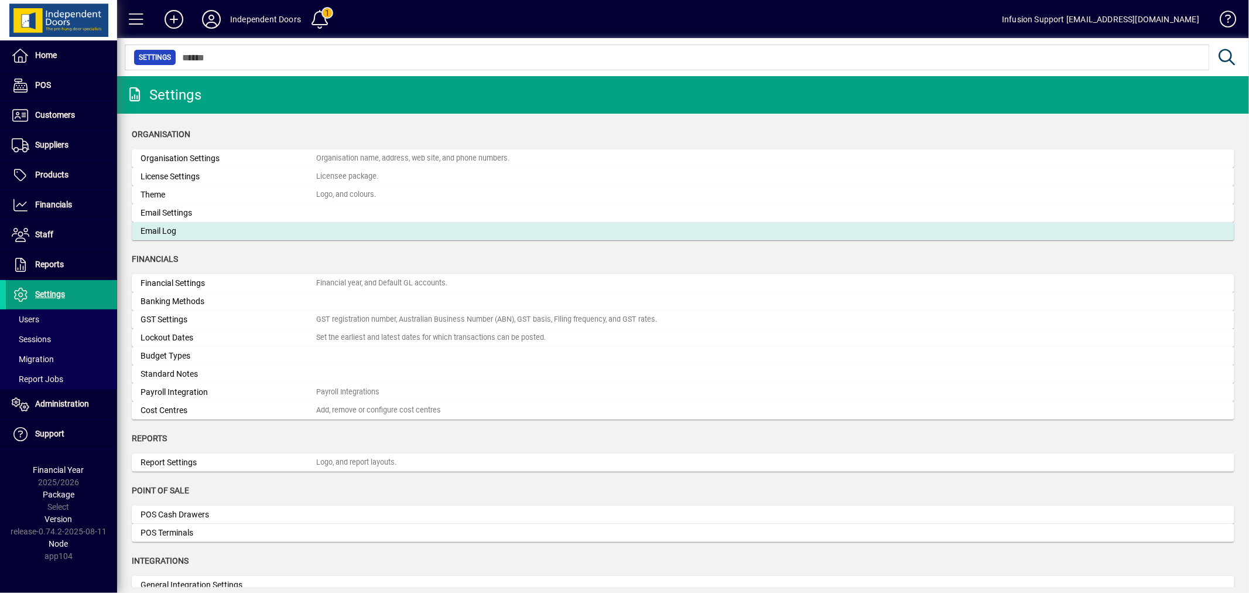
click at [174, 226] on div "Email Log" at bounding box center [229, 231] width 176 height 12
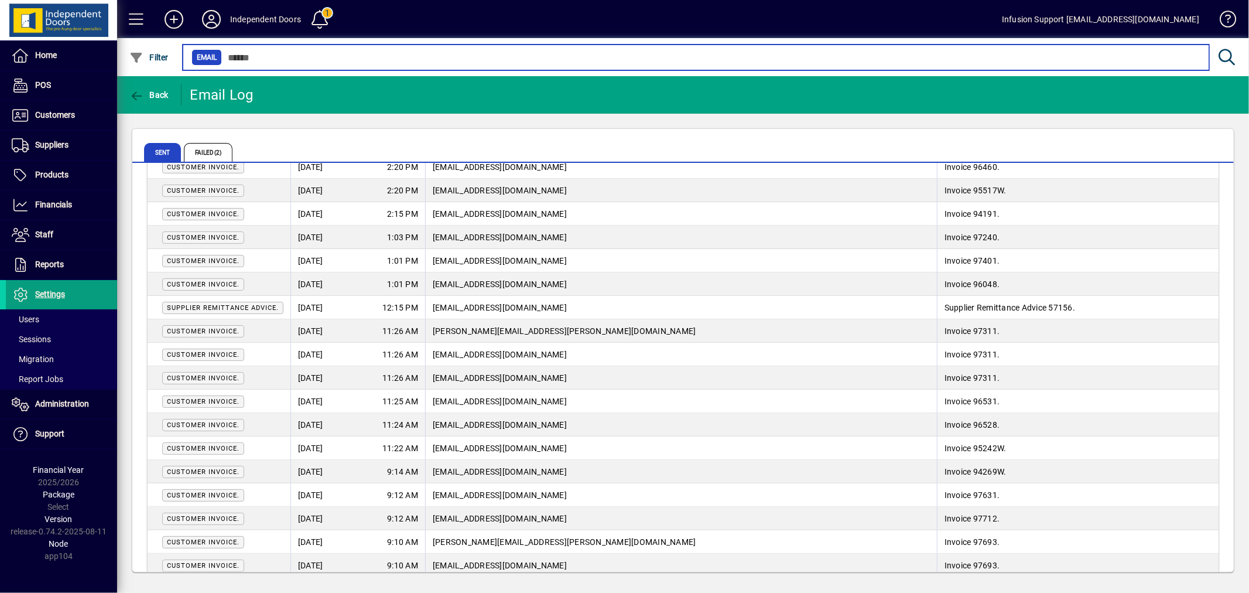
scroll to position [518, 0]
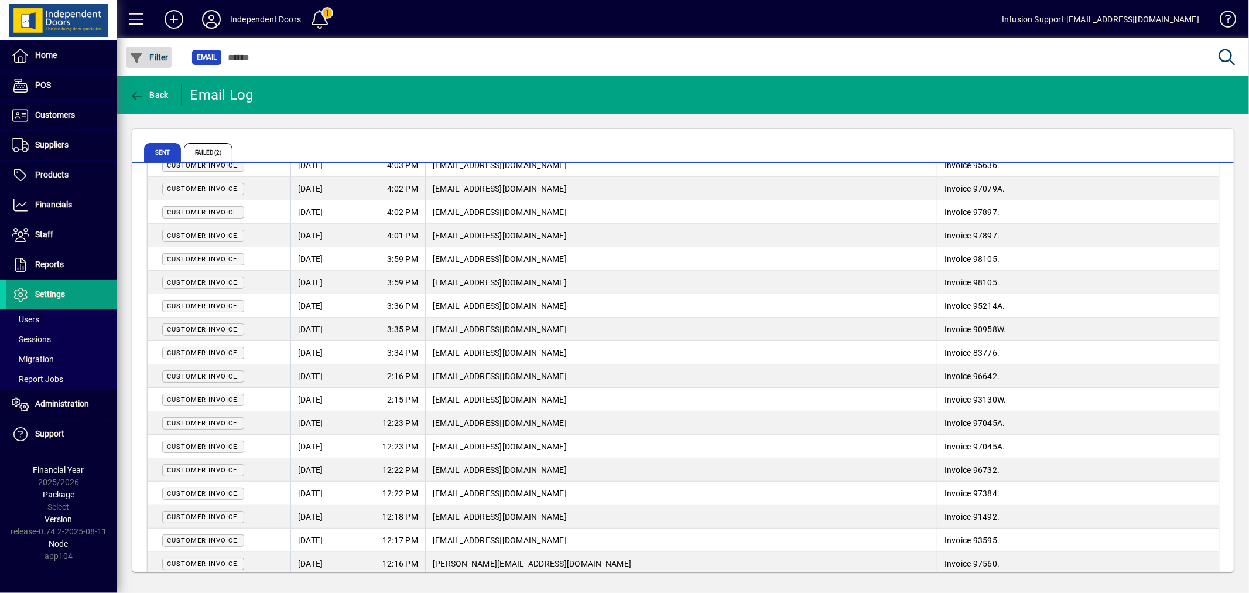
click at [163, 59] on span "Filter" at bounding box center [148, 57] width 39 height 9
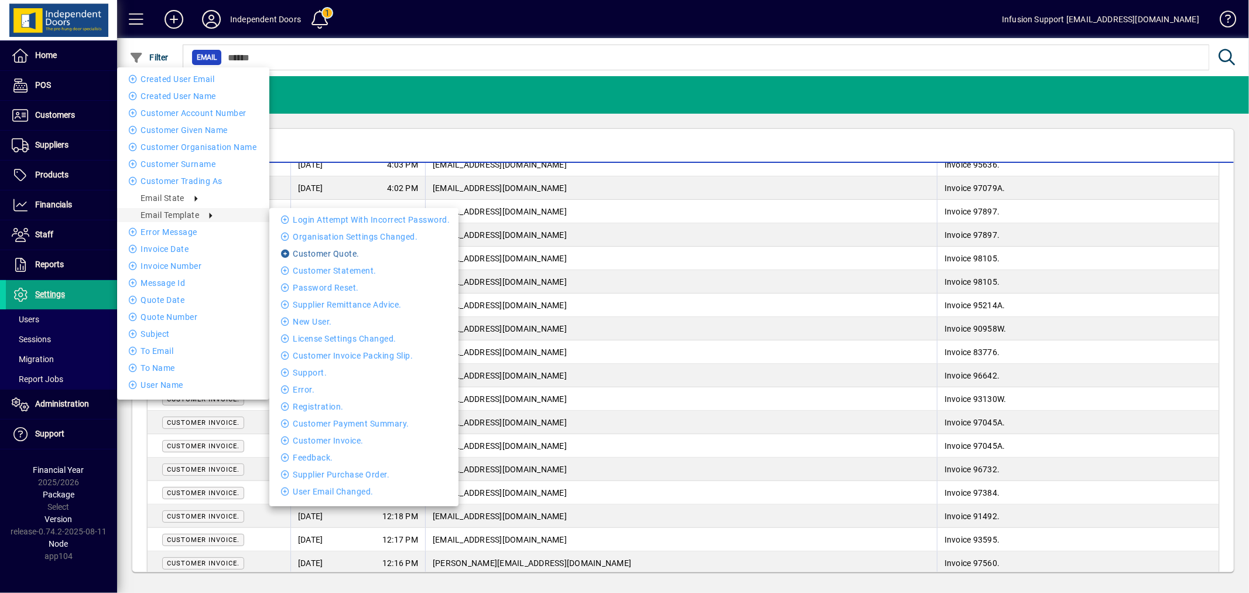
click at [307, 251] on li "Customer Quote." at bounding box center [363, 254] width 189 height 14
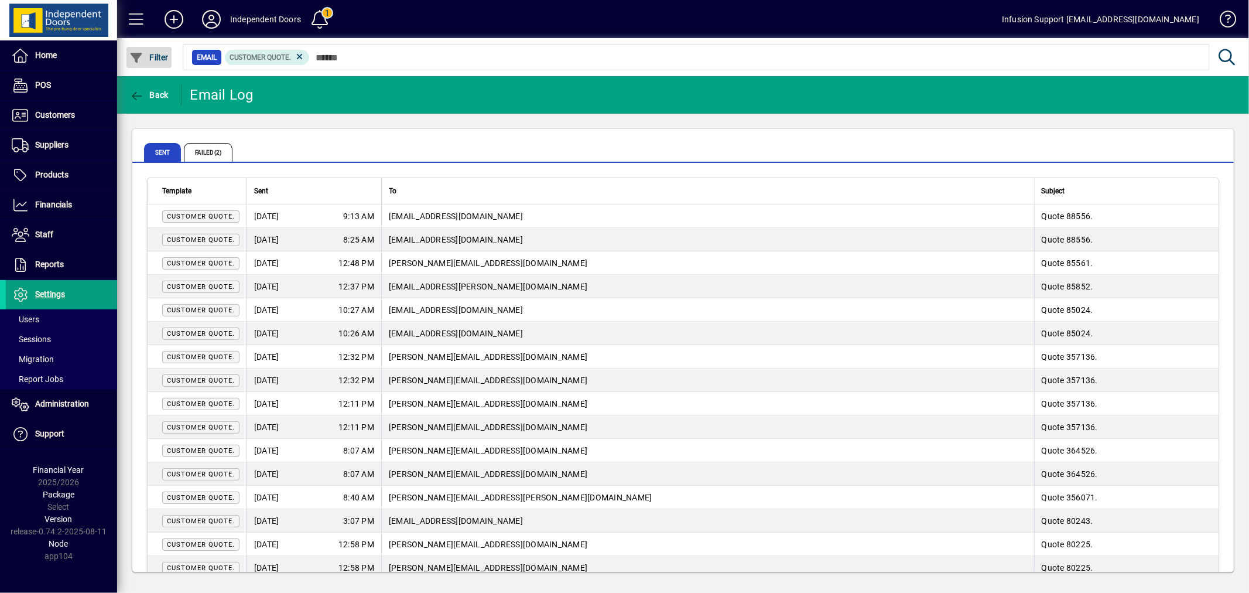
click at [162, 57] on span "Filter" at bounding box center [148, 57] width 39 height 9
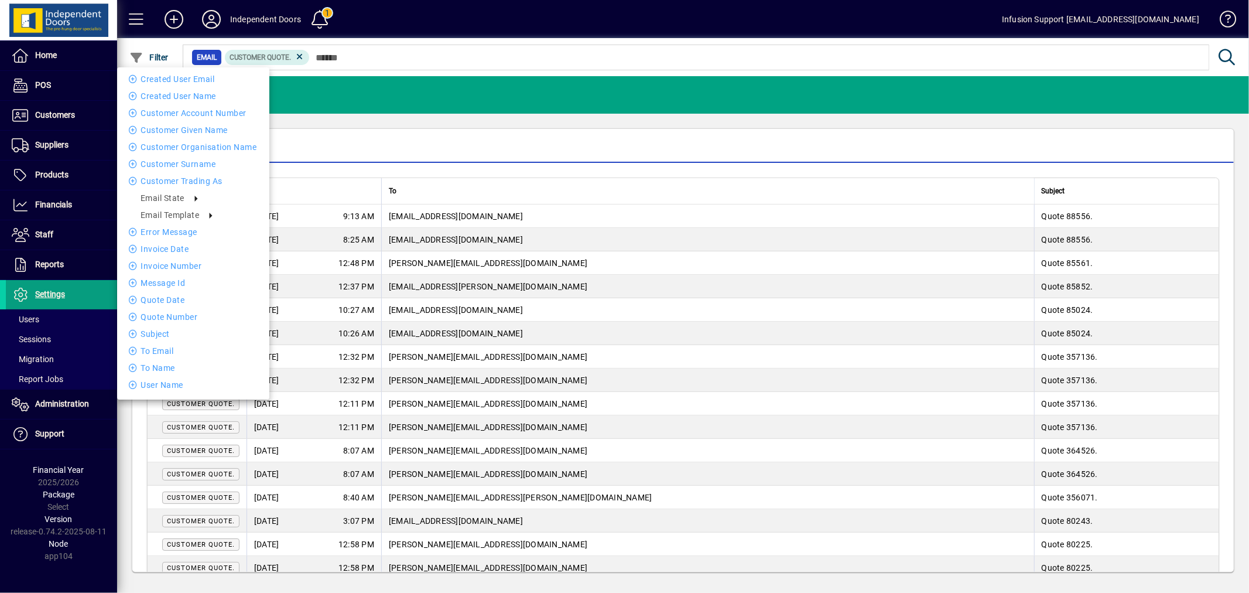
click at [344, 145] on div at bounding box center [624, 296] width 1249 height 593
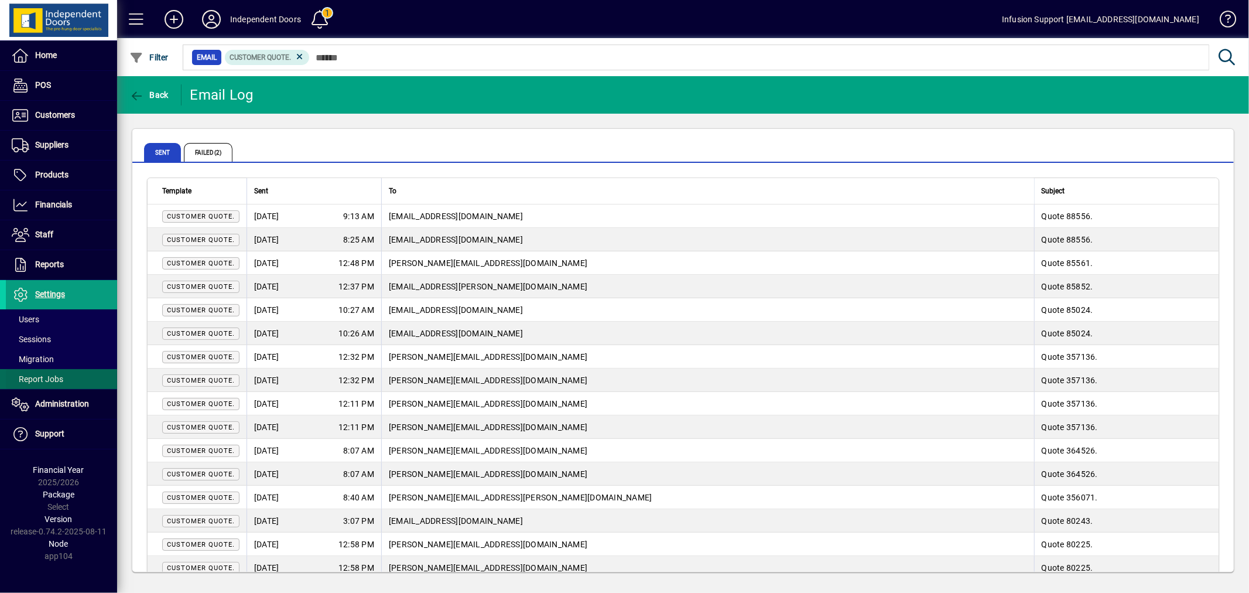
click at [53, 375] on span "Report Jobs" at bounding box center [38, 378] width 52 height 9
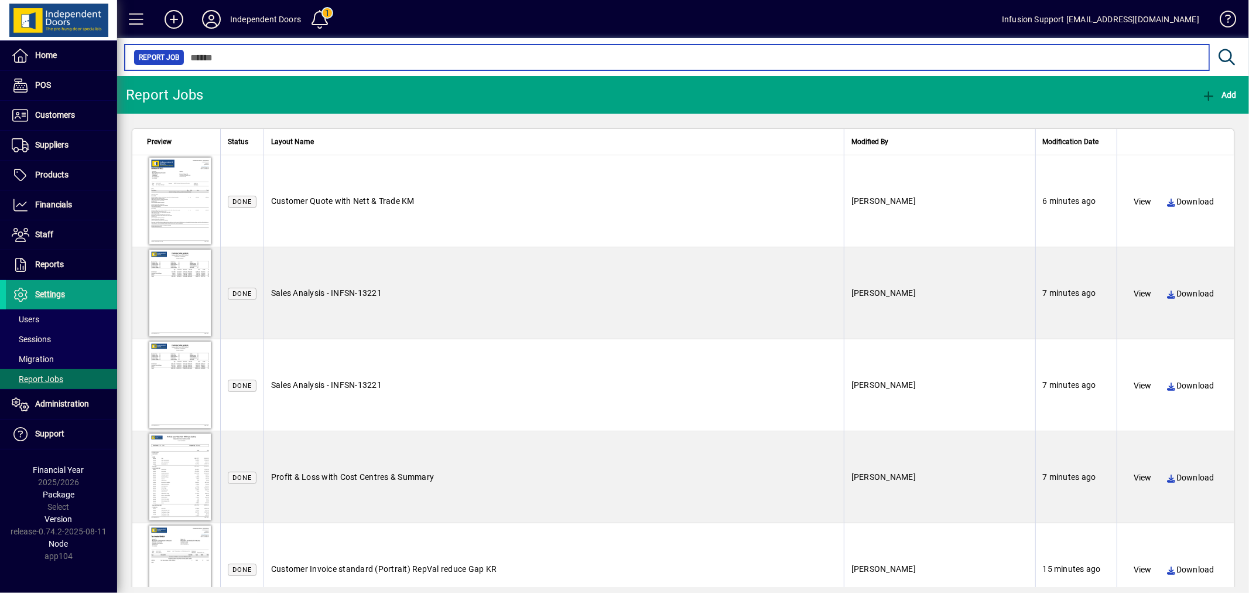
click at [326, 57] on input "text" at bounding box center [691, 57] width 1015 height 16
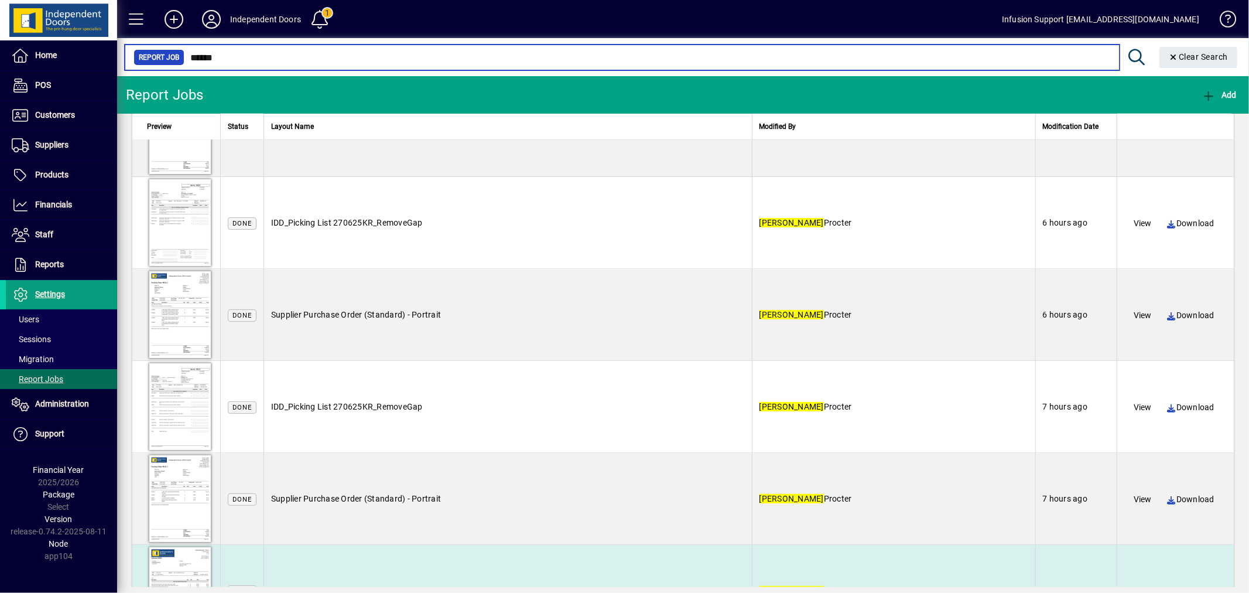
scroll to position [1423, 0]
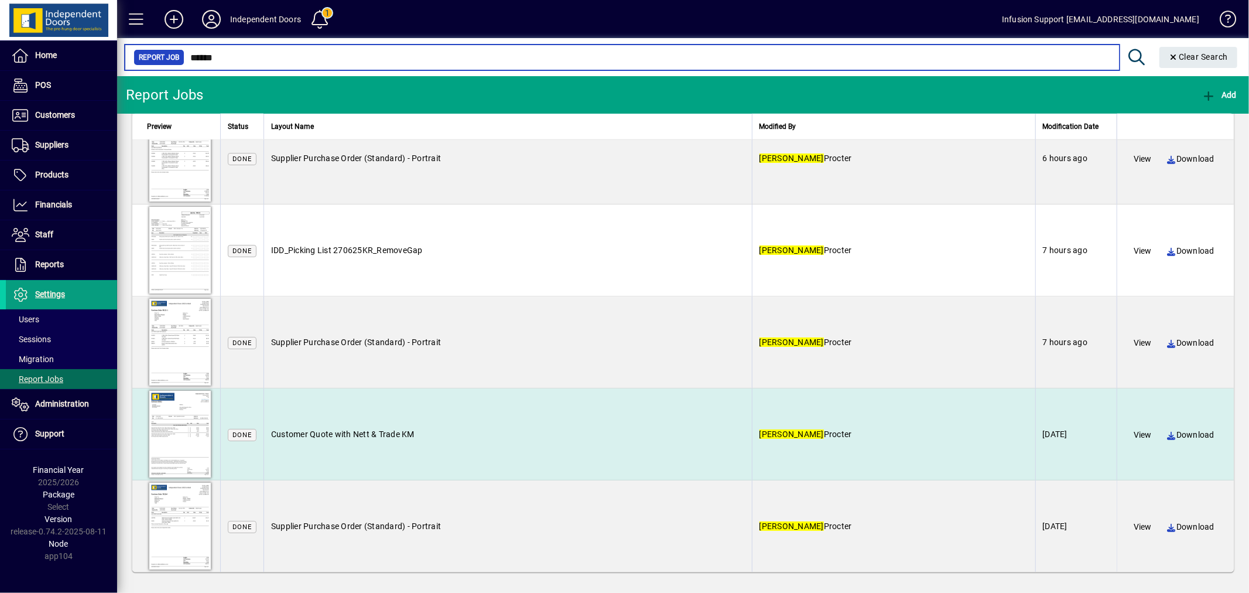
type input "******"
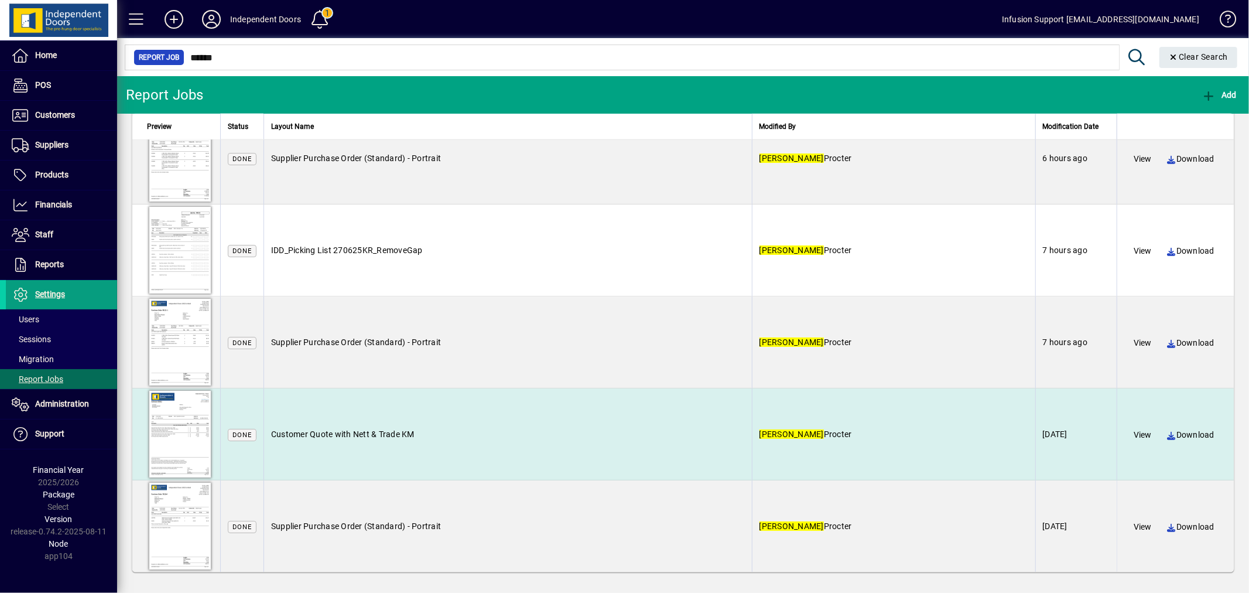
click at [177, 430] on div at bounding box center [180, 433] width 66 height 91
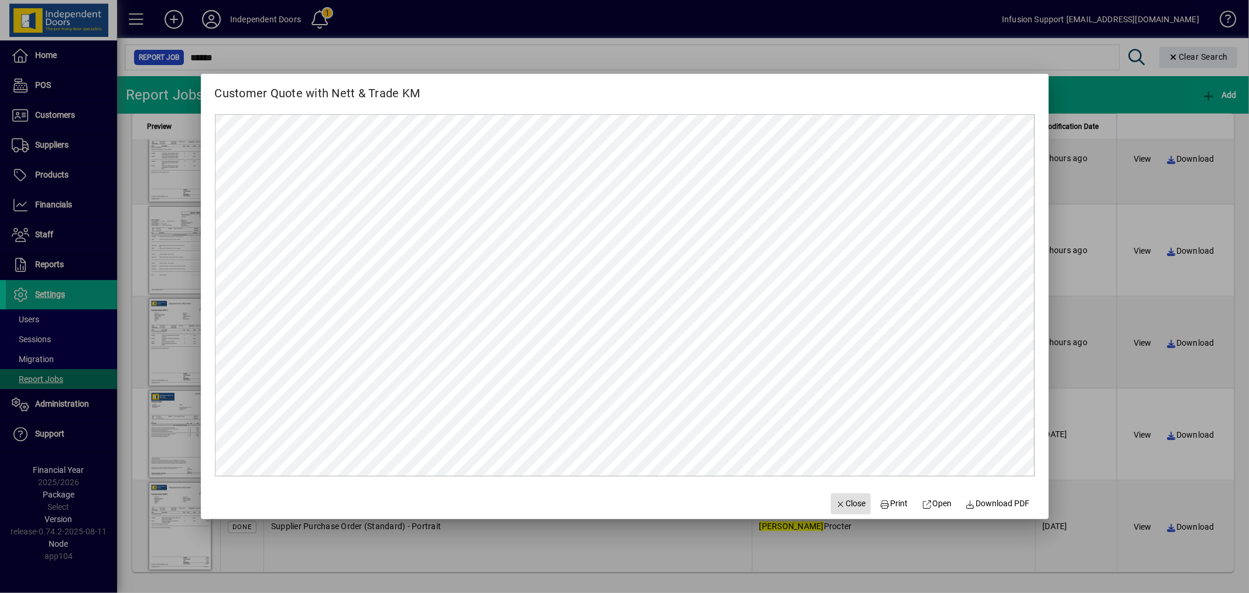
scroll to position [0, 0]
click at [843, 498] on span "Close" at bounding box center [851, 503] width 30 height 12
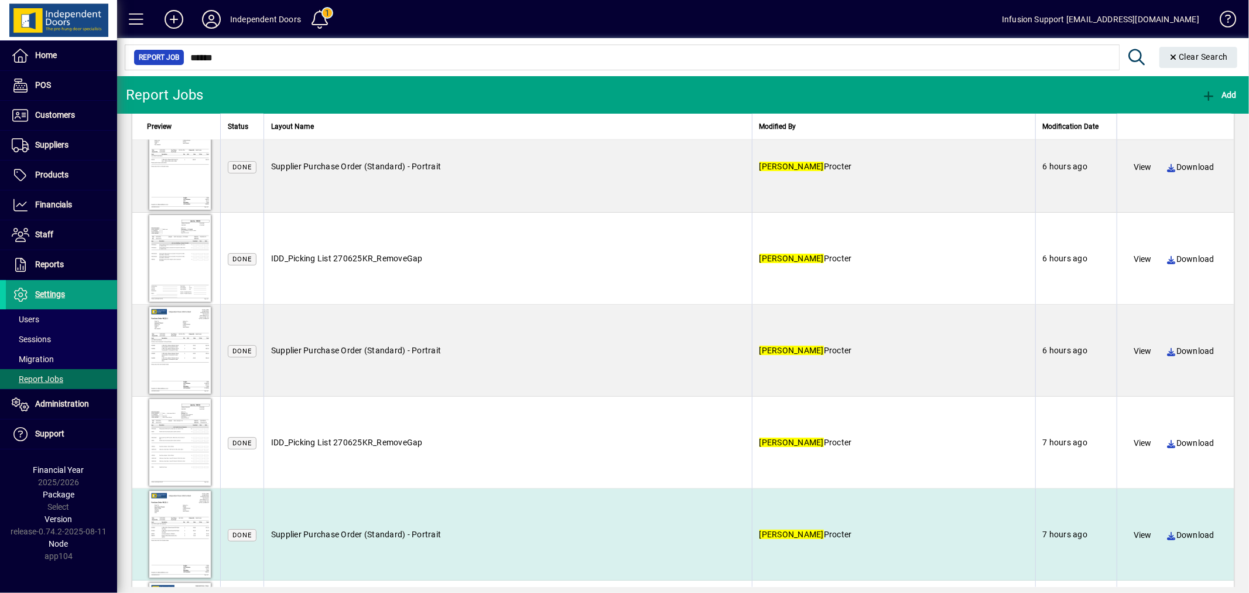
scroll to position [1228, 0]
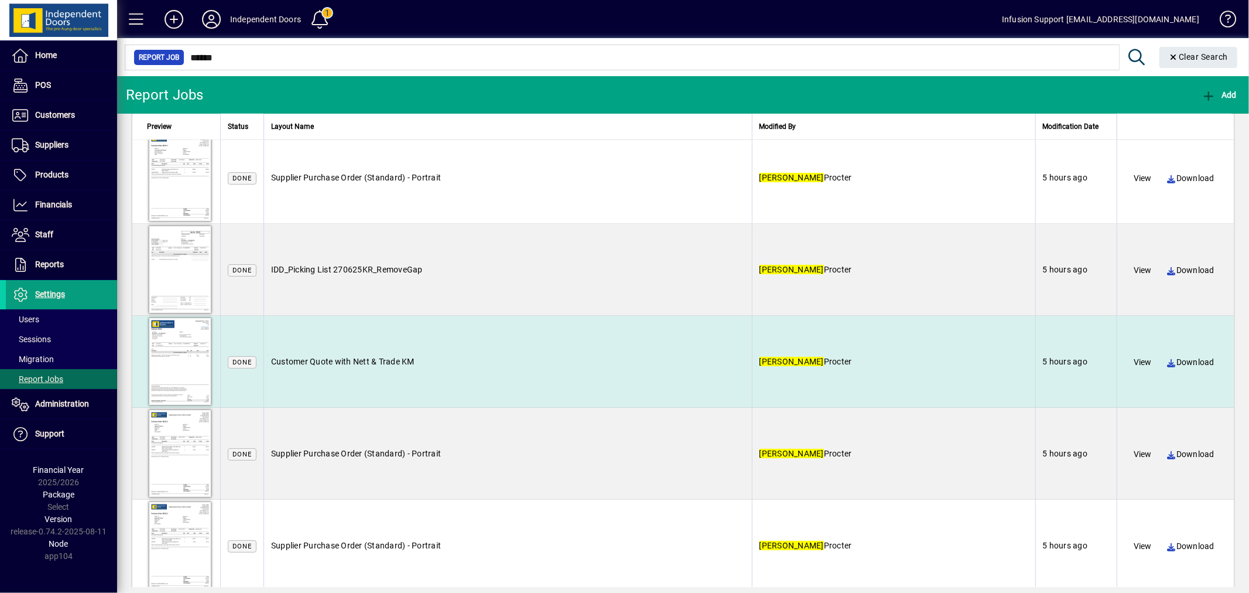
click at [163, 347] on div at bounding box center [180, 361] width 66 height 91
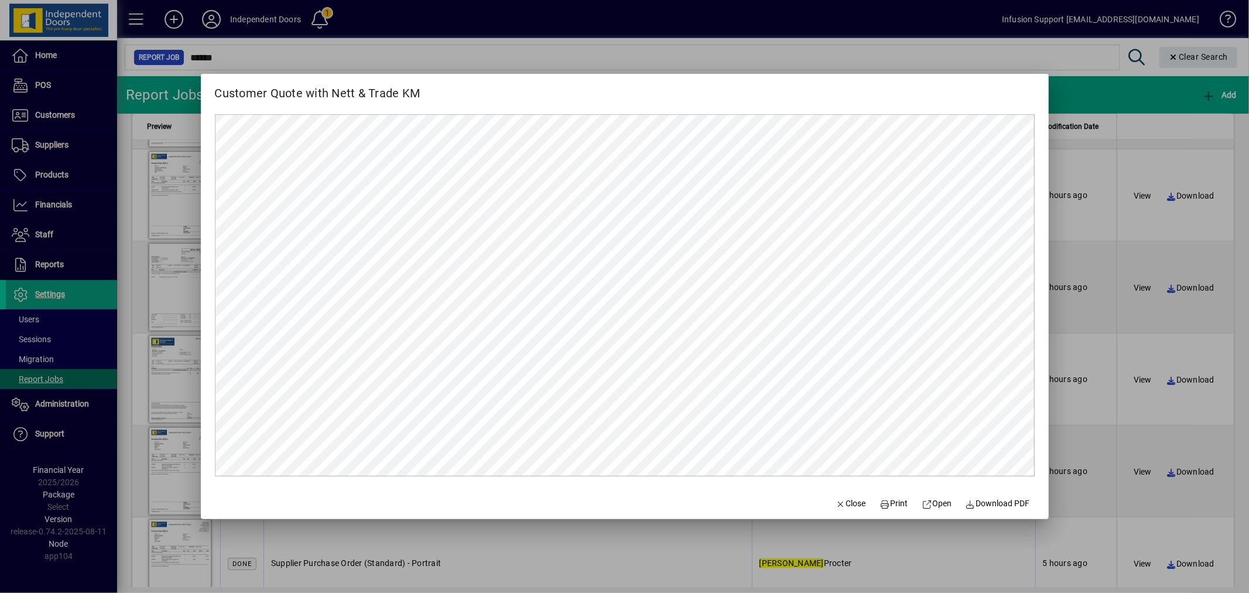
scroll to position [0, 0]
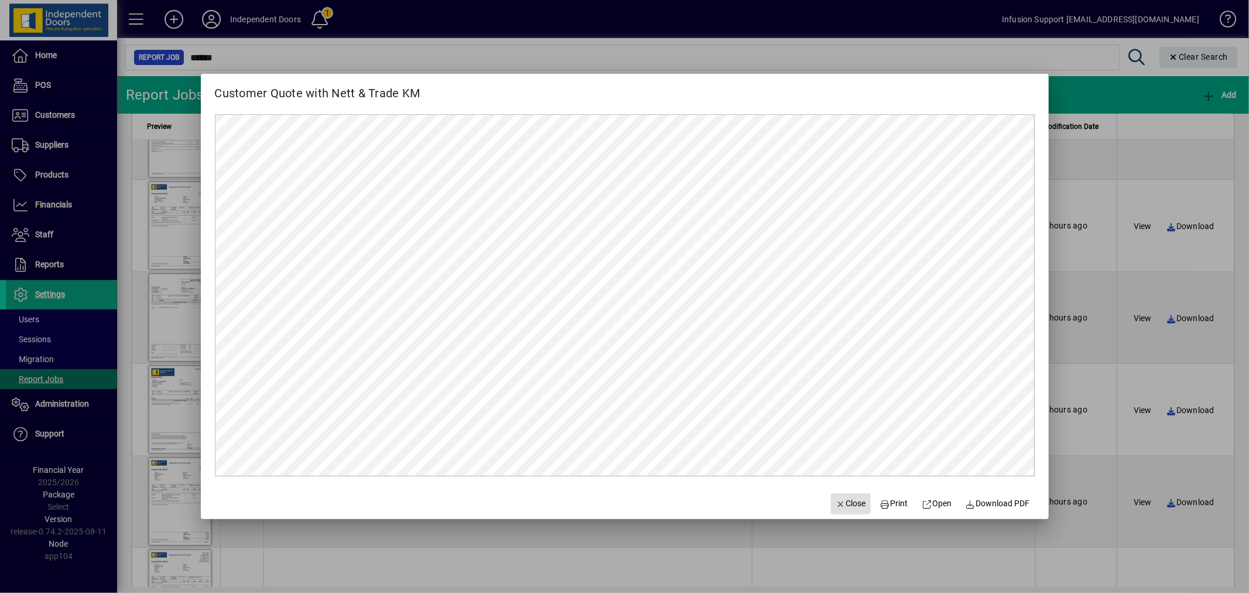
click at [841, 501] on span "Close" at bounding box center [851, 503] width 30 height 12
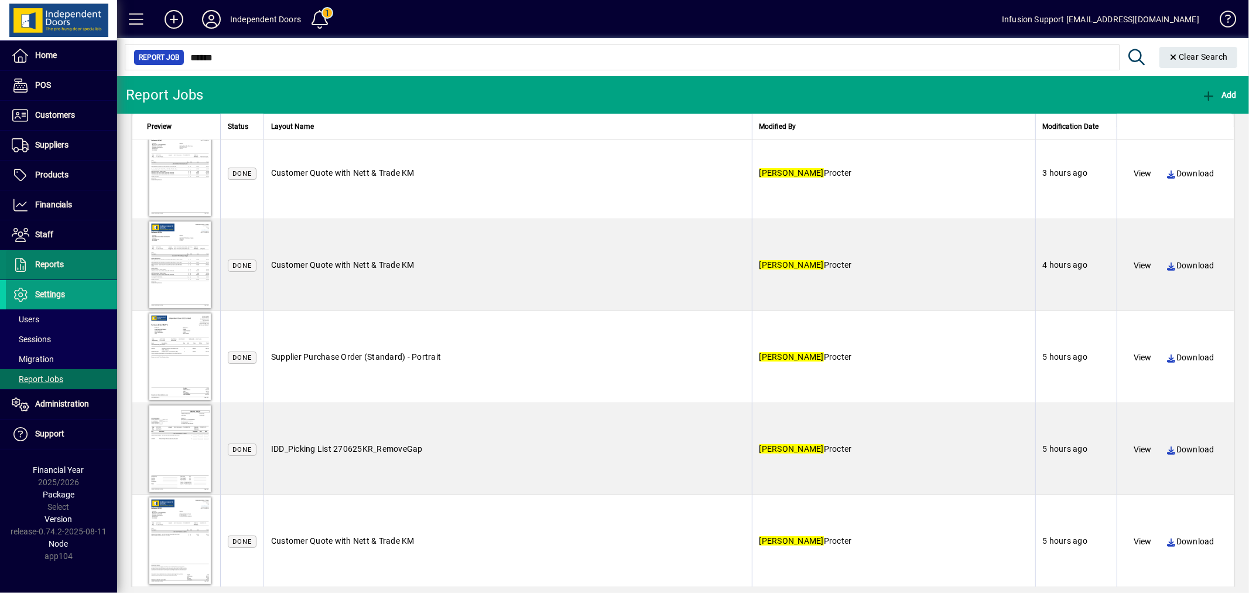
scroll to position [578, 0]
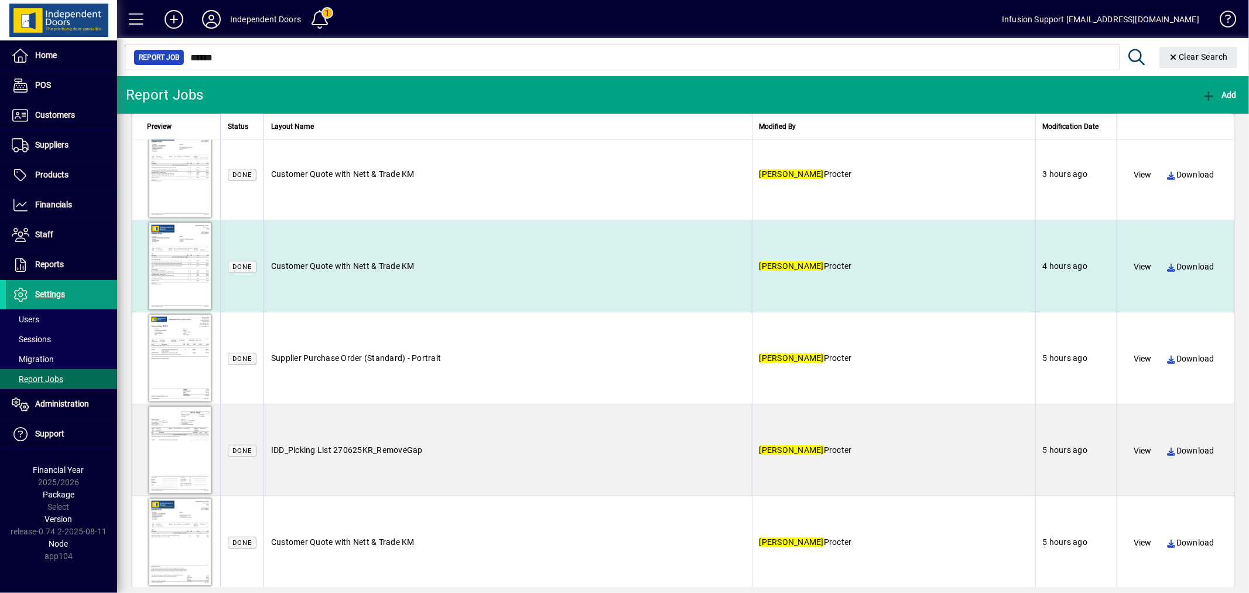
click at [173, 262] on div at bounding box center [180, 265] width 66 height 91
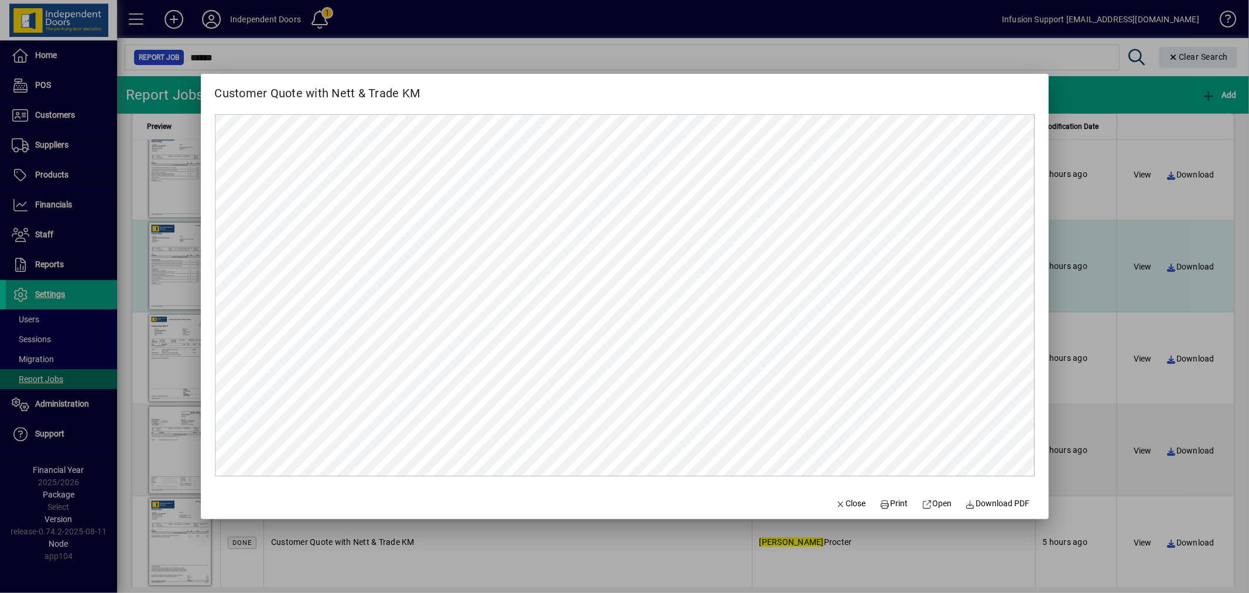
scroll to position [0, 0]
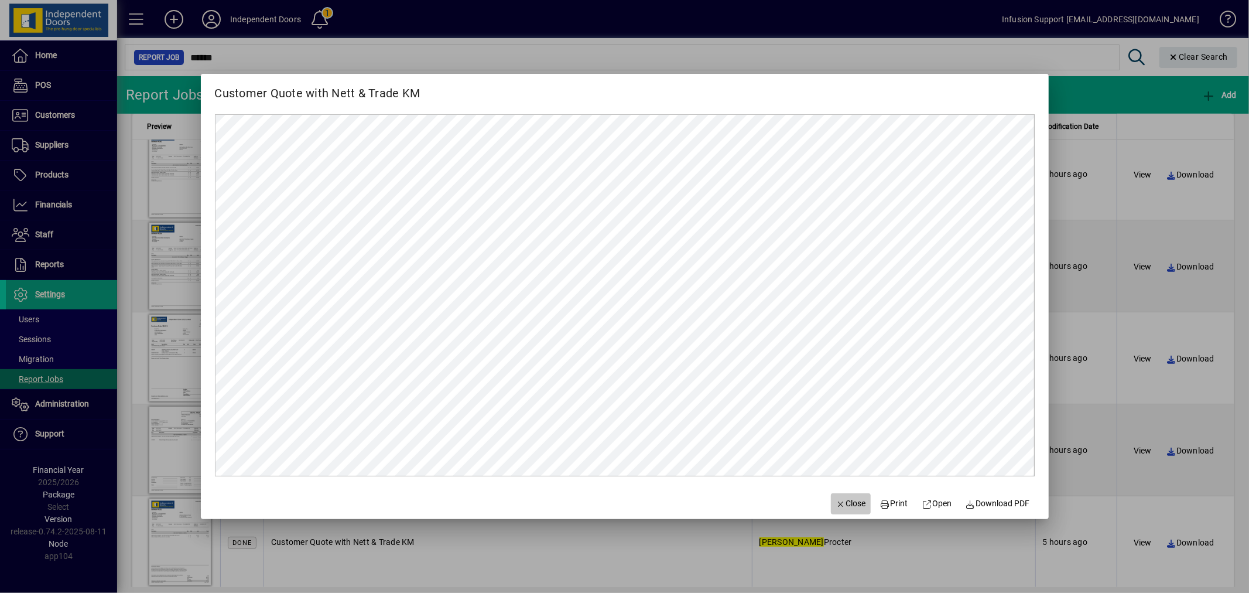
click at [840, 499] on span "Close" at bounding box center [851, 503] width 30 height 12
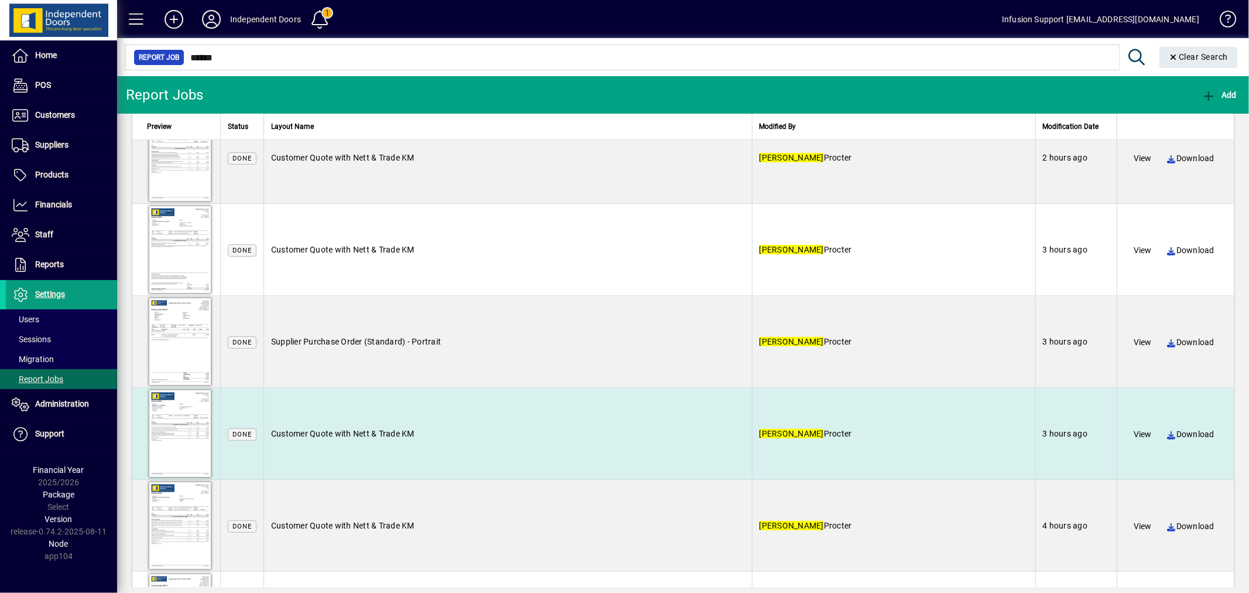
click at [201, 432] on div at bounding box center [180, 433] width 66 height 91
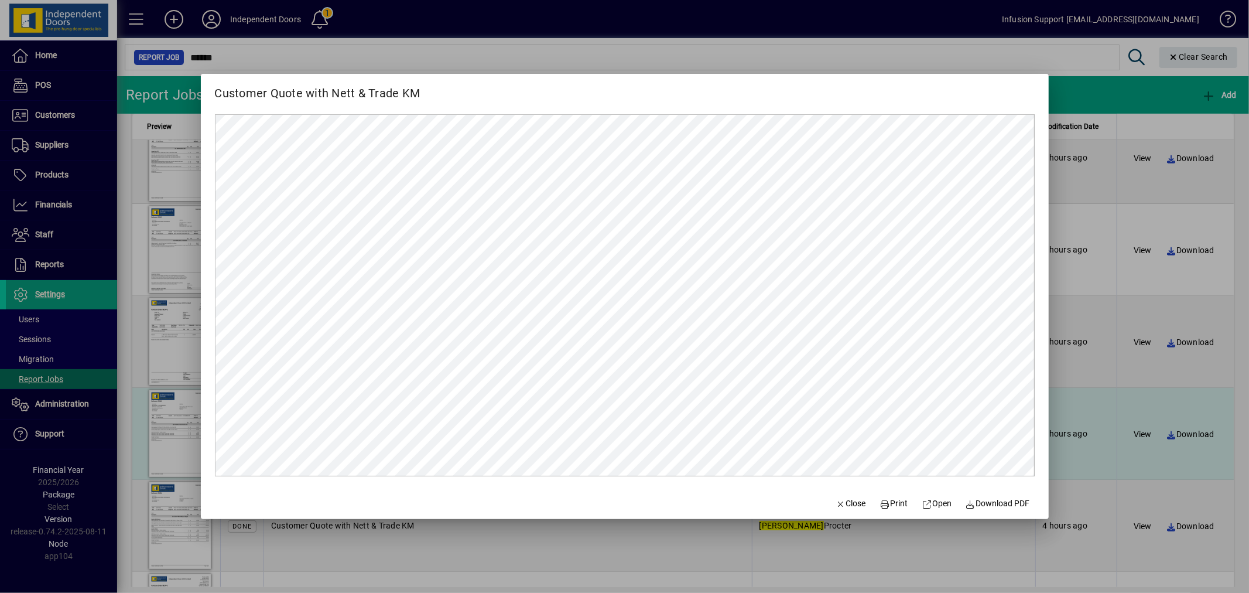
scroll to position [319, 0]
drag, startPoint x: 840, startPoint y: 505, endPoint x: 724, endPoint y: 467, distance: 122.2
click at [840, 505] on span "Close" at bounding box center [851, 503] width 30 height 12
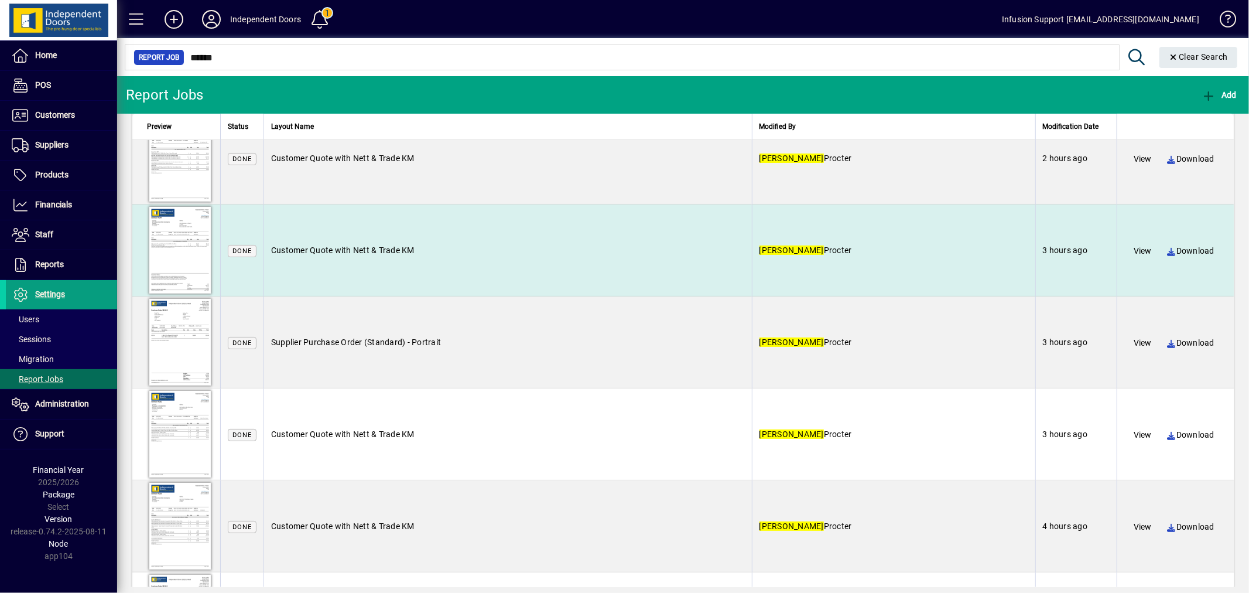
click at [200, 251] on div at bounding box center [180, 249] width 66 height 91
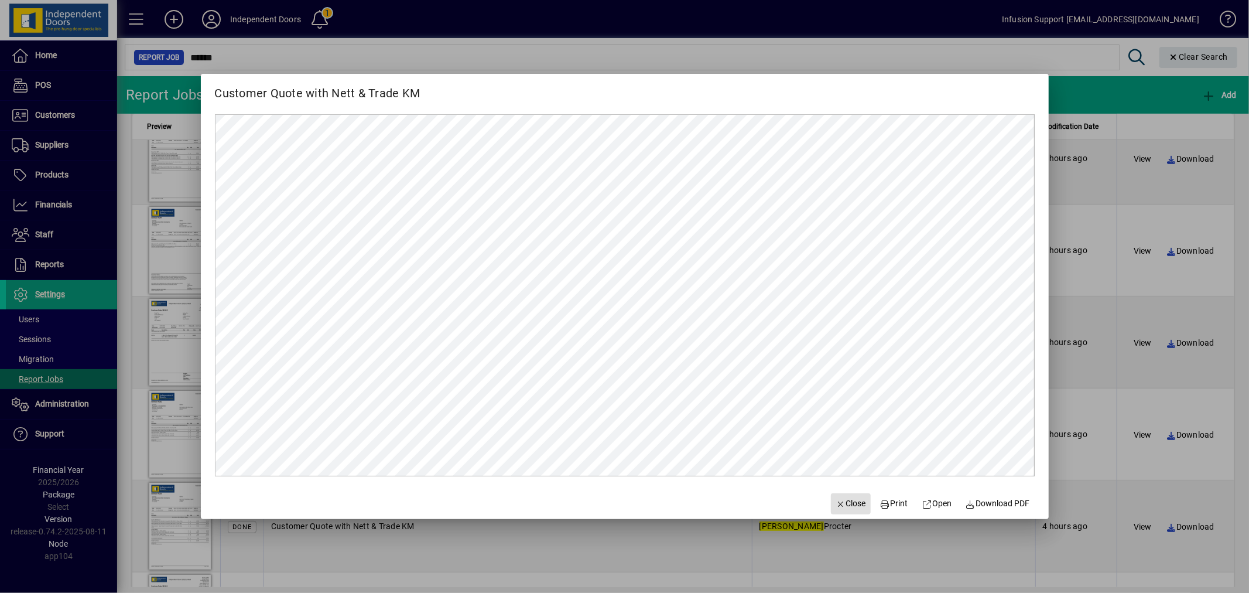
scroll to position [0, 0]
click at [868, 497] on mat-dialog-actions "Close Print Open Download PDF" at bounding box center [933, 503] width 232 height 31
click at [843, 498] on span "Close" at bounding box center [851, 503] width 30 height 12
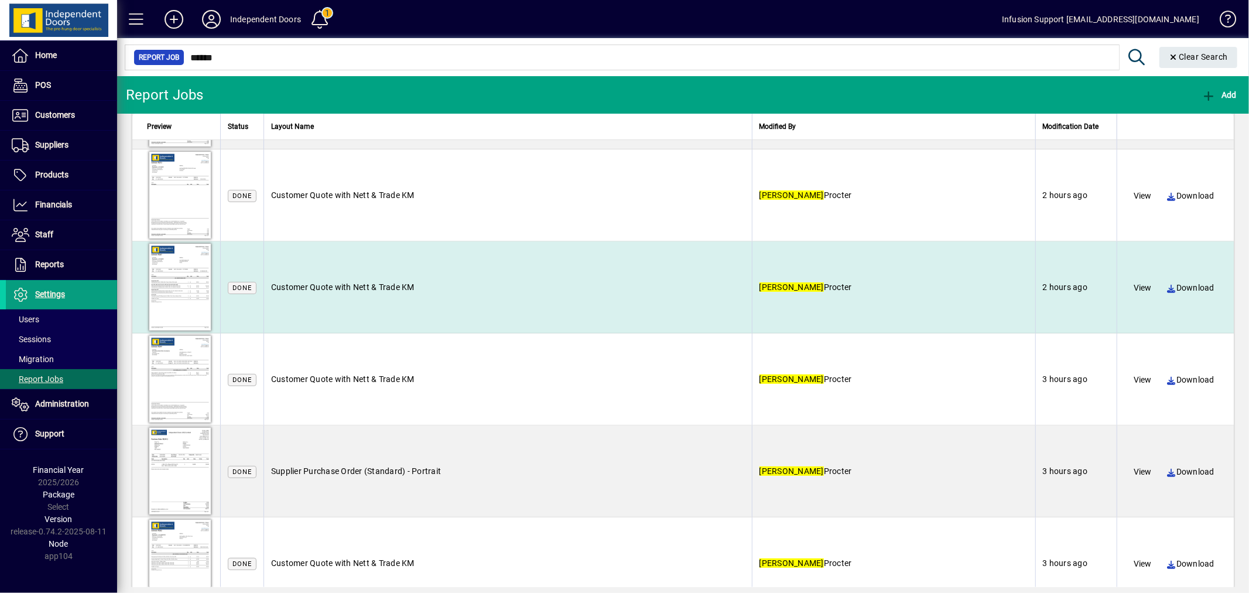
scroll to position [189, 0]
click at [186, 290] on div at bounding box center [180, 287] width 66 height 91
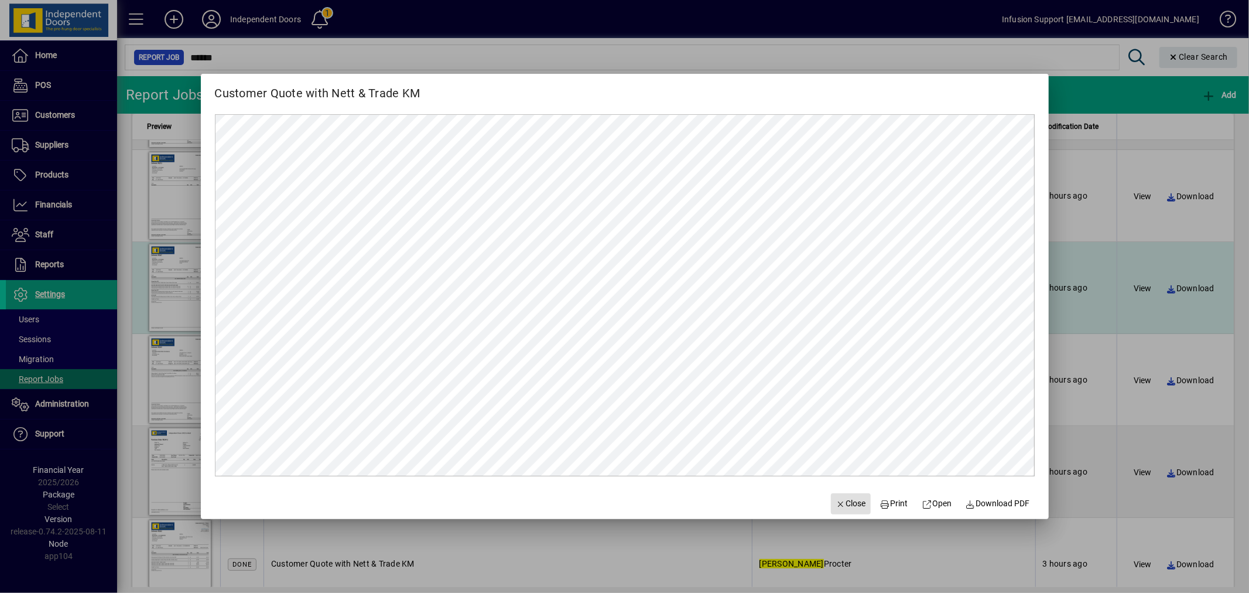
scroll to position [0, 0]
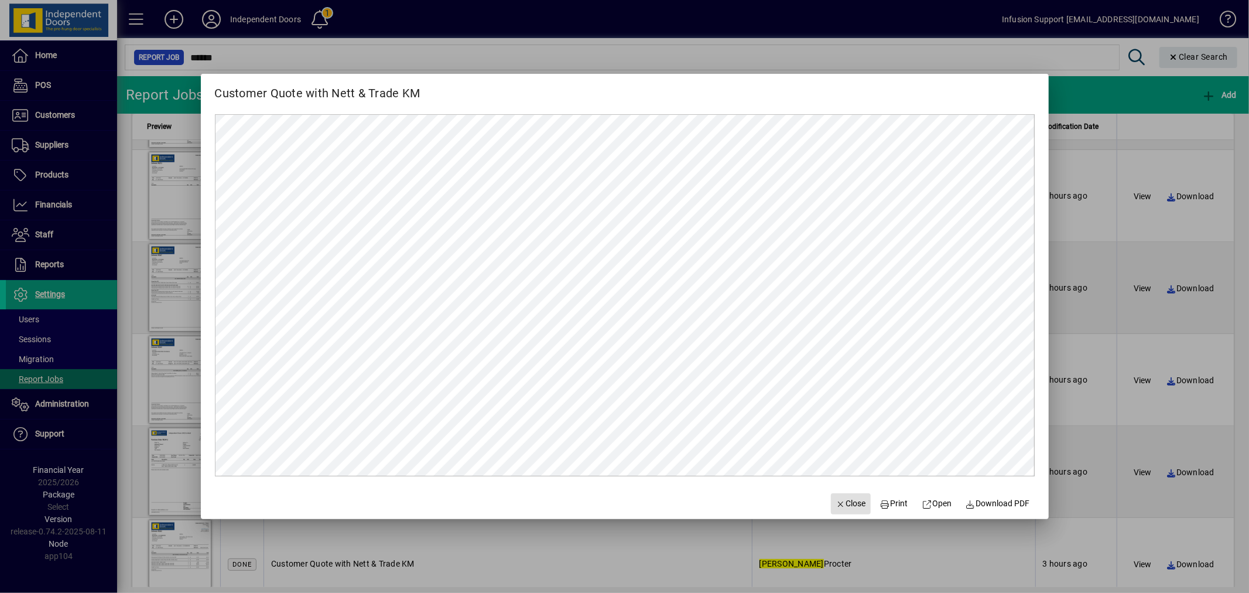
click at [840, 505] on span "Close" at bounding box center [851, 503] width 30 height 12
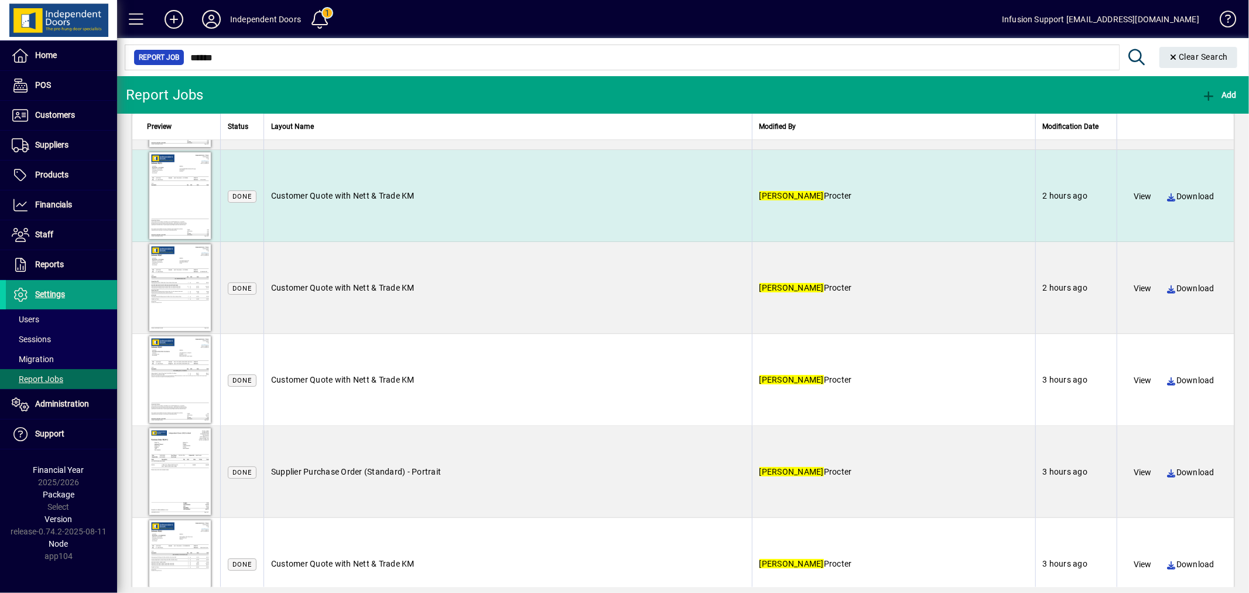
click at [201, 197] on div at bounding box center [180, 195] width 66 height 91
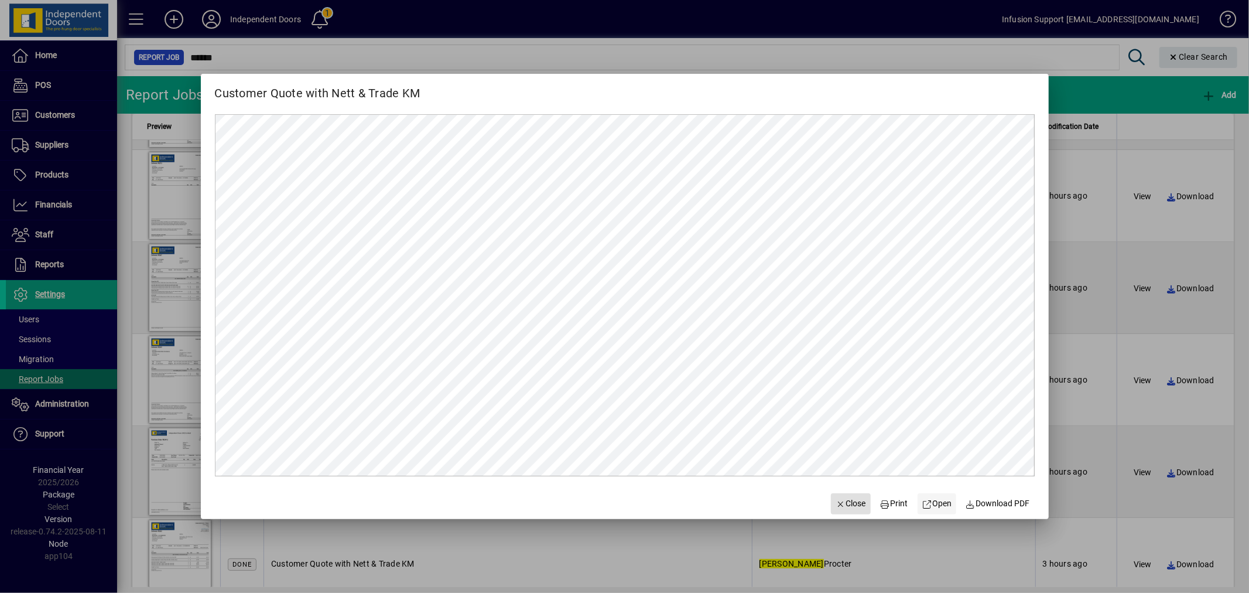
click at [947, 502] on span "Open" at bounding box center [937, 503] width 30 height 12
click at [854, 501] on span "Close" at bounding box center [851, 503] width 30 height 12
